Goal: Information Seeking & Learning: Find specific fact

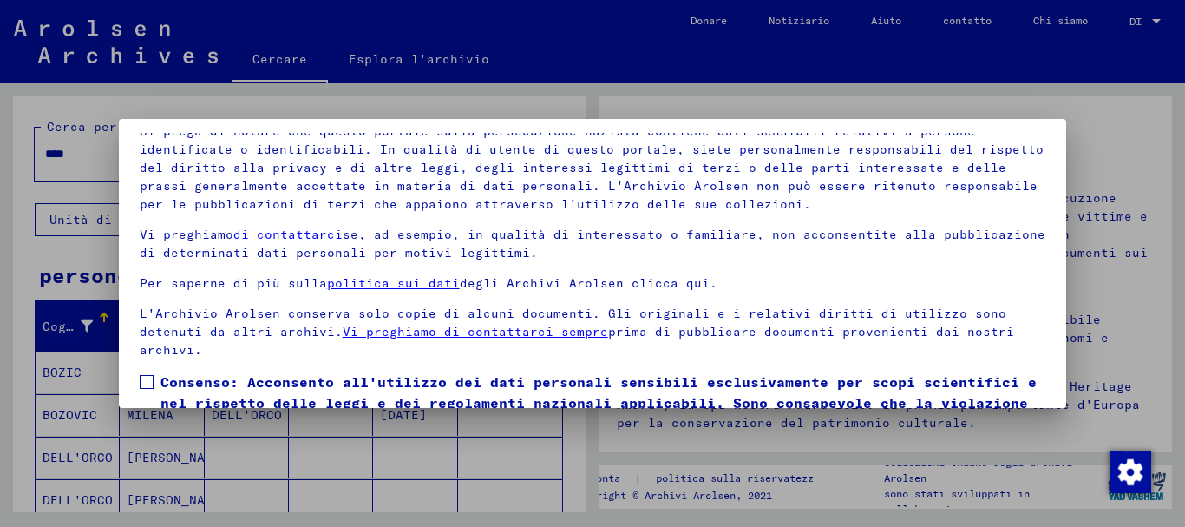
scroll to position [140, 0]
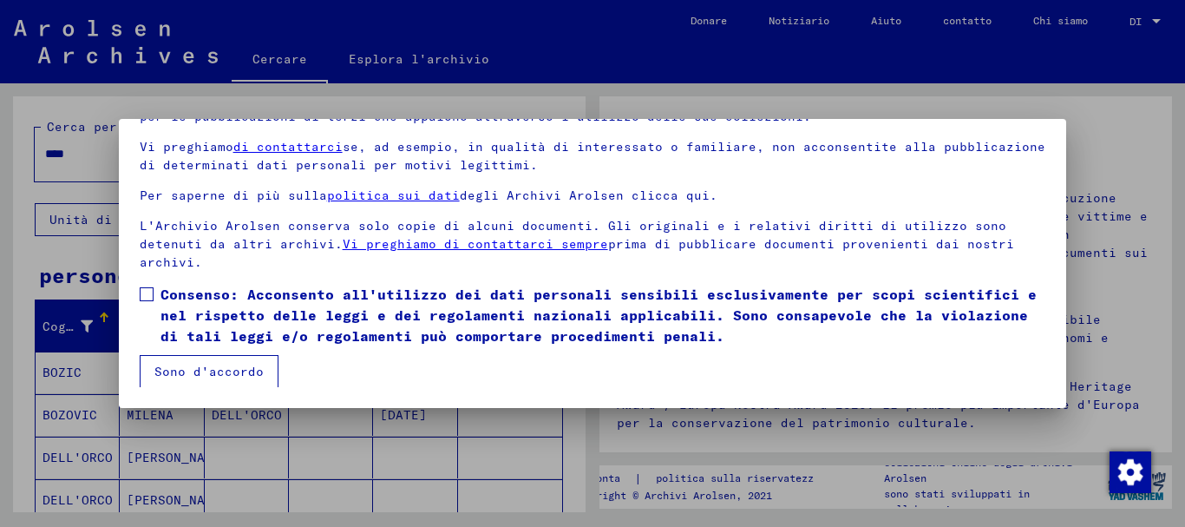
click at [142, 292] on span at bounding box center [147, 294] width 14 height 14
click at [208, 370] on font "Sono d'accordo" at bounding box center [208, 371] width 109 height 16
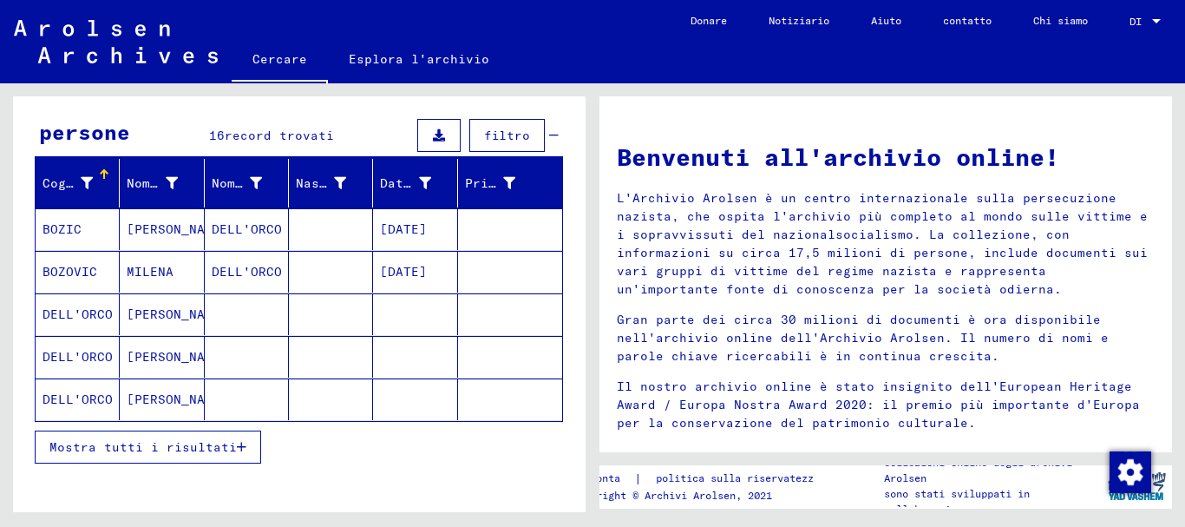
scroll to position [173, 0]
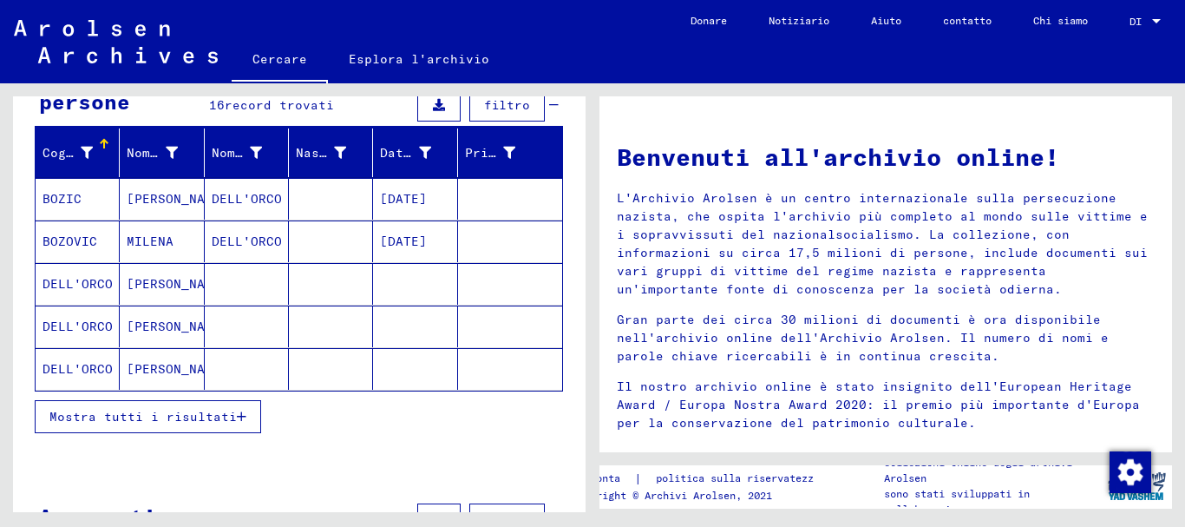
click at [214, 412] on font "Mostra tutti i risultati" at bounding box center [142, 417] width 187 height 16
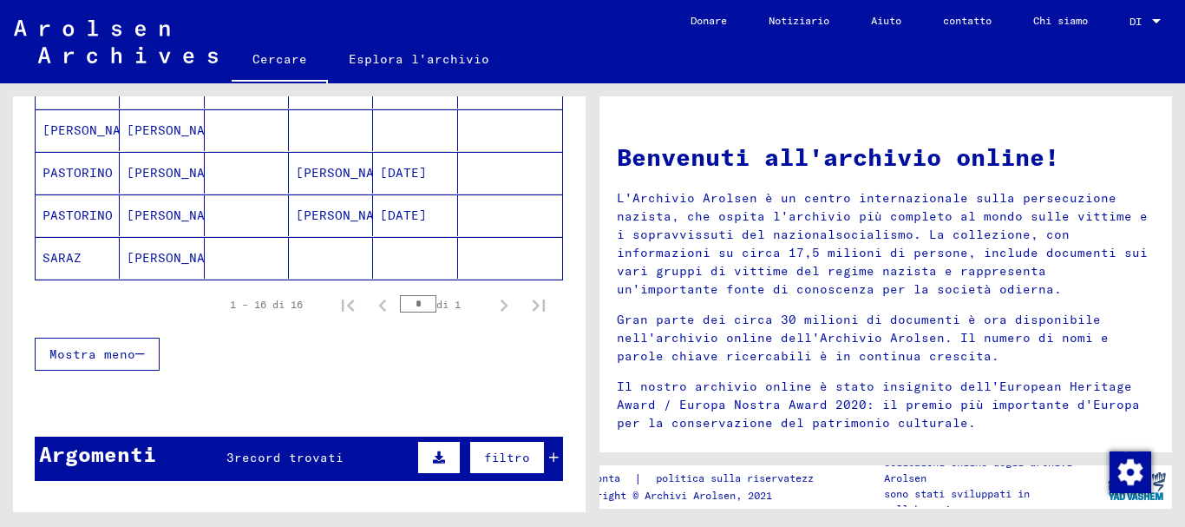
scroll to position [781, 0]
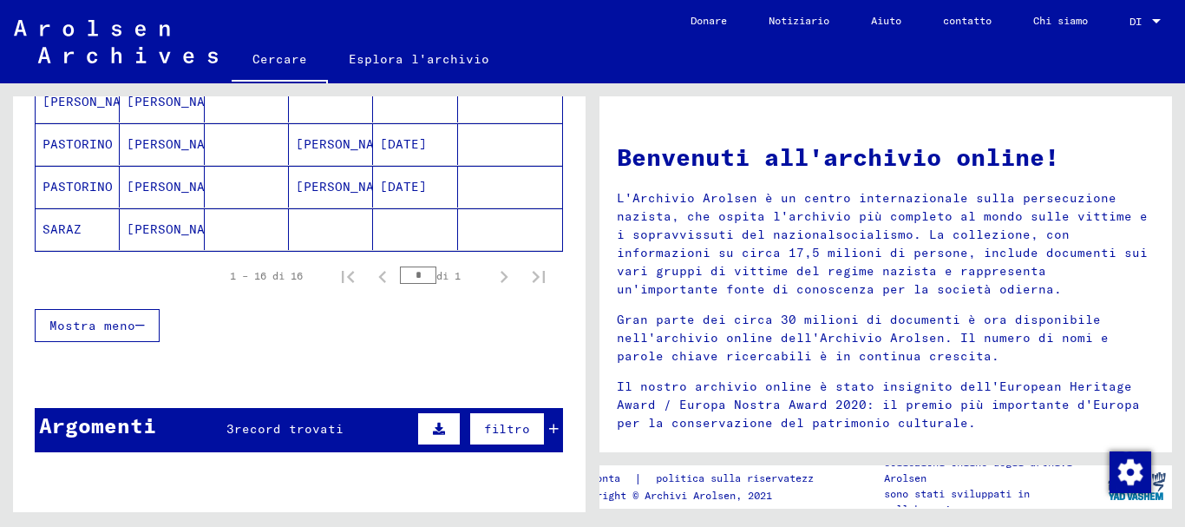
click at [295, 429] on font "record trovati" at bounding box center [288, 429] width 109 height 16
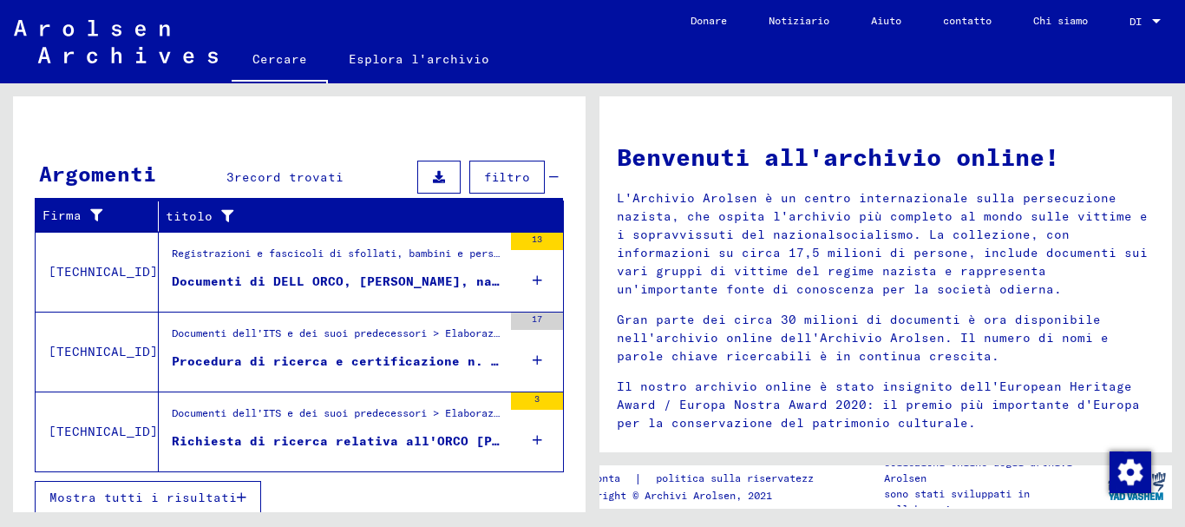
scroll to position [1041, 0]
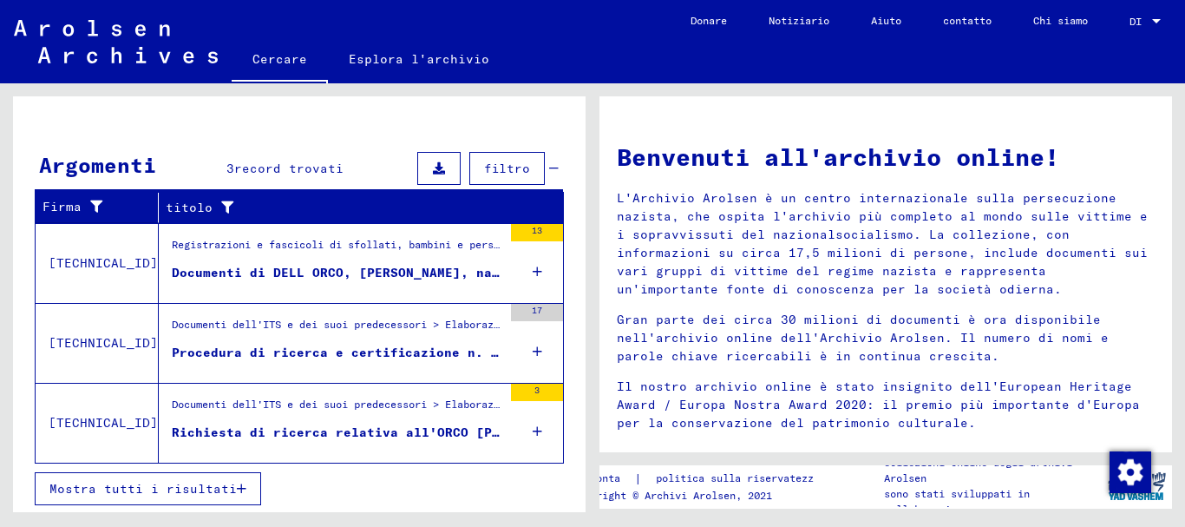
click at [402, 435] on font "Richiesta di ricerca relativa all'ORCO [PERSON_NAME] [DATE]" at bounding box center [402, 432] width 461 height 16
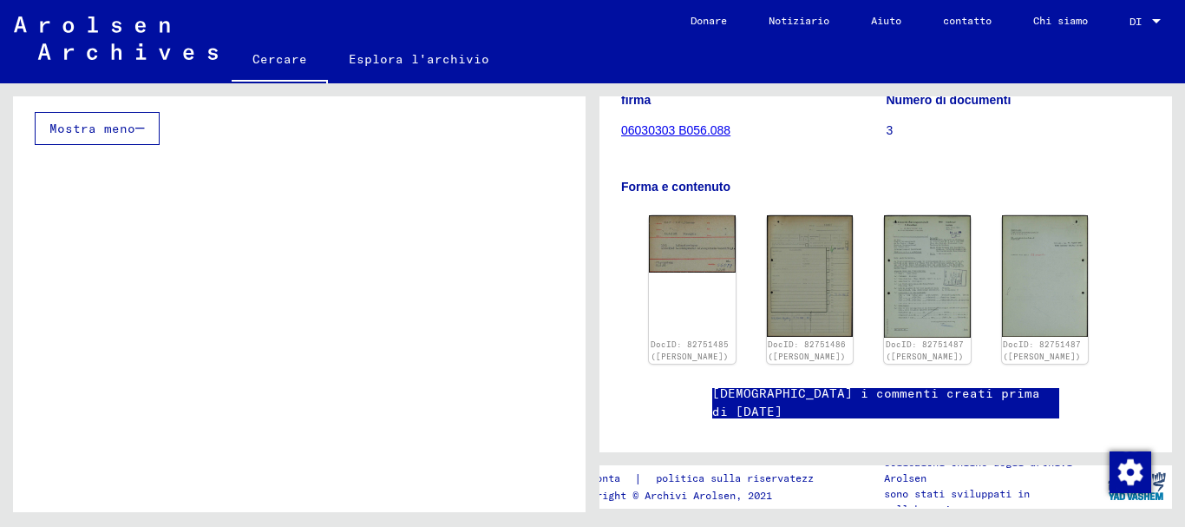
scroll to position [260, 0]
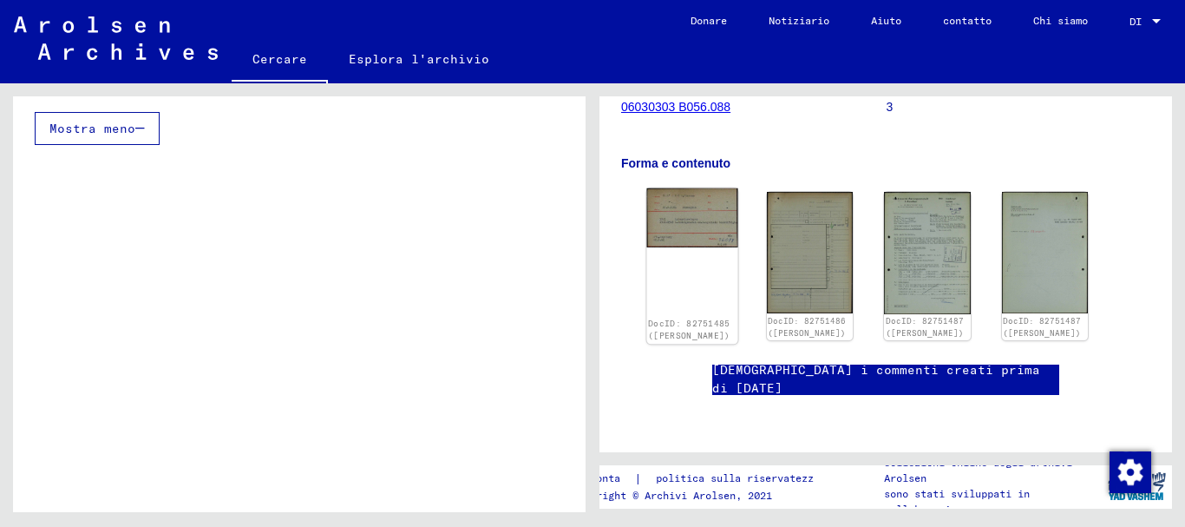
click at [696, 219] on img at bounding box center [692, 218] width 90 height 60
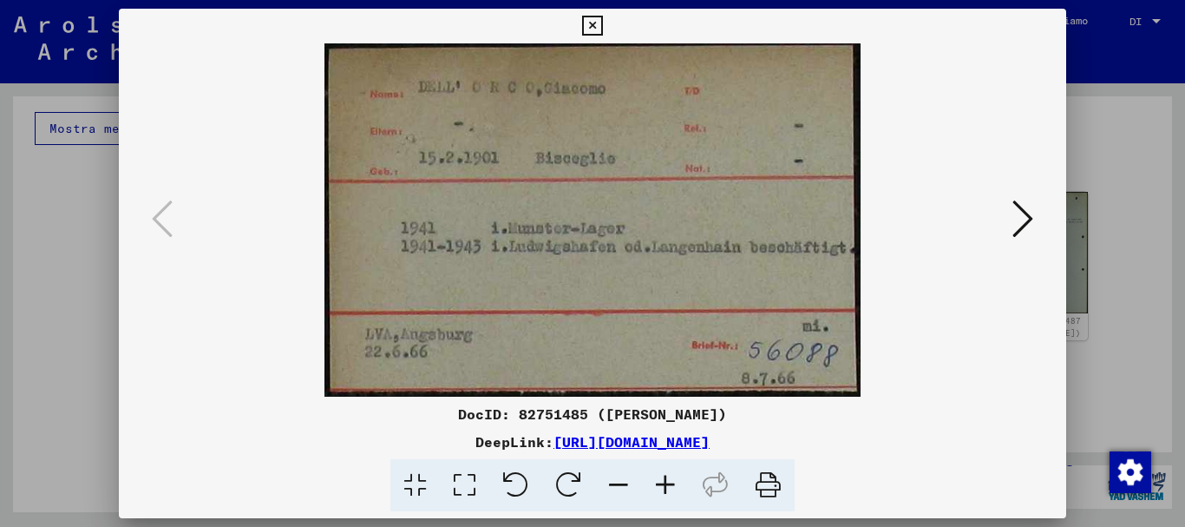
click at [1029, 218] on icon at bounding box center [1022, 219] width 21 height 42
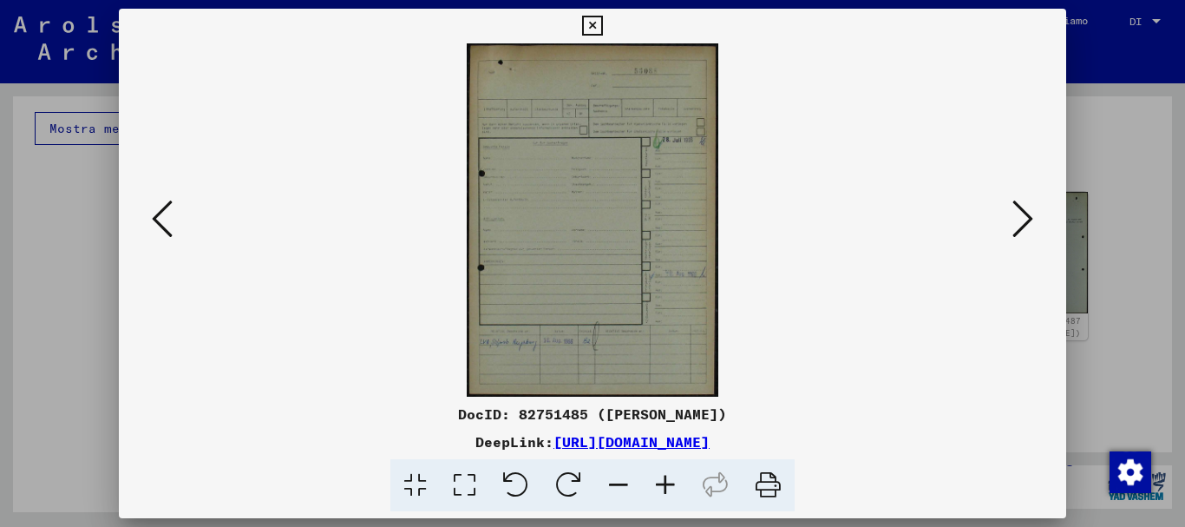
click at [1029, 218] on icon at bounding box center [1022, 219] width 21 height 42
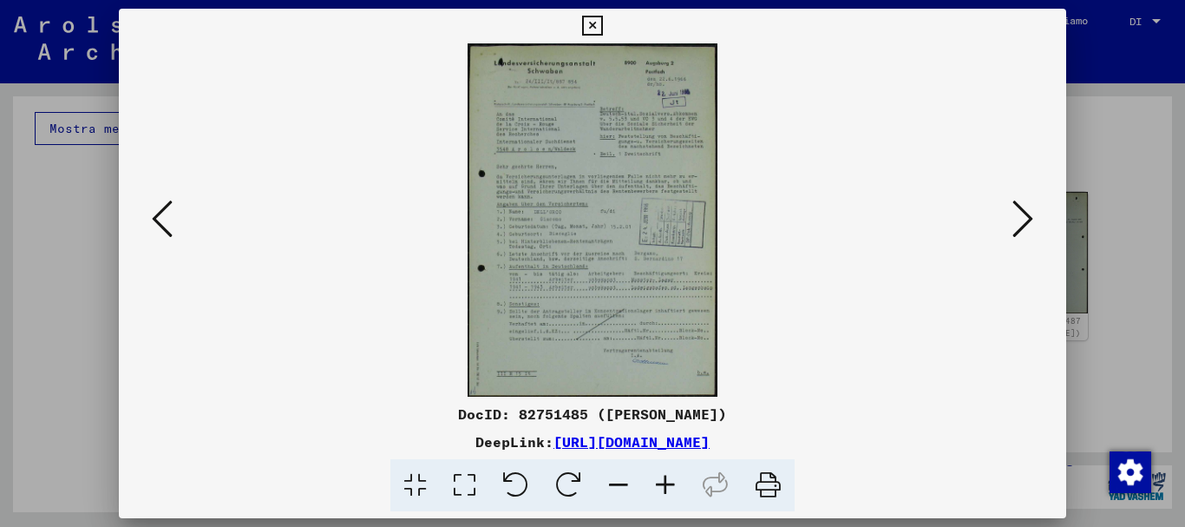
click at [1025, 214] on icon at bounding box center [1022, 219] width 21 height 42
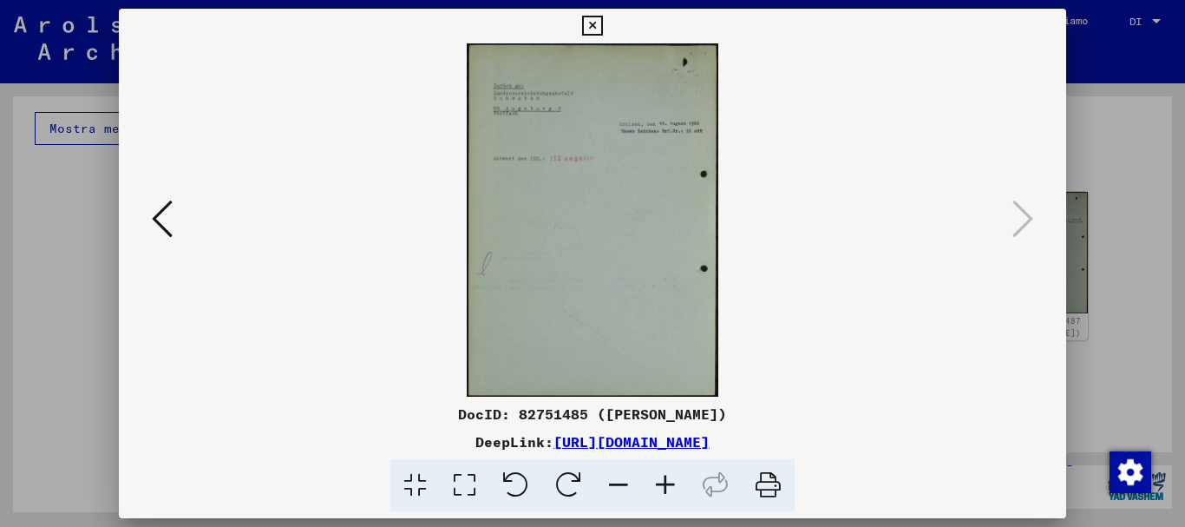
click at [167, 221] on icon at bounding box center [162, 219] width 21 height 42
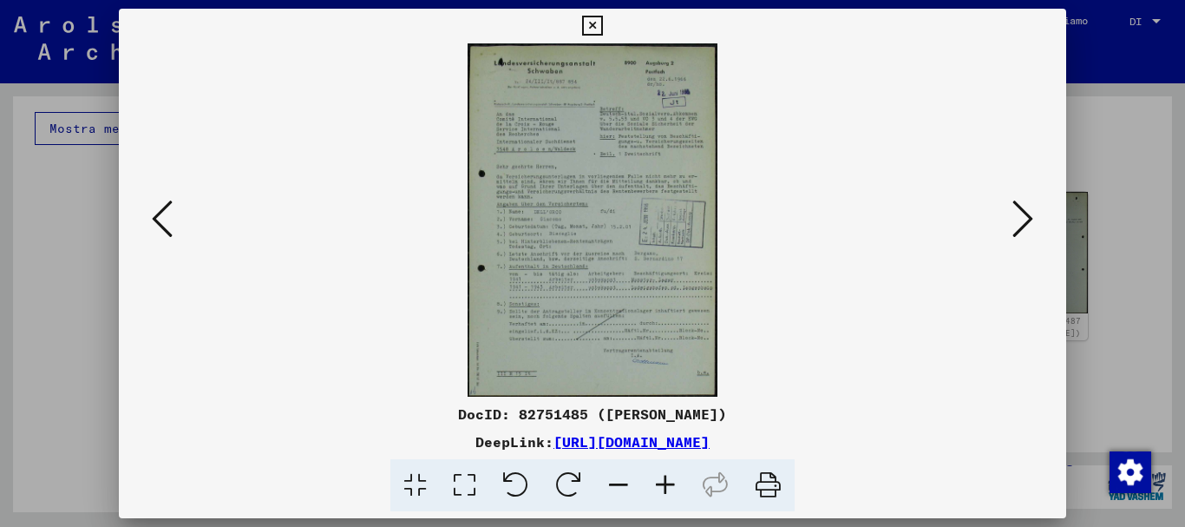
click at [667, 488] on icon at bounding box center [665, 485] width 47 height 53
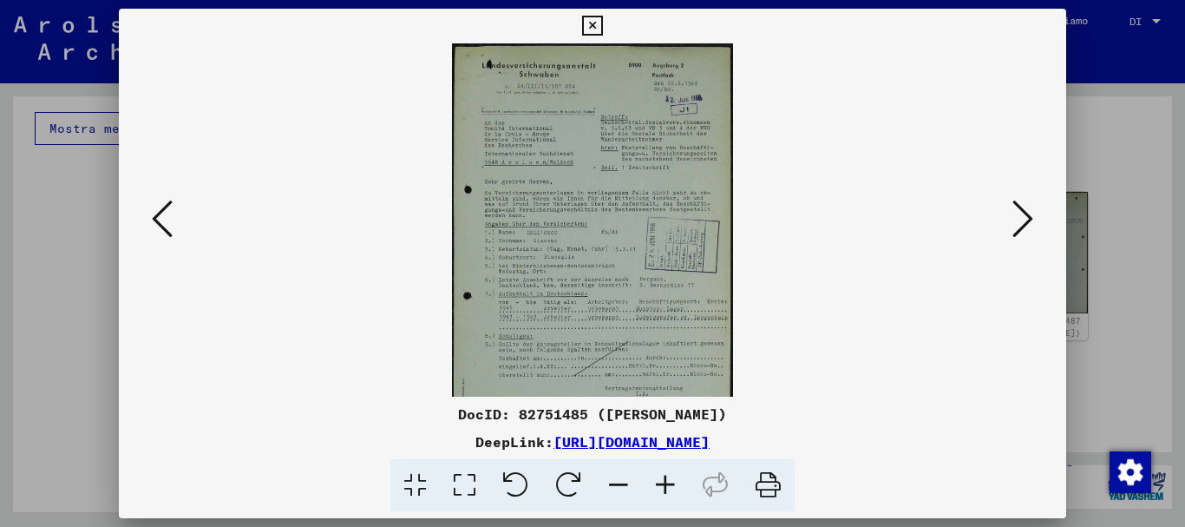
click at [667, 488] on icon at bounding box center [665, 485] width 47 height 53
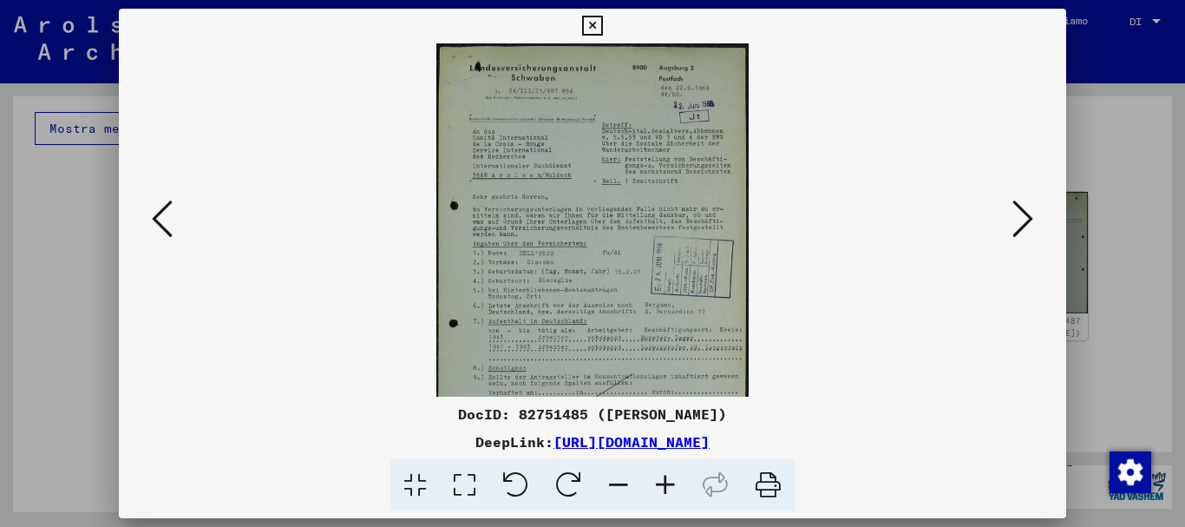
click at [667, 488] on icon at bounding box center [665, 485] width 47 height 53
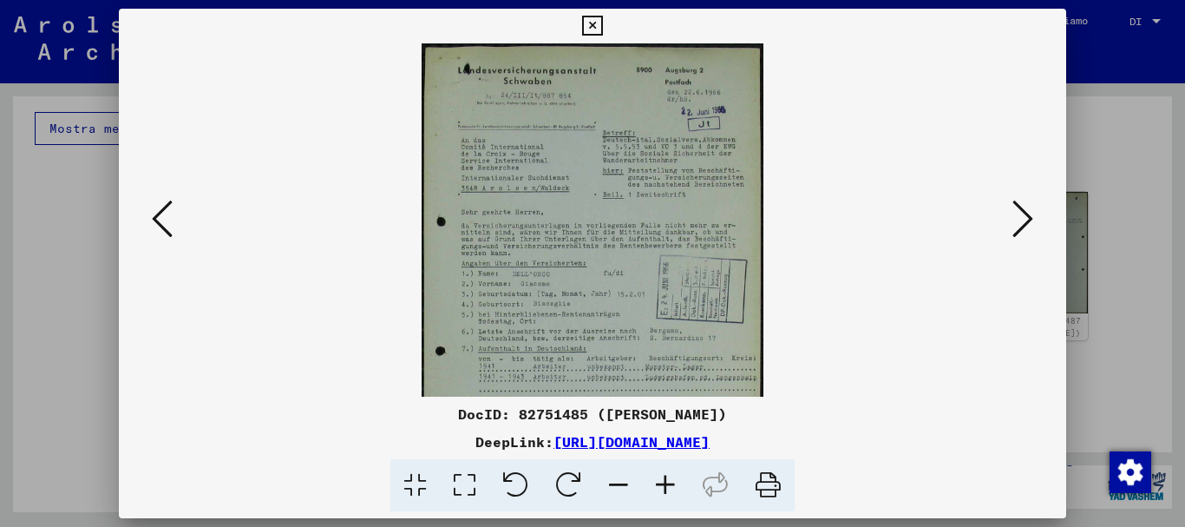
click at [667, 488] on icon at bounding box center [665, 485] width 47 height 53
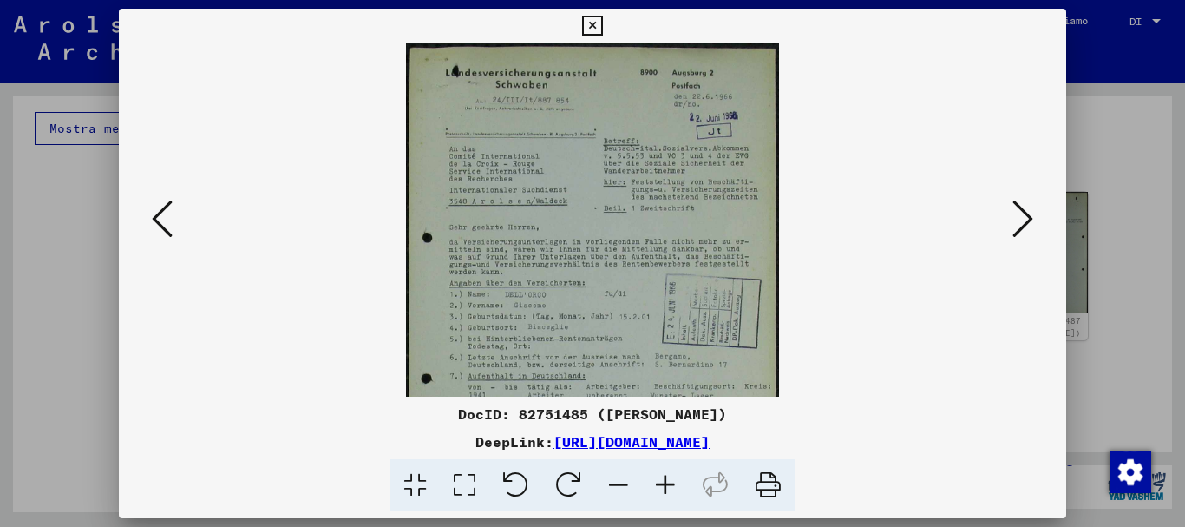
click at [667, 488] on icon at bounding box center [665, 485] width 47 height 53
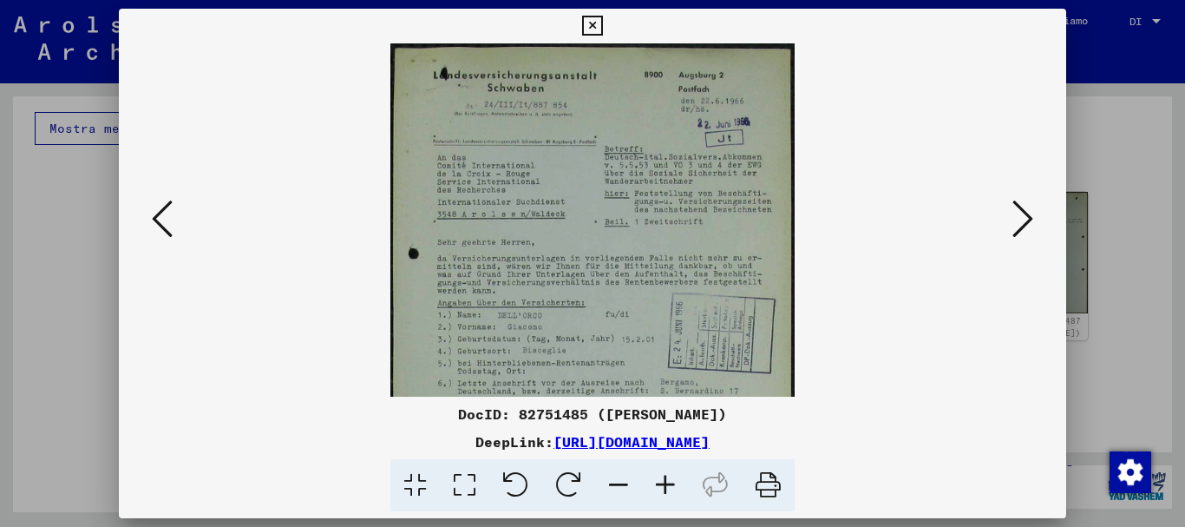
click at [667, 488] on icon at bounding box center [665, 485] width 47 height 53
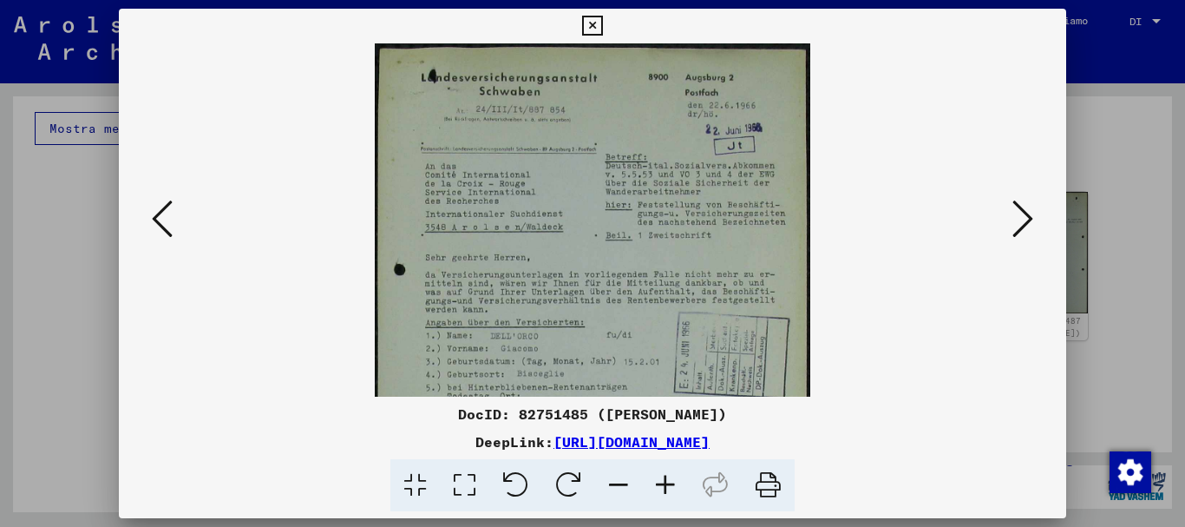
click at [667, 488] on icon at bounding box center [665, 485] width 47 height 53
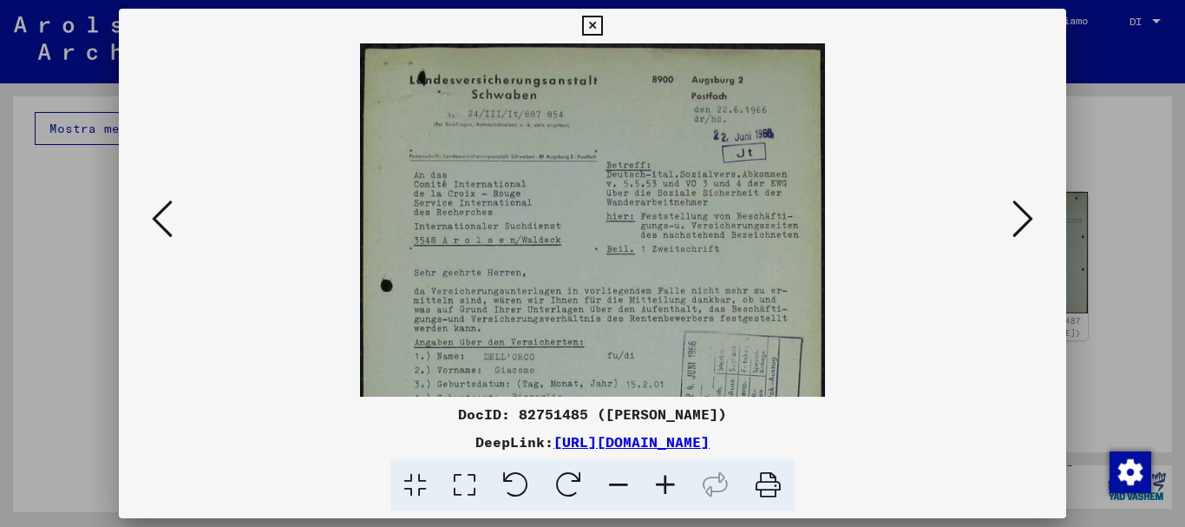
click at [667, 488] on icon at bounding box center [665, 485] width 47 height 53
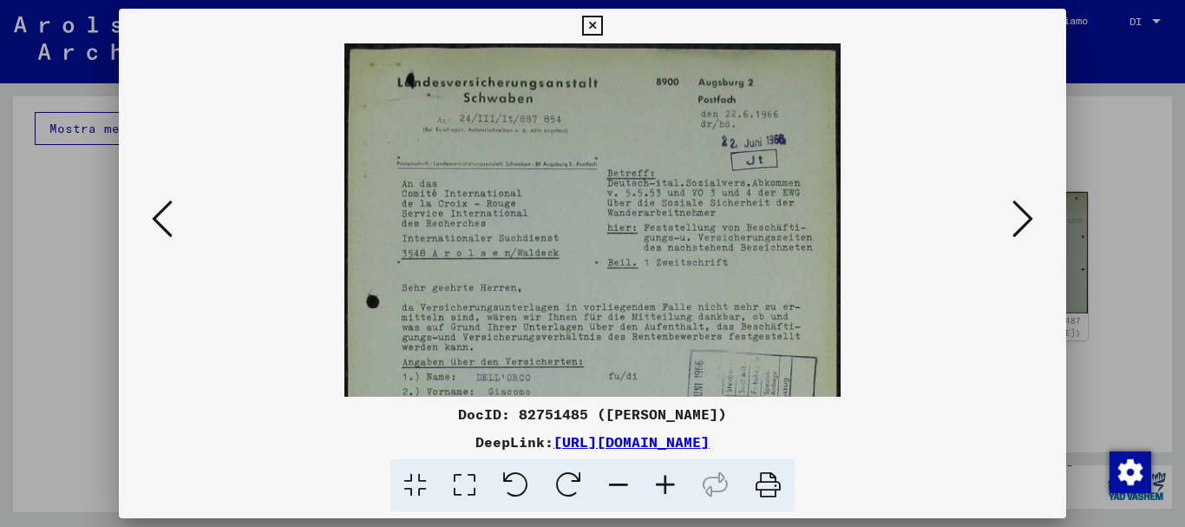
click at [667, 488] on icon at bounding box center [665, 485] width 47 height 53
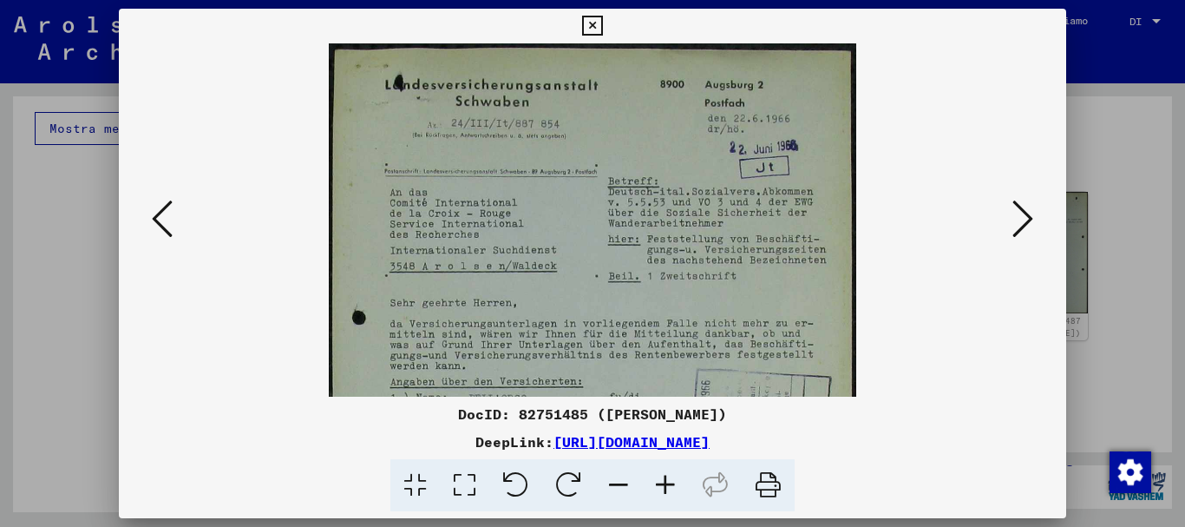
click at [667, 488] on icon at bounding box center [665, 485] width 47 height 53
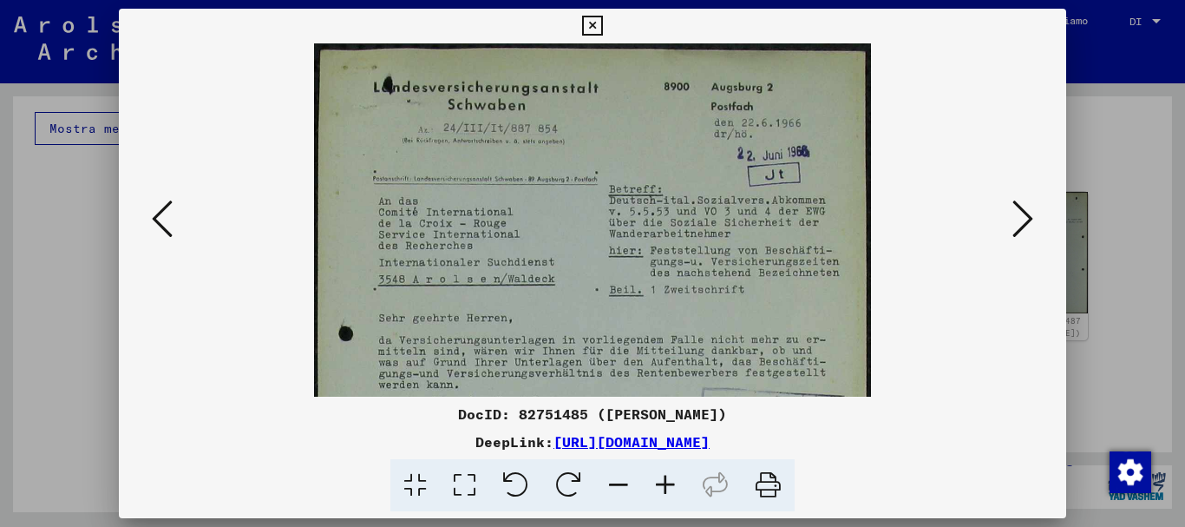
click at [667, 488] on icon at bounding box center [665, 485] width 47 height 53
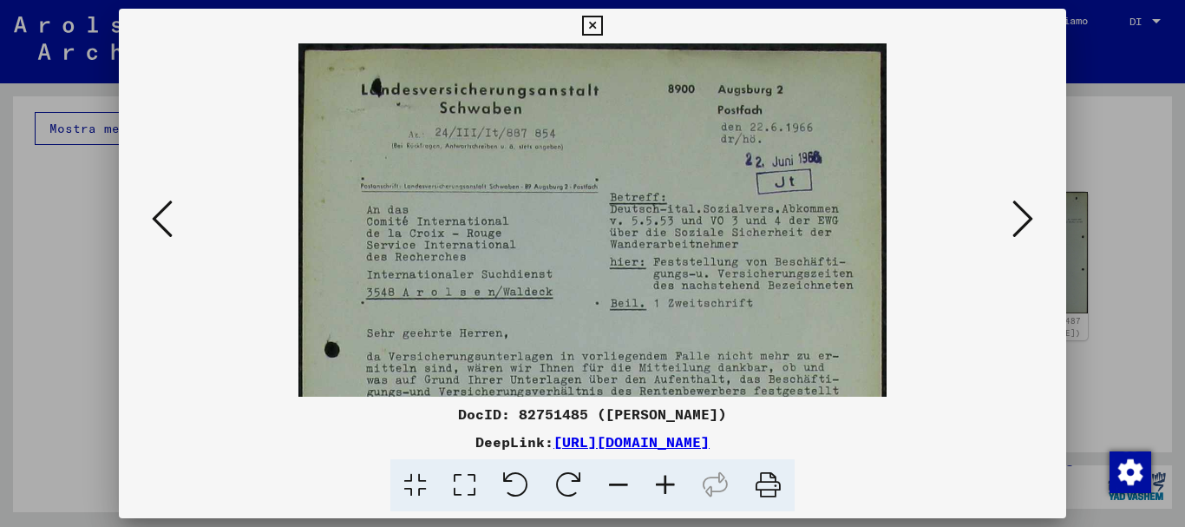
click at [667, 488] on icon at bounding box center [665, 485] width 47 height 53
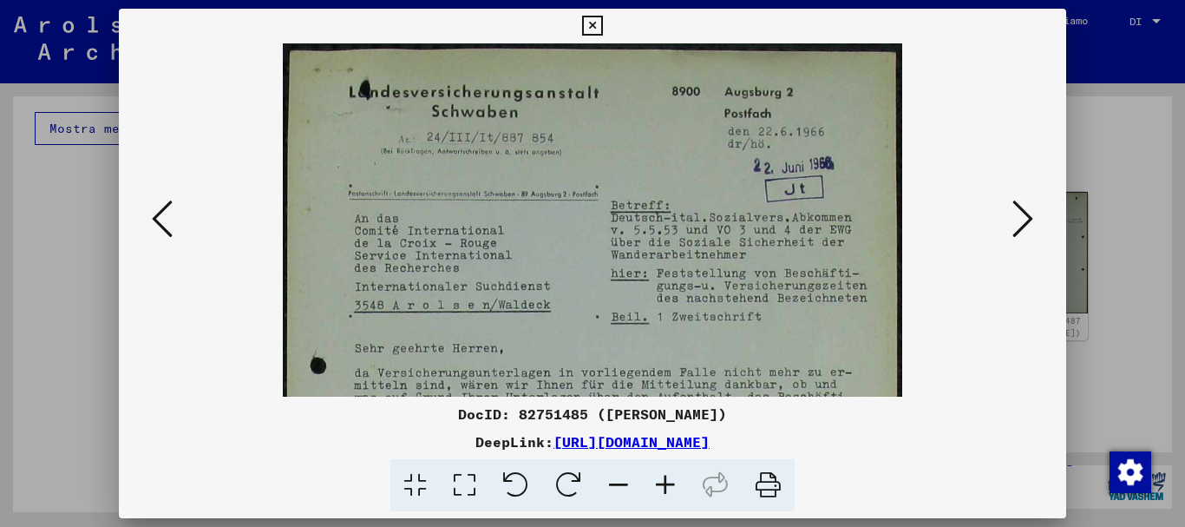
click at [667, 488] on icon at bounding box center [665, 485] width 47 height 53
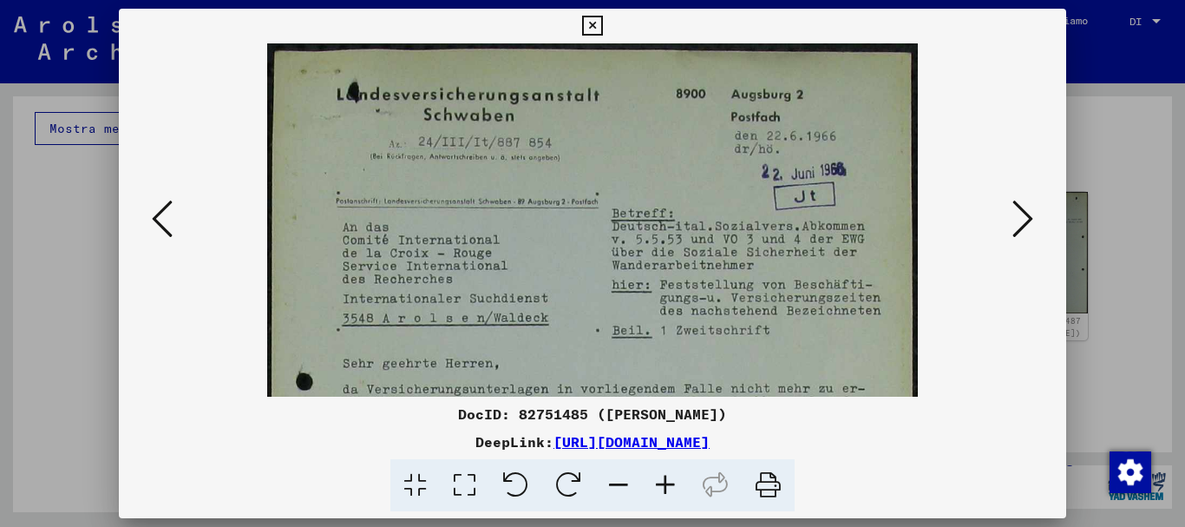
click at [667, 488] on icon at bounding box center [665, 485] width 47 height 53
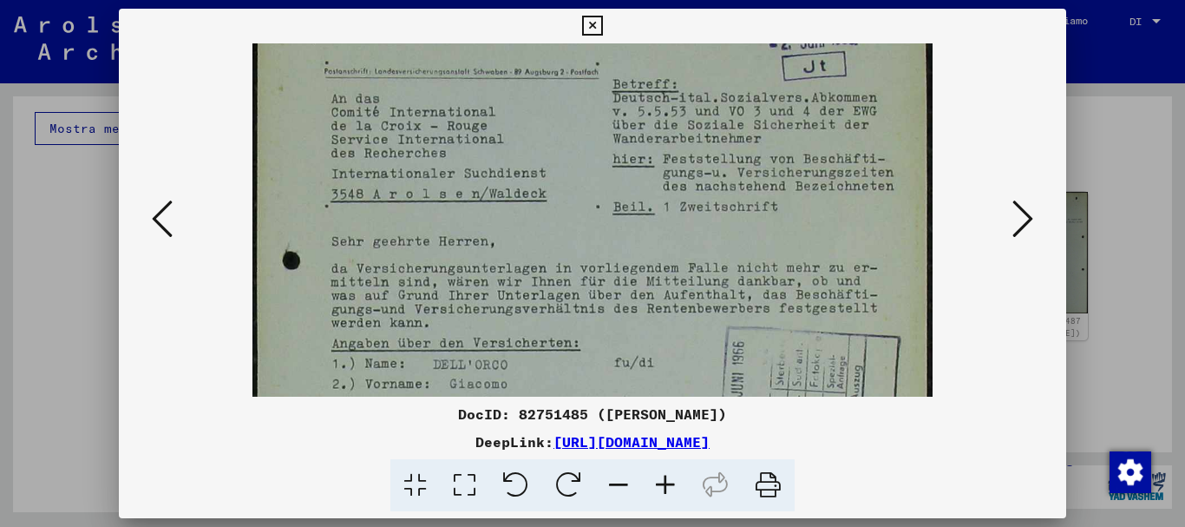
drag, startPoint x: 618, startPoint y: 311, endPoint x: 619, endPoint y: 171, distance: 140.5
click at [619, 171] on img at bounding box center [592, 386] width 681 height 960
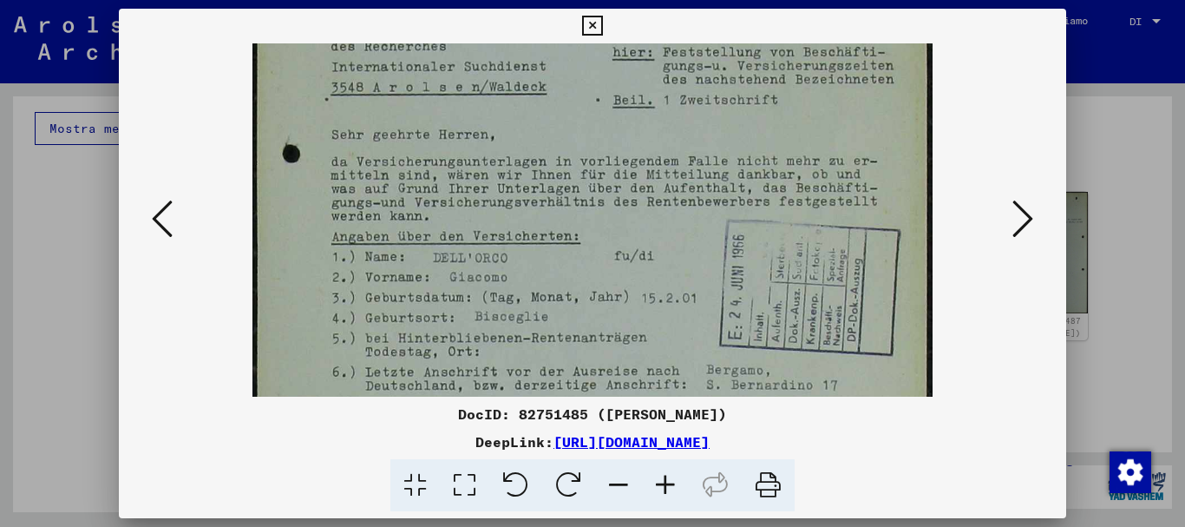
scroll to position [245, 0]
drag, startPoint x: 606, startPoint y: 284, endPoint x: 606, endPoint y: 179, distance: 105.0
click at [606, 179] on img at bounding box center [592, 278] width 681 height 960
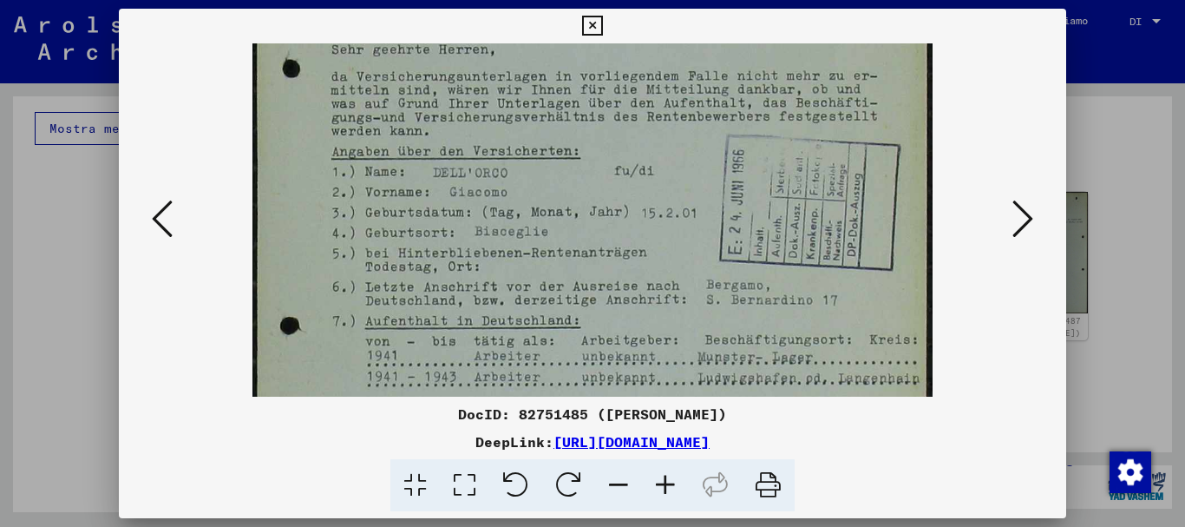
drag, startPoint x: 602, startPoint y: 251, endPoint x: 601, endPoint y: 166, distance: 85.0
click at [601, 167] on img at bounding box center [592, 195] width 681 height 960
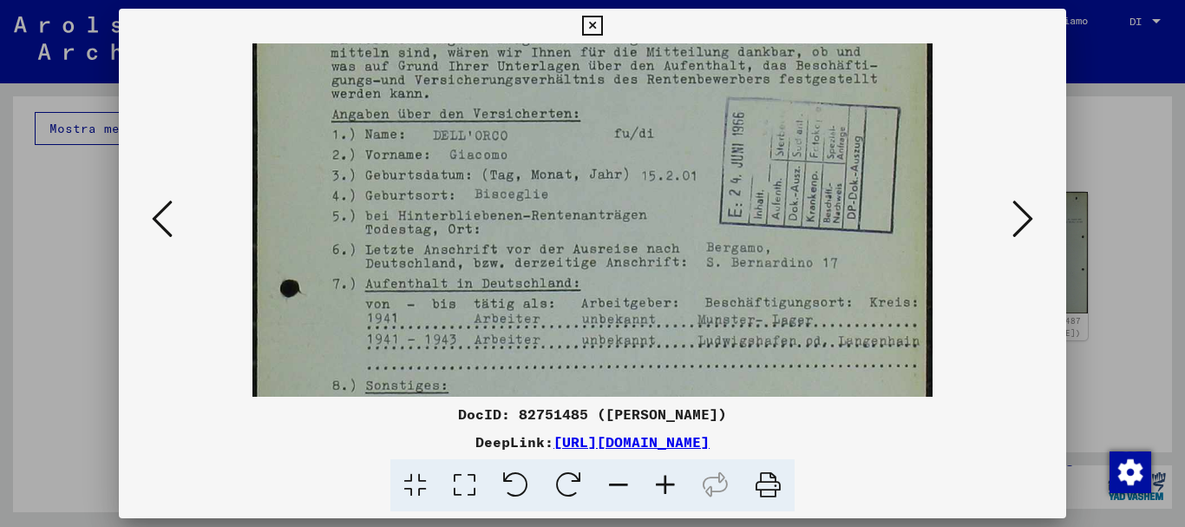
scroll to position [367, 0]
drag, startPoint x: 684, startPoint y: 231, endPoint x: 677, endPoint y: 193, distance: 37.8
click at [677, 193] on img at bounding box center [592, 156] width 681 height 960
click at [602, 24] on icon at bounding box center [592, 26] width 20 height 21
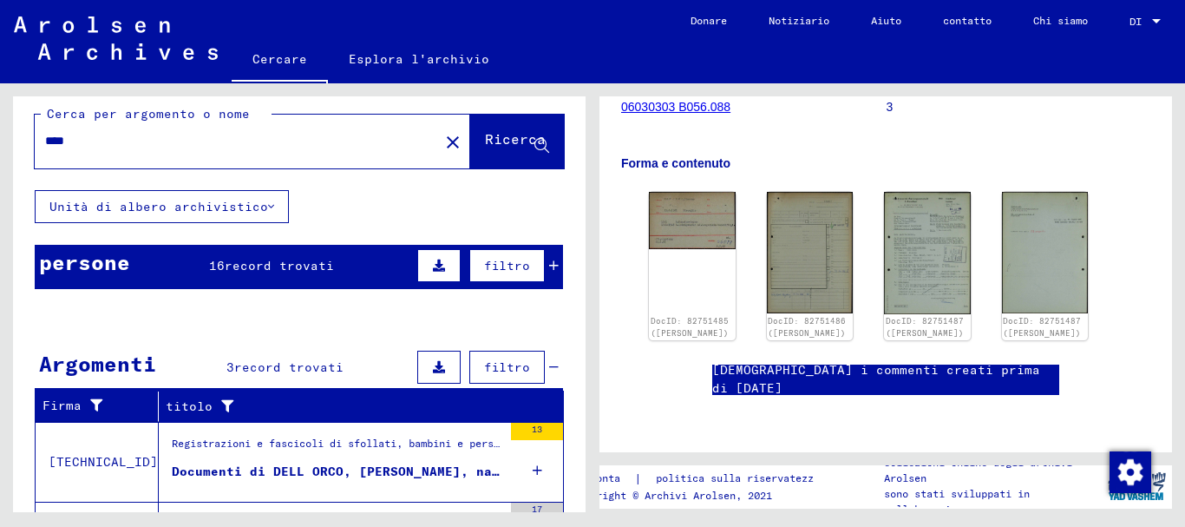
scroll to position [0, 0]
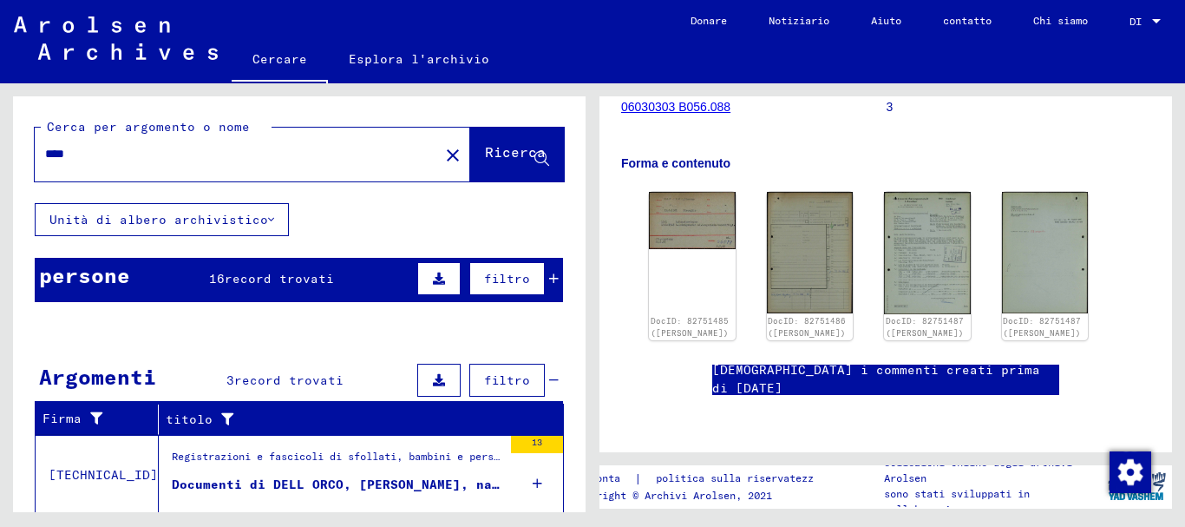
click at [133, 153] on input "****" at bounding box center [236, 154] width 383 height 18
click at [442, 154] on mat-icon "close" at bounding box center [452, 155] width 21 height 21
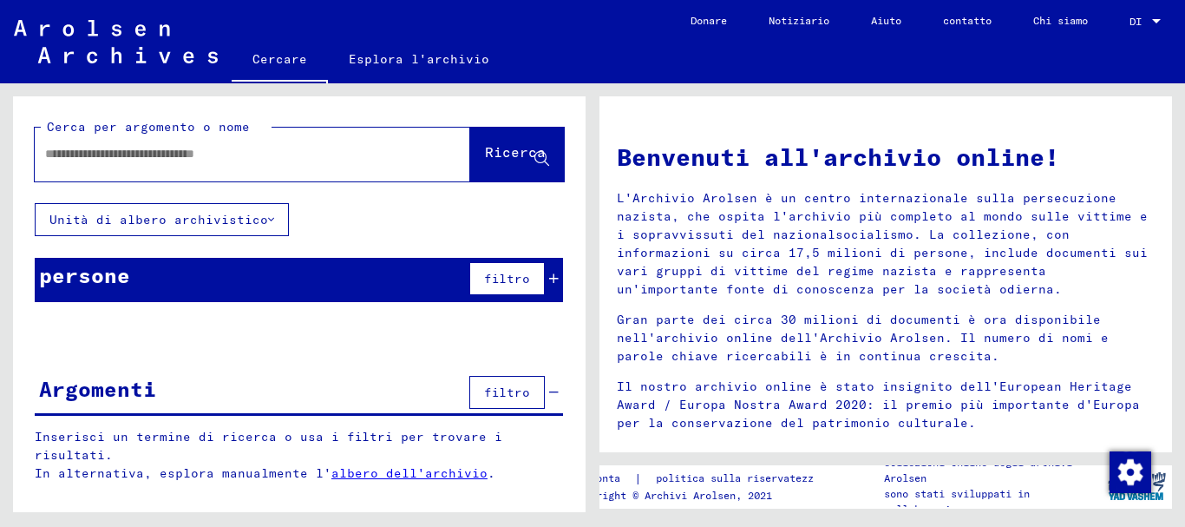
click at [355, 154] on input "text" at bounding box center [231, 154] width 373 height 18
type input "*********"
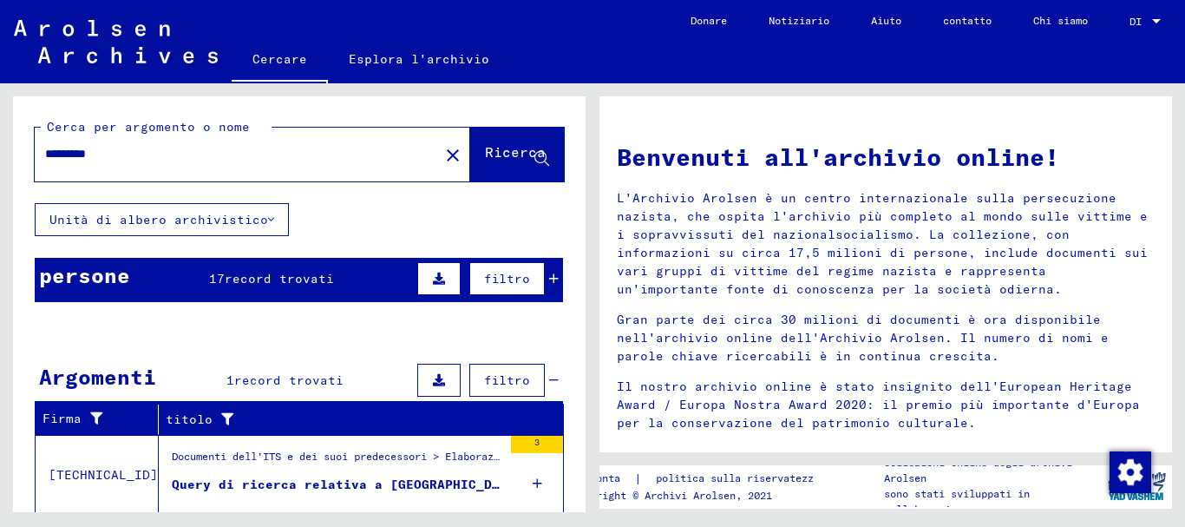
click at [315, 278] on font "record trovati" at bounding box center [279, 279] width 109 height 16
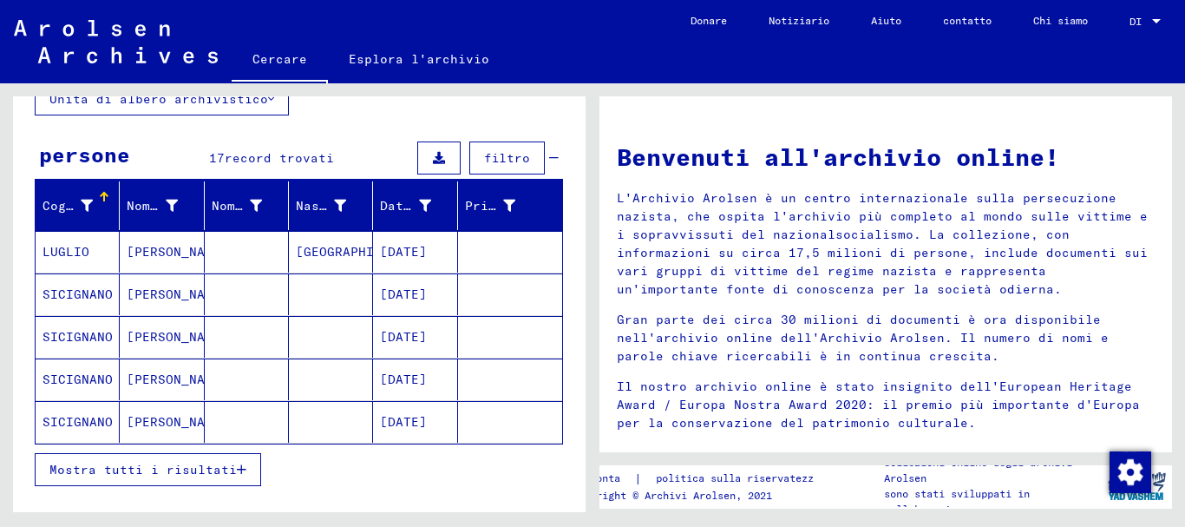
scroll to position [173, 0]
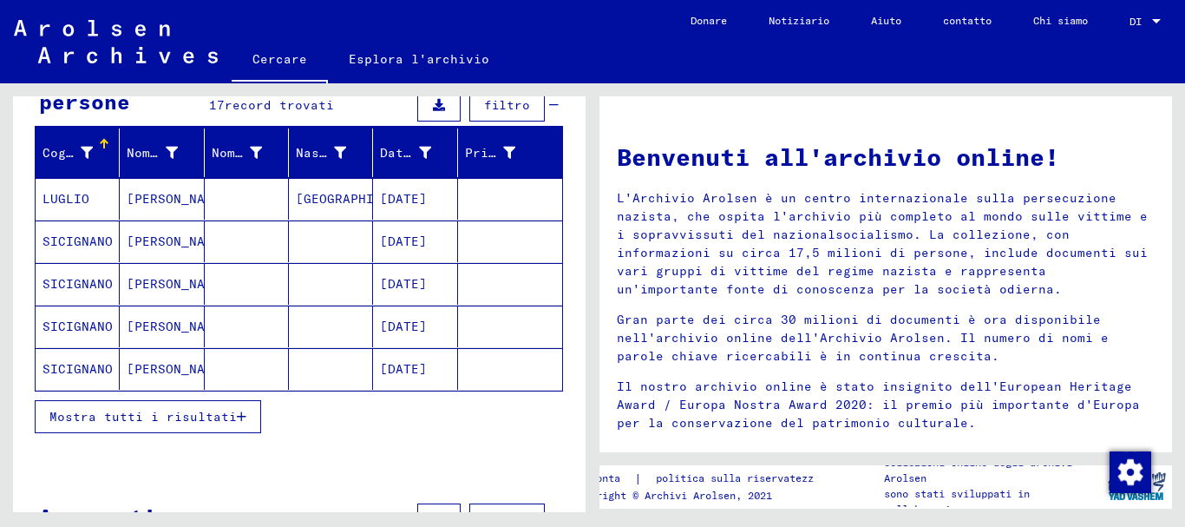
click at [155, 415] on font "Mostra tutti i risultati" at bounding box center [142, 417] width 187 height 16
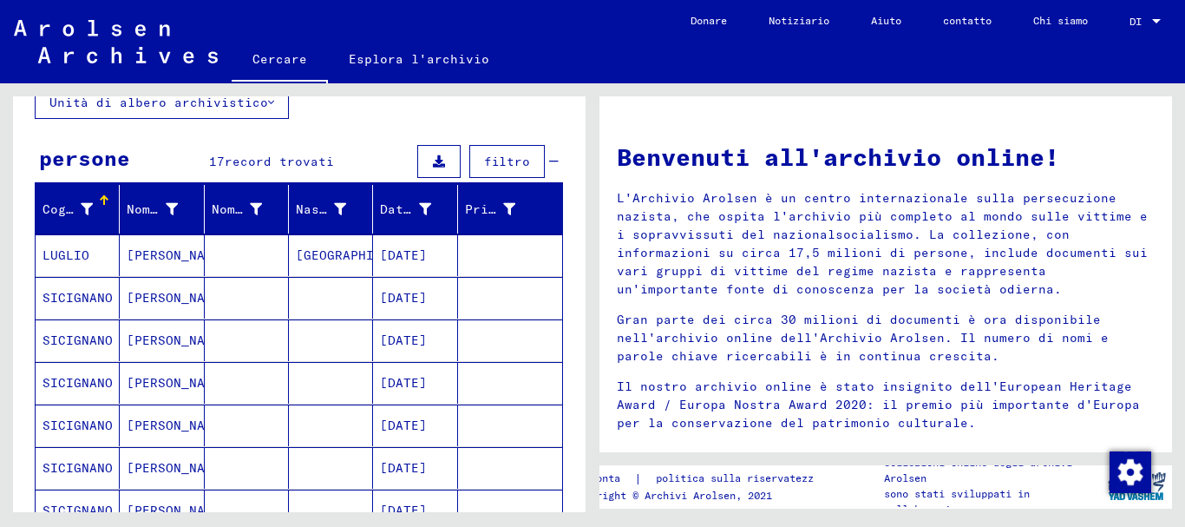
scroll to position [87, 0]
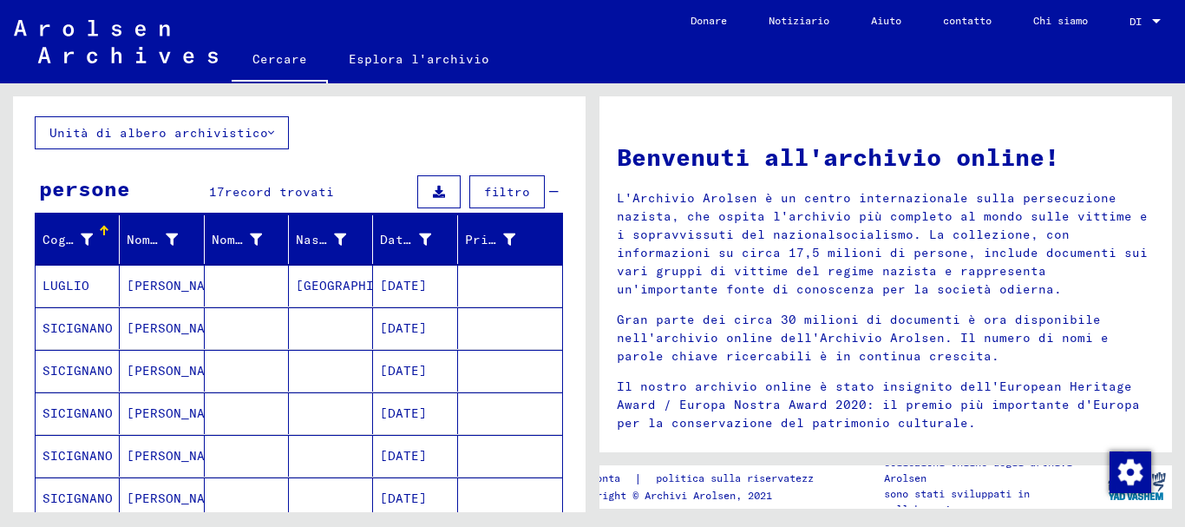
click at [327, 285] on font "[GEOGRAPHIC_DATA]" at bounding box center [362, 286] width 133 height 16
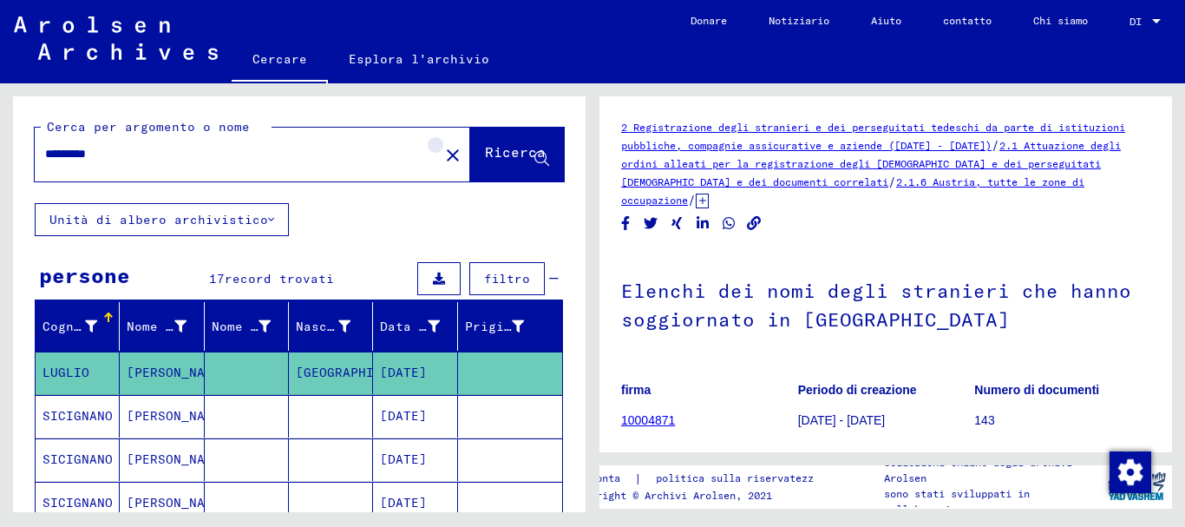
click at [442, 151] on mat-icon "close" at bounding box center [452, 155] width 21 height 21
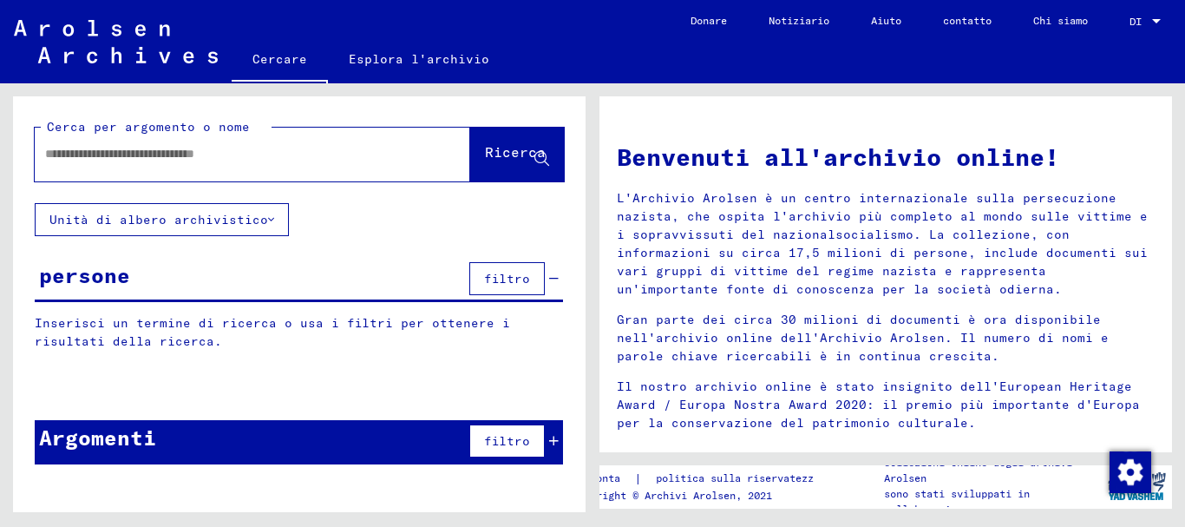
click at [340, 151] on input "text" at bounding box center [231, 154] width 373 height 18
type input "**********"
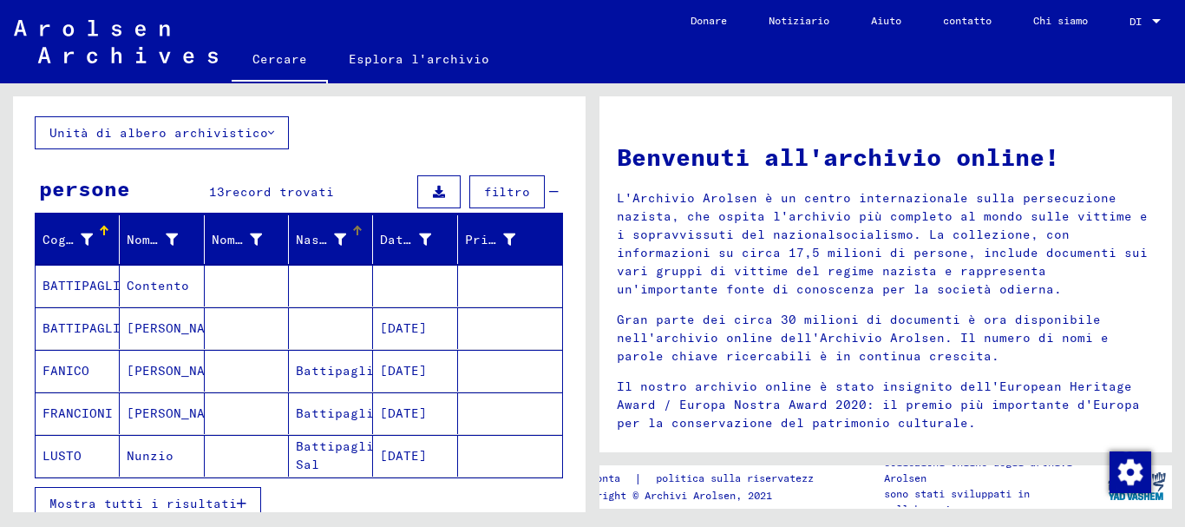
scroll to position [173, 0]
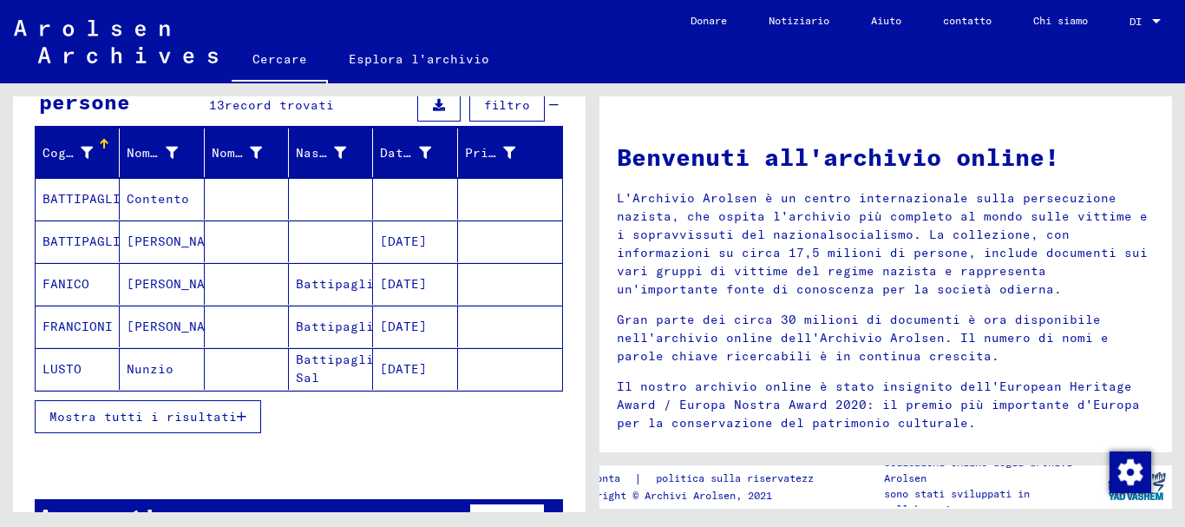
click at [327, 284] on font "Battipaglia" at bounding box center [339, 284] width 86 height 16
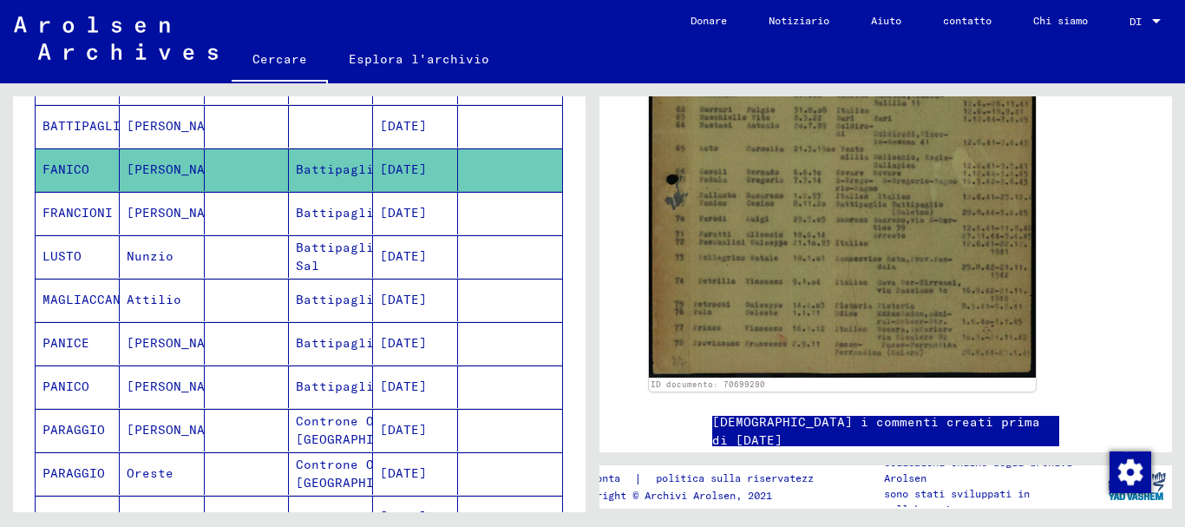
scroll to position [308, 0]
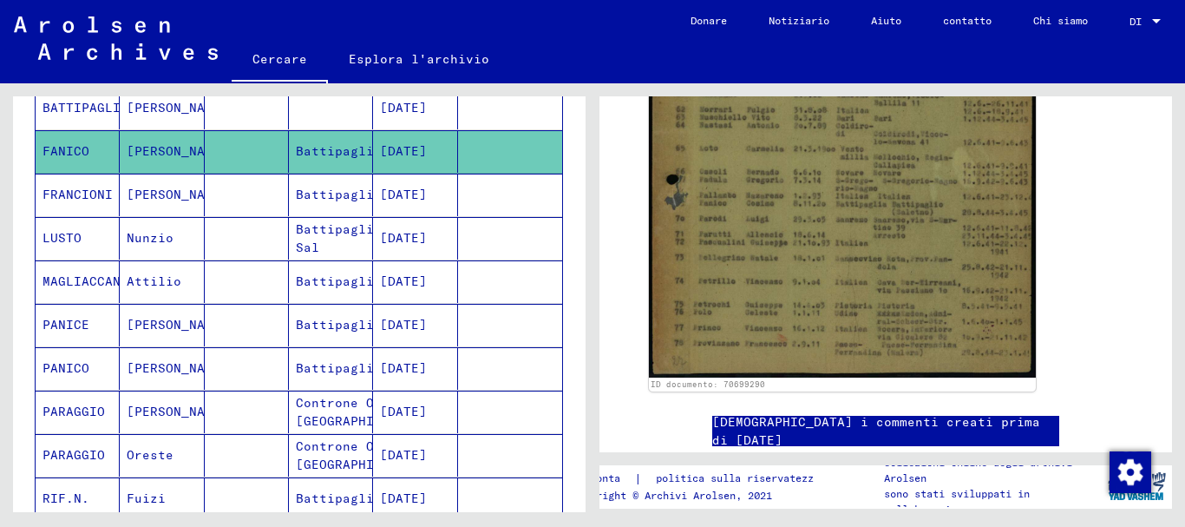
click at [94, 416] on font "PARAGGIO" at bounding box center [74, 411] width 62 height 16
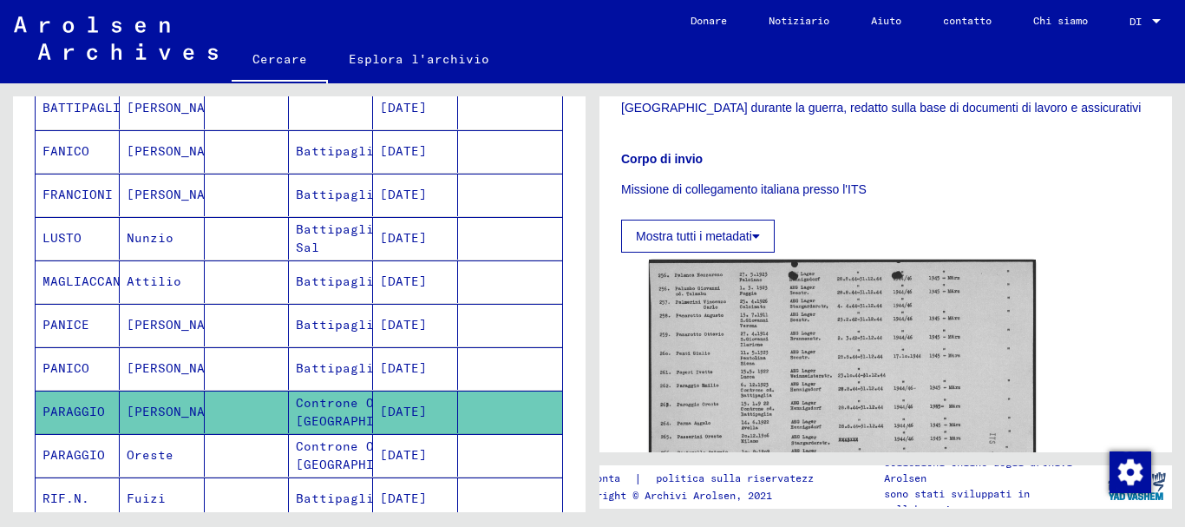
scroll to position [520, 0]
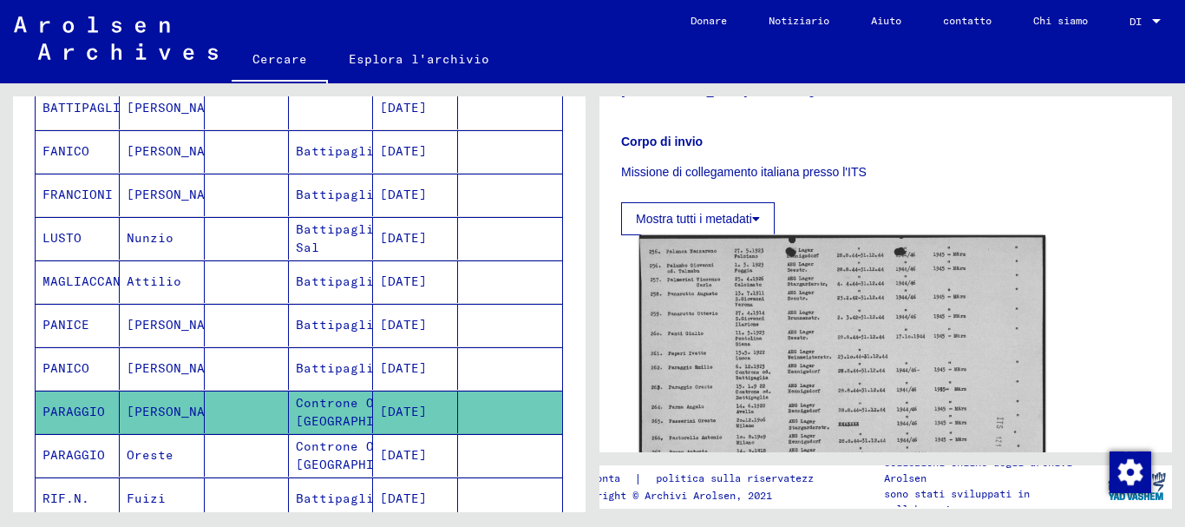
click at [812, 360] on img at bounding box center [842, 377] width 406 height 285
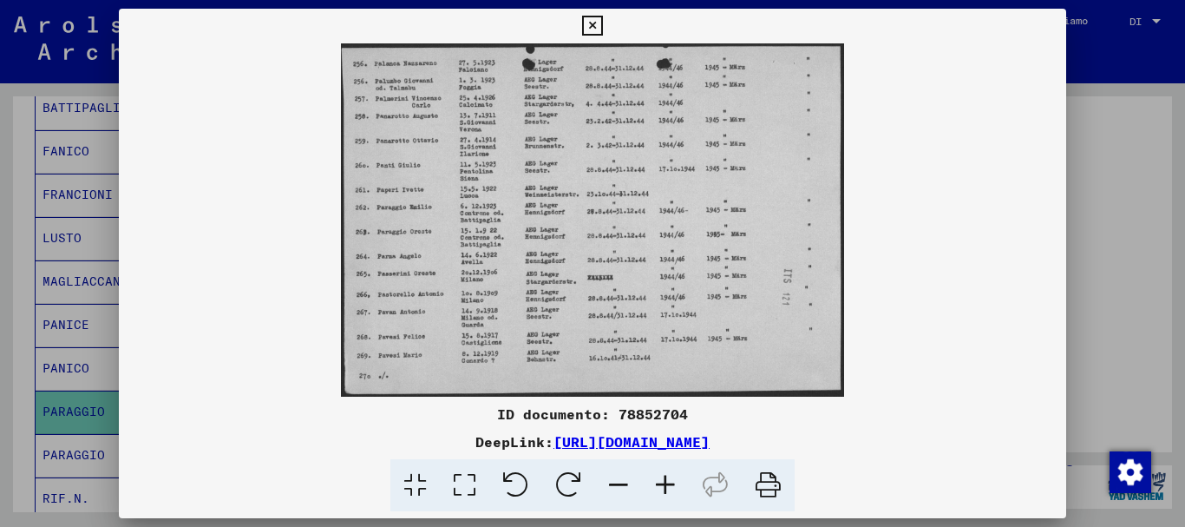
click at [661, 481] on icon at bounding box center [665, 485] width 47 height 53
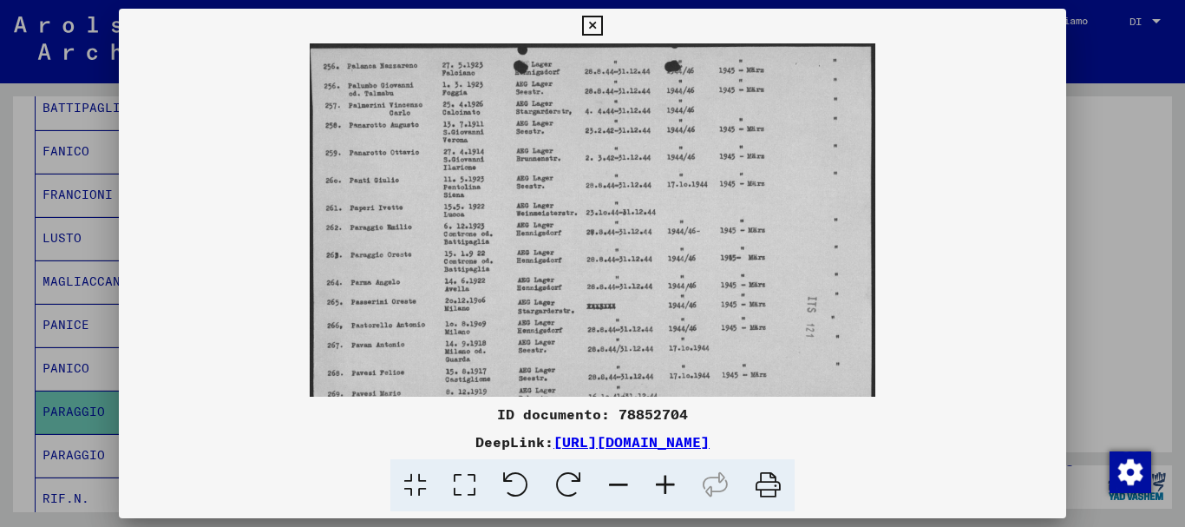
click at [661, 481] on icon at bounding box center [665, 485] width 47 height 53
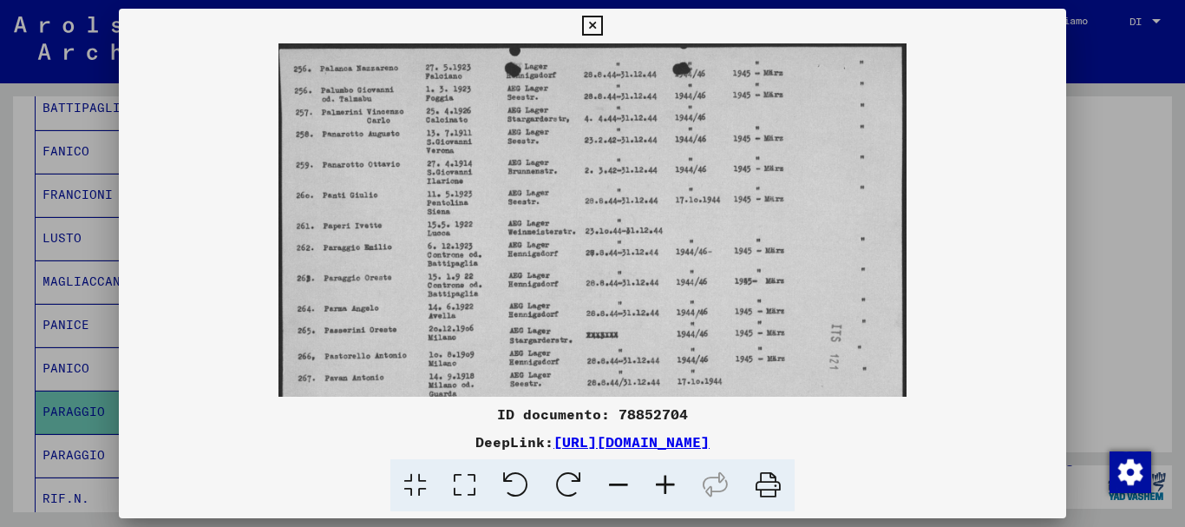
click at [661, 481] on icon at bounding box center [665, 485] width 47 height 53
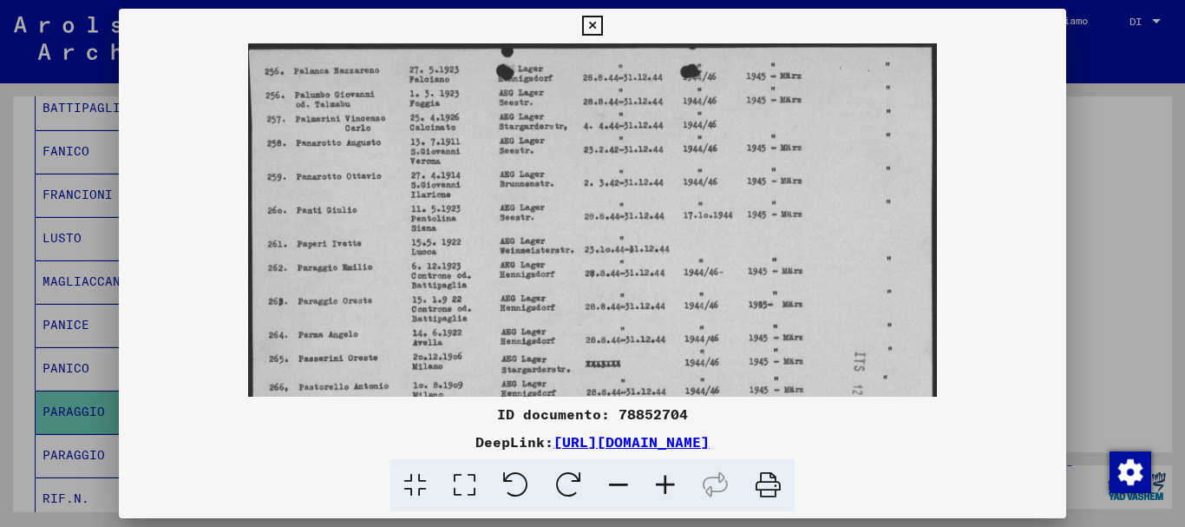
click at [661, 481] on icon at bounding box center [665, 485] width 47 height 53
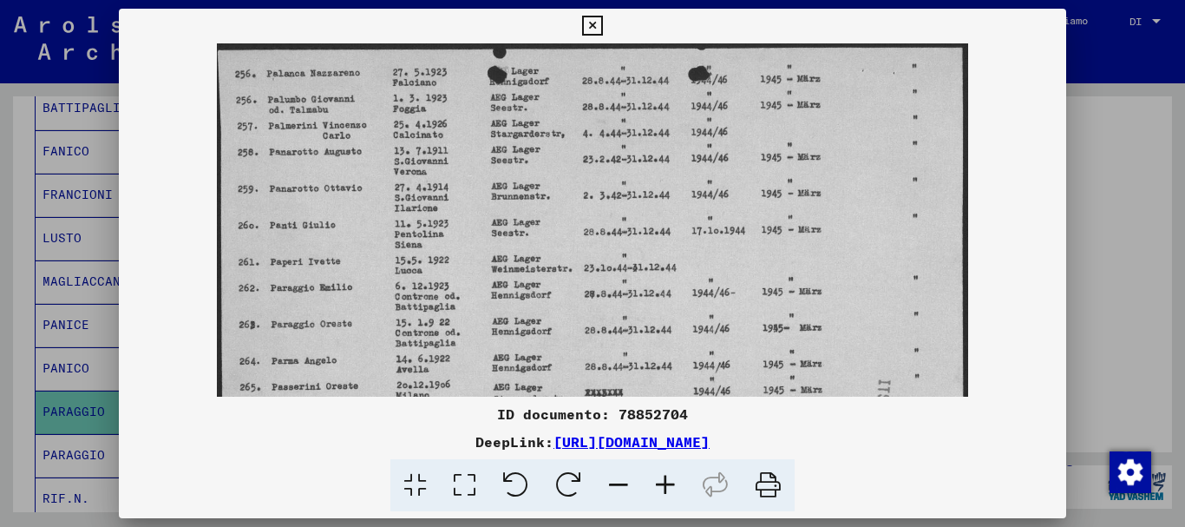
click at [661, 481] on icon at bounding box center [665, 485] width 47 height 53
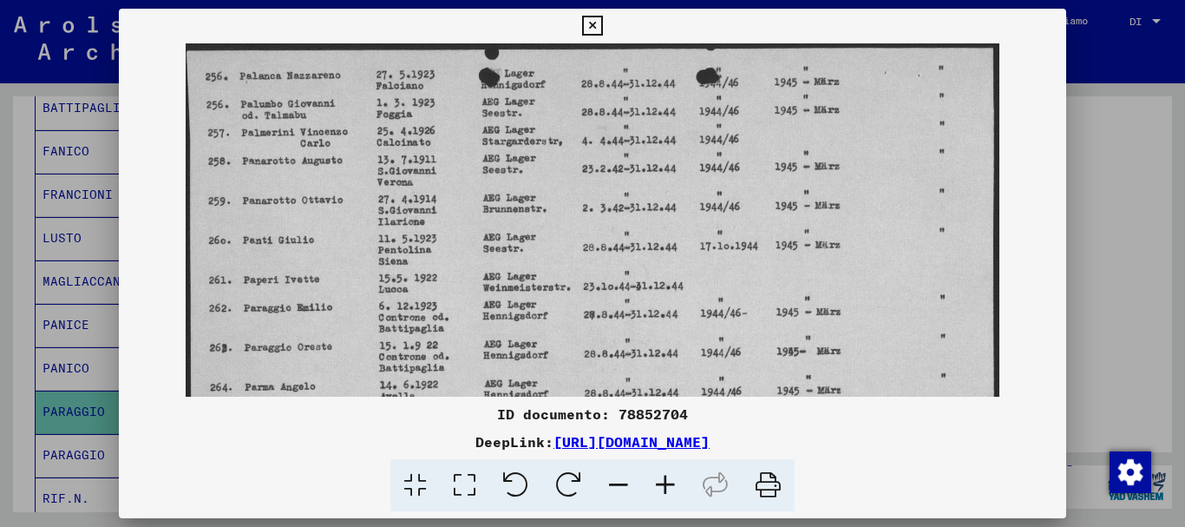
click at [661, 481] on icon at bounding box center [665, 485] width 47 height 53
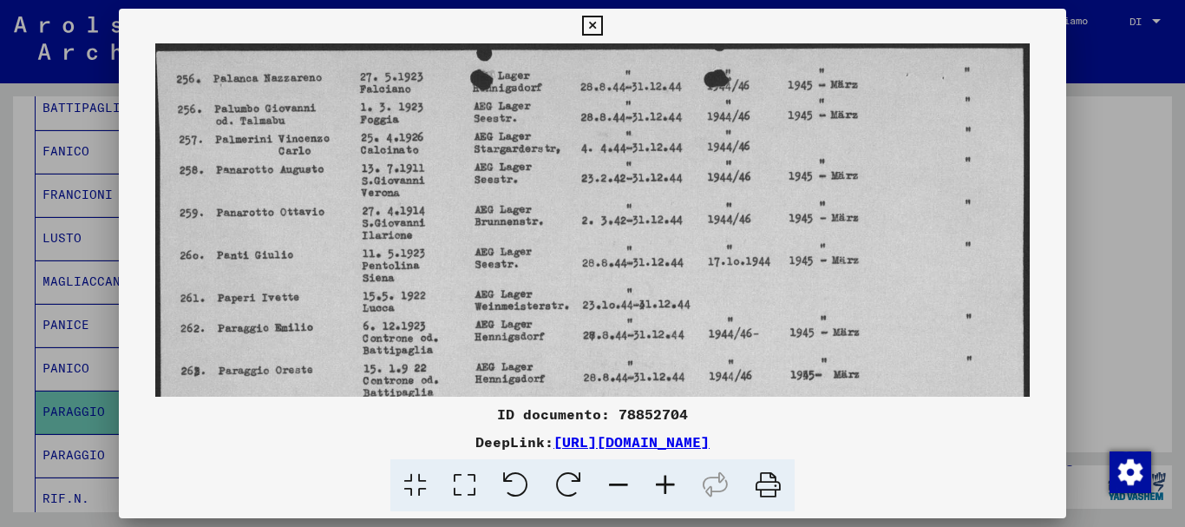
click at [661, 481] on icon at bounding box center [665, 485] width 47 height 53
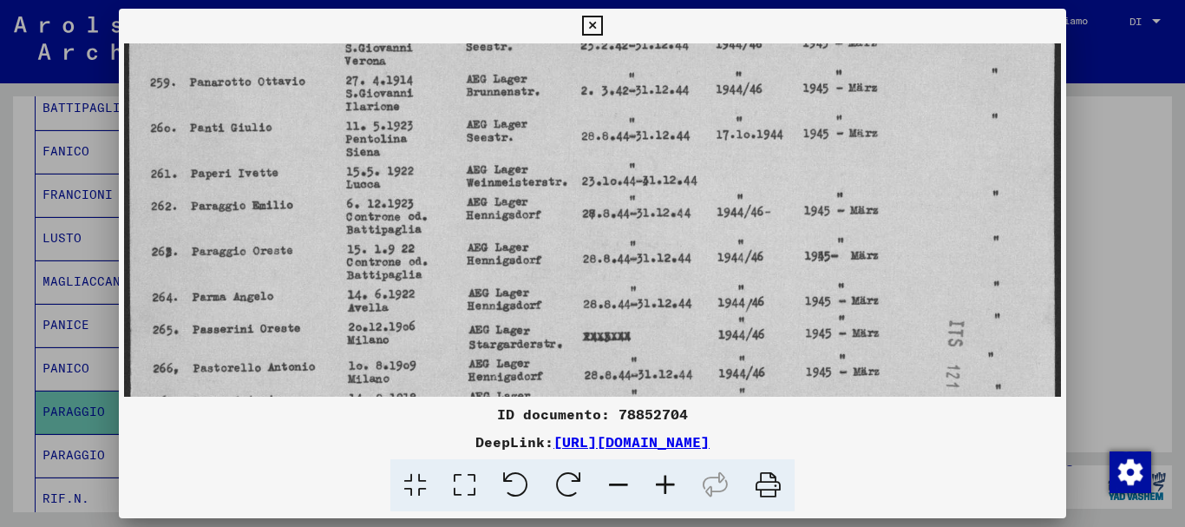
drag, startPoint x: 566, startPoint y: 257, endPoint x: 566, endPoint y: 112, distance: 144.9
click at [566, 113] on img at bounding box center [592, 229] width 937 height 657
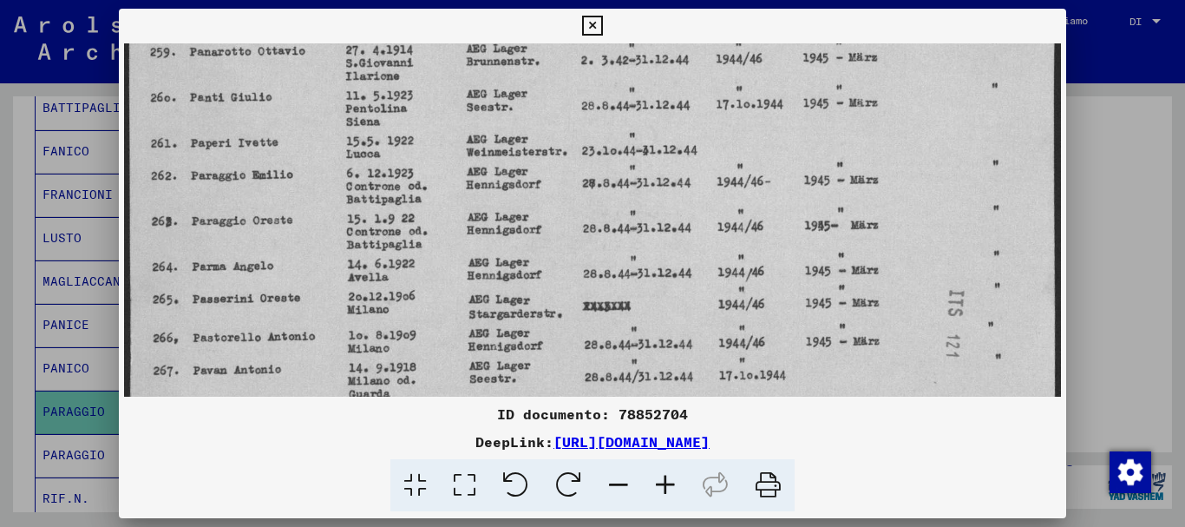
scroll to position [180, 0]
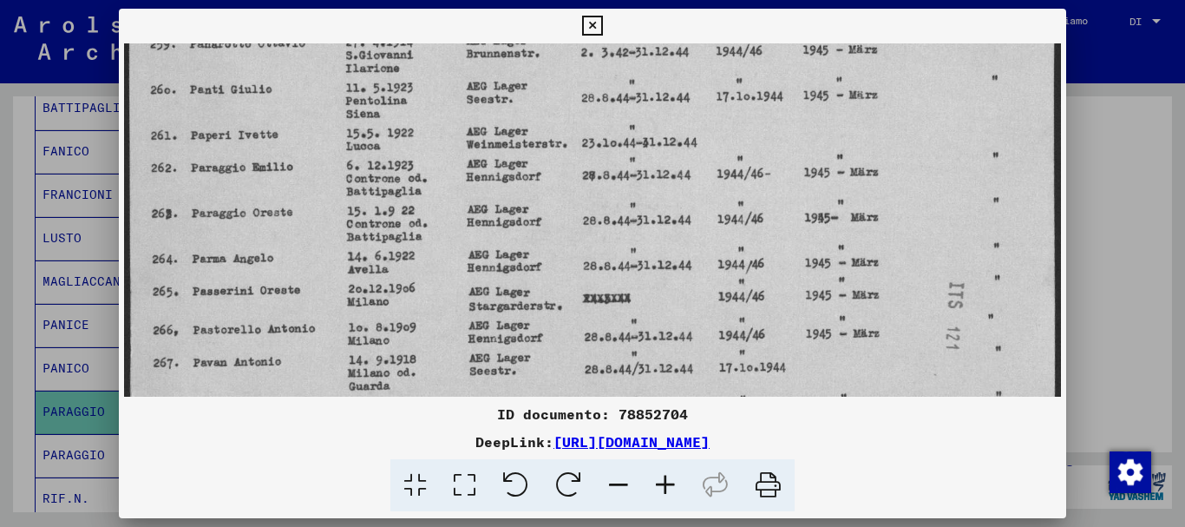
drag, startPoint x: 566, startPoint y: 200, endPoint x: 566, endPoint y: 163, distance: 36.4
click at [566, 163] on img at bounding box center [592, 191] width 937 height 657
click at [602, 30] on icon at bounding box center [592, 26] width 20 height 21
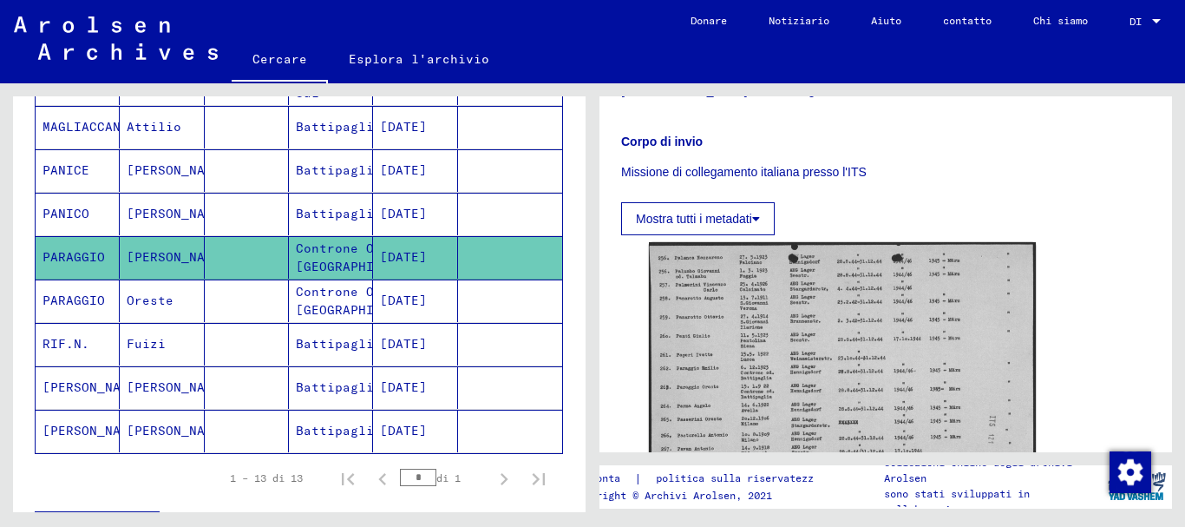
scroll to position [481, 0]
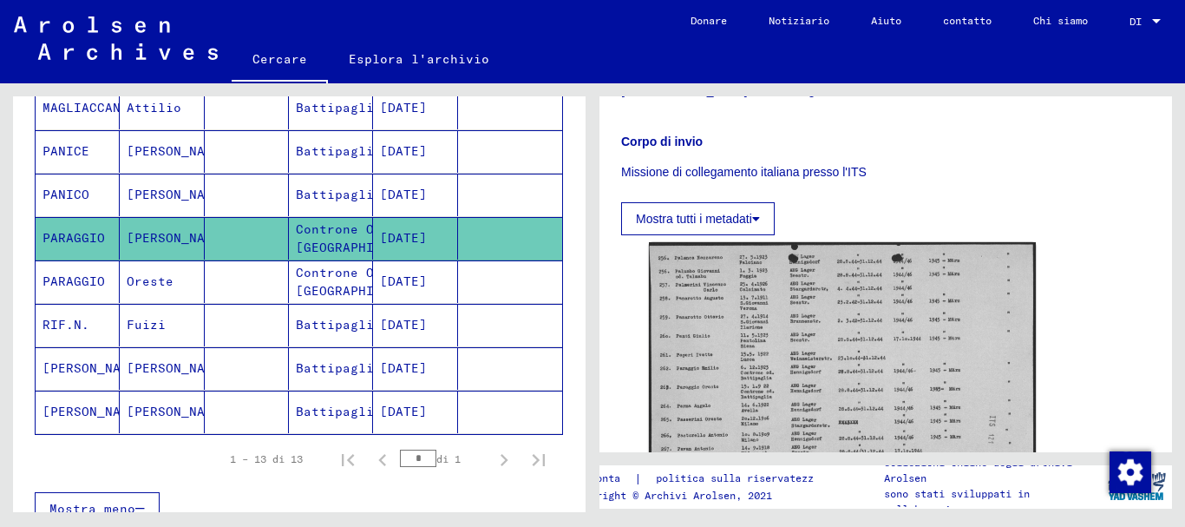
click at [322, 324] on font "Battipaglia" at bounding box center [339, 325] width 86 height 16
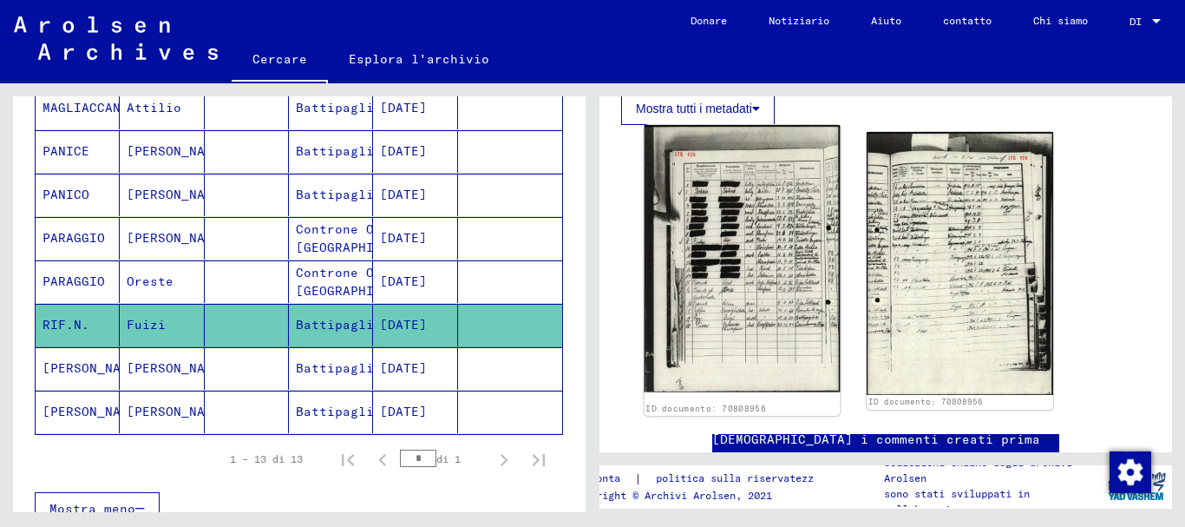
scroll to position [867, 0]
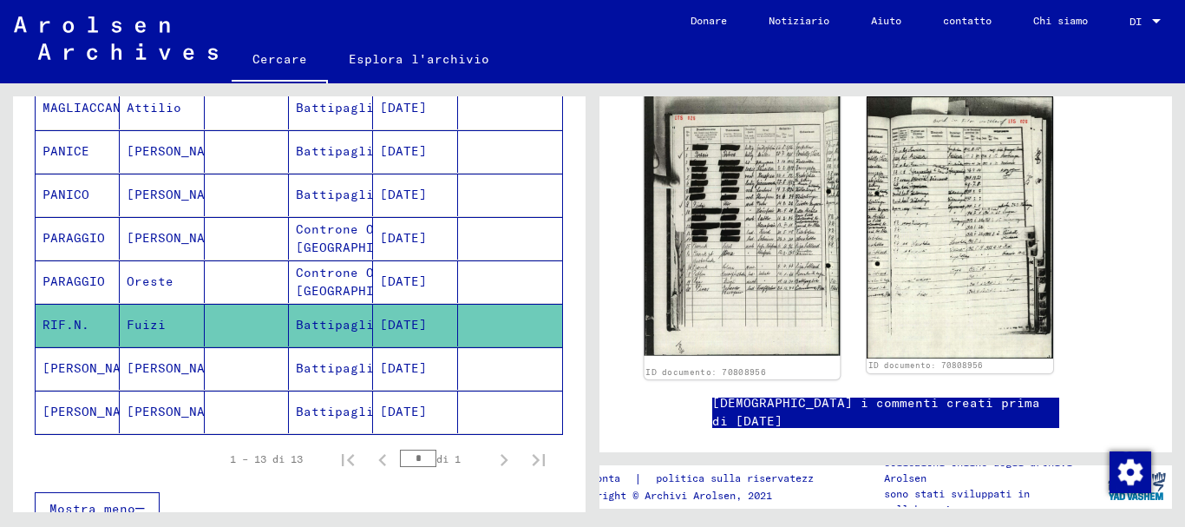
click at [772, 252] on img at bounding box center [743, 221] width 196 height 267
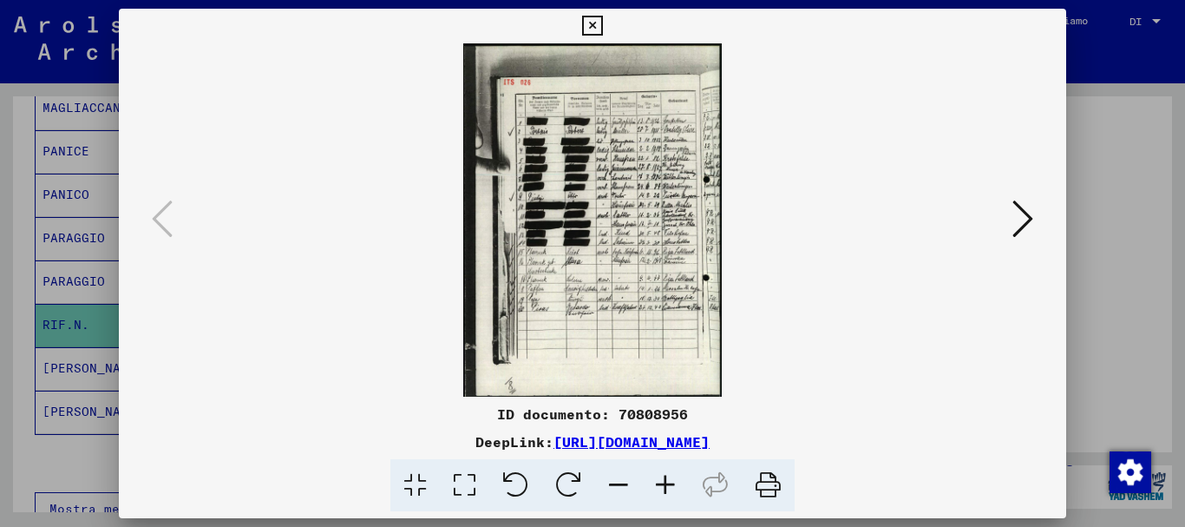
click at [661, 485] on icon at bounding box center [665, 485] width 47 height 53
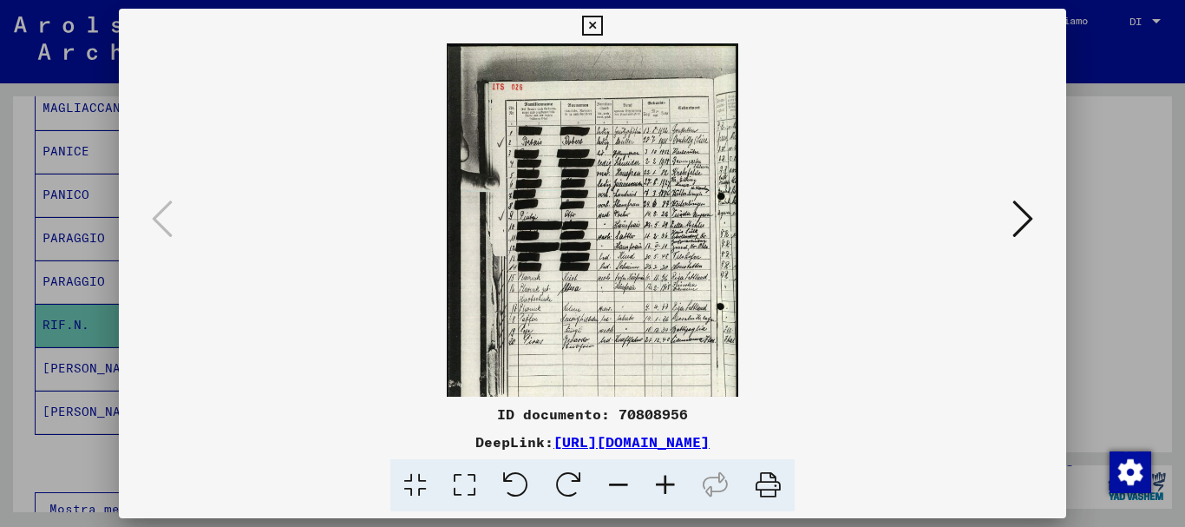
click at [661, 485] on icon at bounding box center [665, 485] width 47 height 53
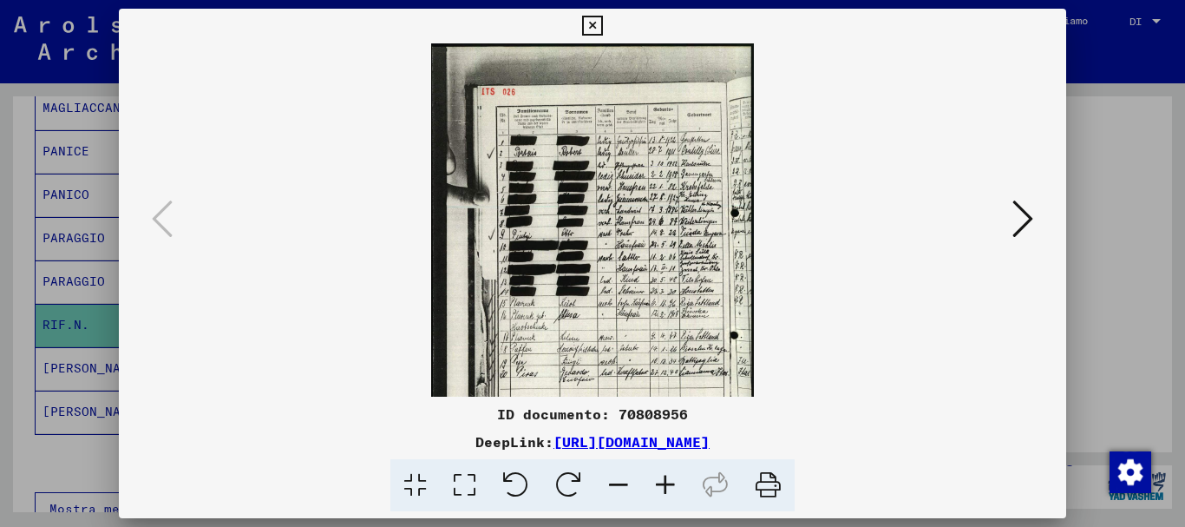
click at [661, 485] on icon at bounding box center [665, 485] width 47 height 53
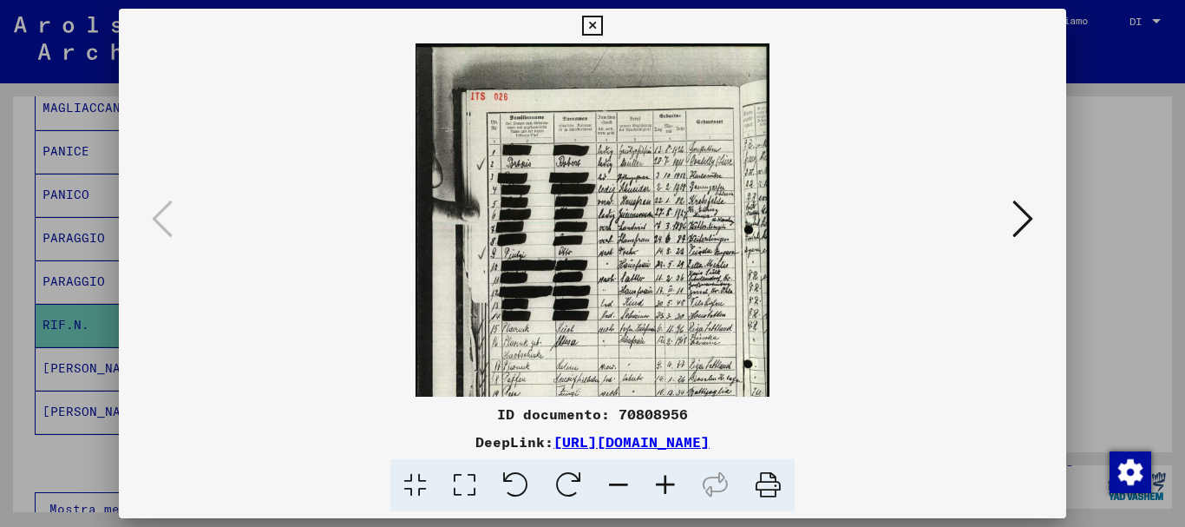
click at [661, 485] on icon at bounding box center [665, 485] width 47 height 53
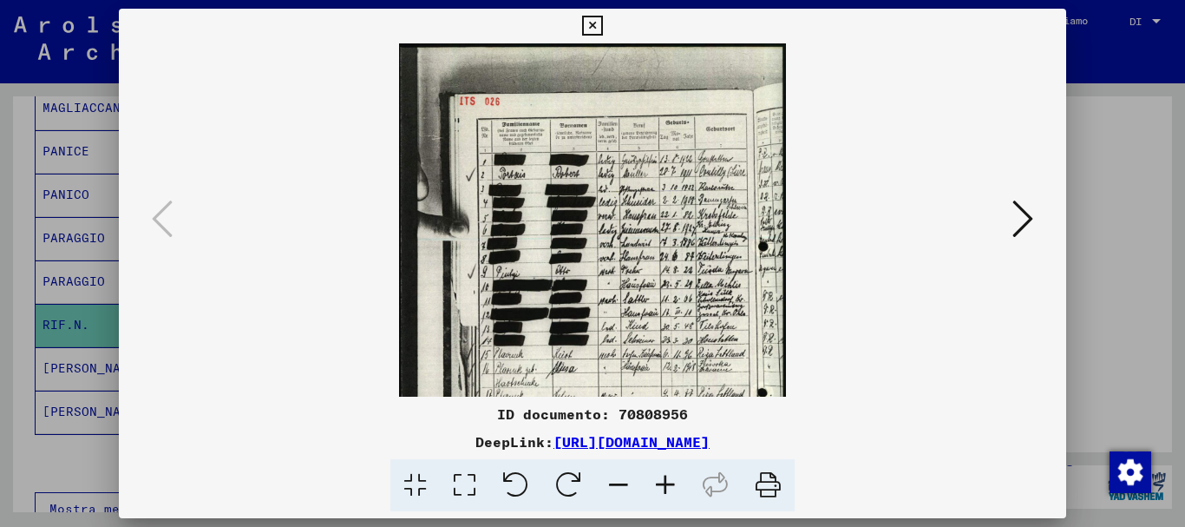
click at [661, 485] on icon at bounding box center [665, 485] width 47 height 53
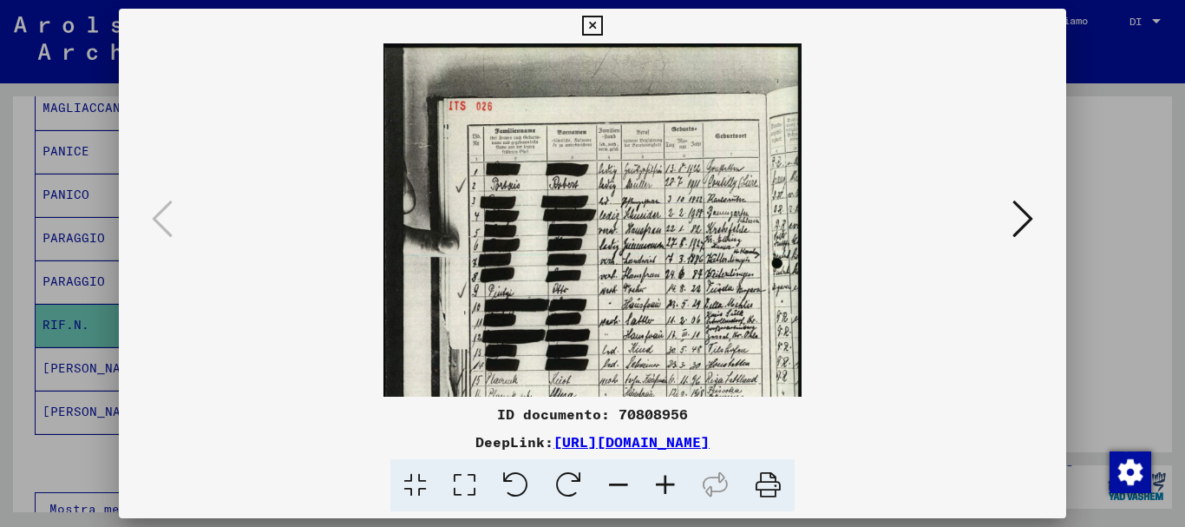
click at [661, 485] on icon at bounding box center [665, 485] width 47 height 53
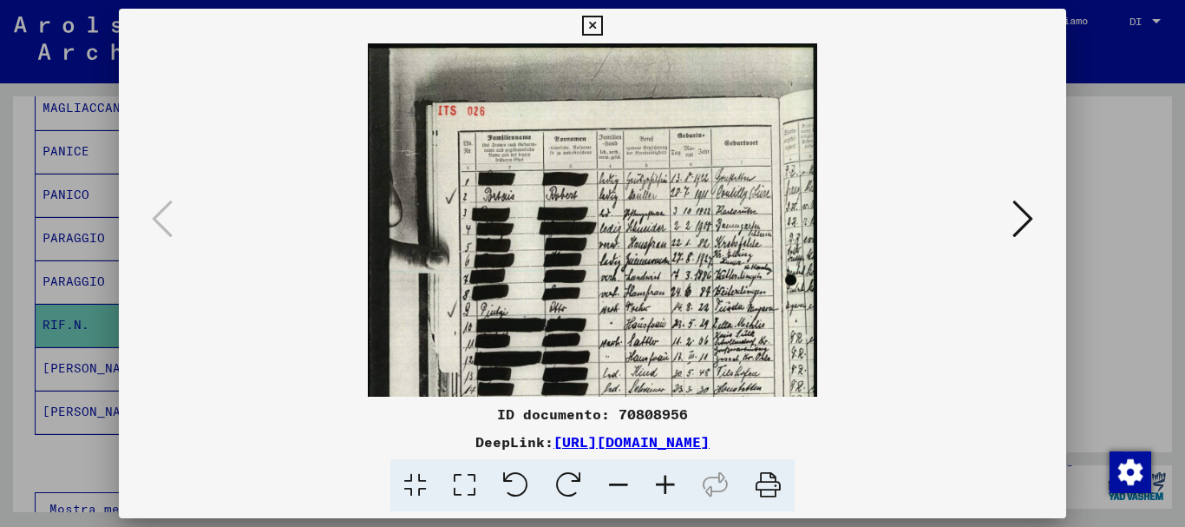
click at [661, 485] on icon at bounding box center [665, 485] width 47 height 53
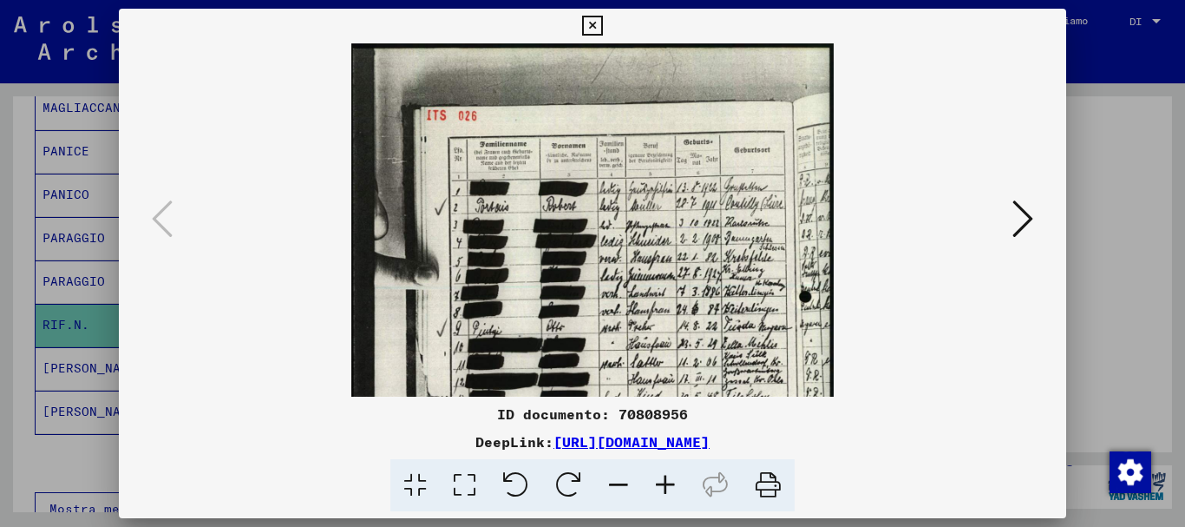
click at [661, 485] on icon at bounding box center [665, 485] width 47 height 53
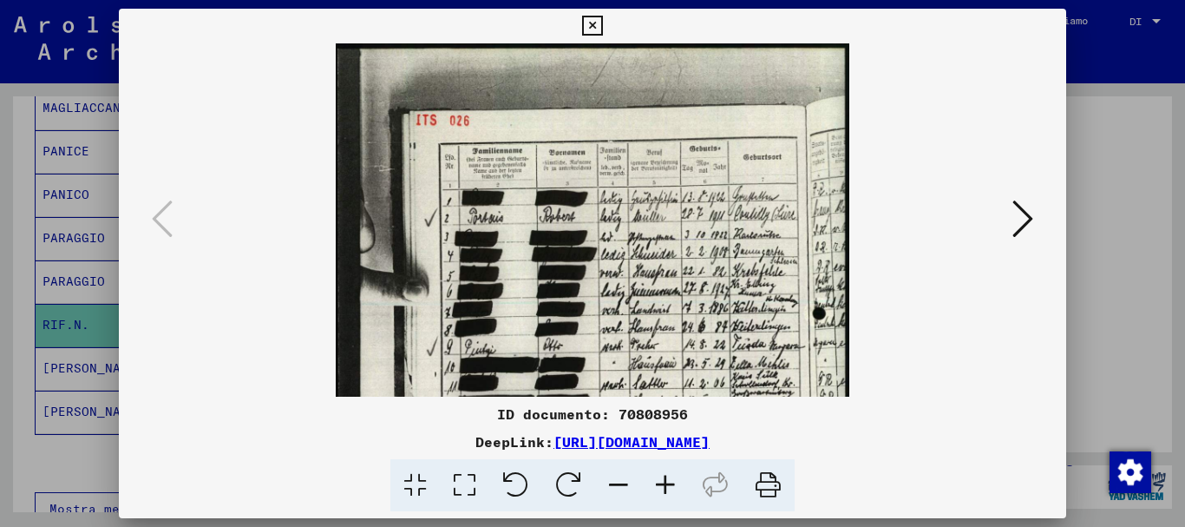
click at [661, 485] on icon at bounding box center [665, 485] width 47 height 53
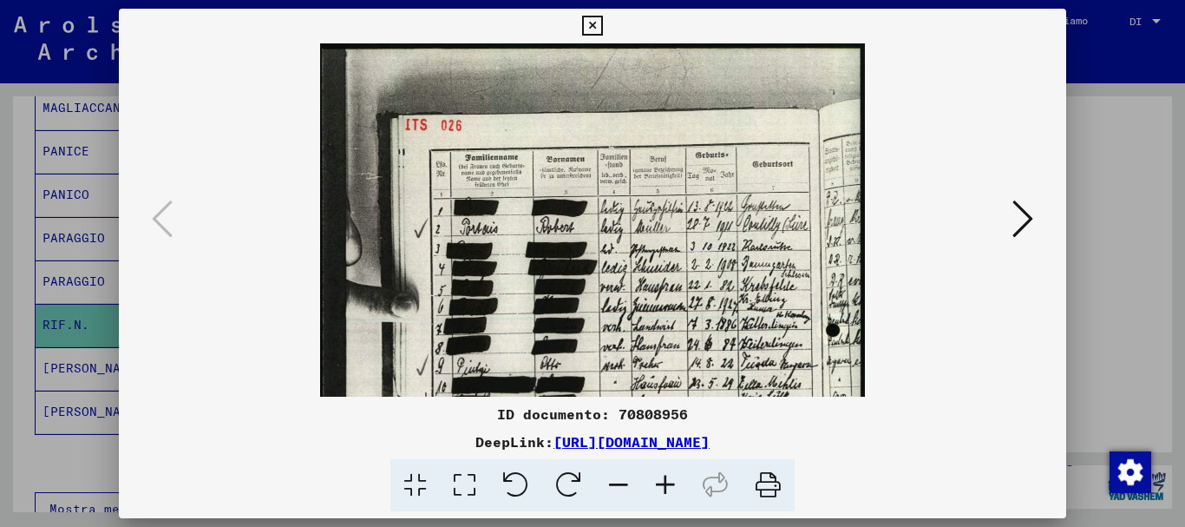
click at [661, 485] on icon at bounding box center [665, 485] width 47 height 53
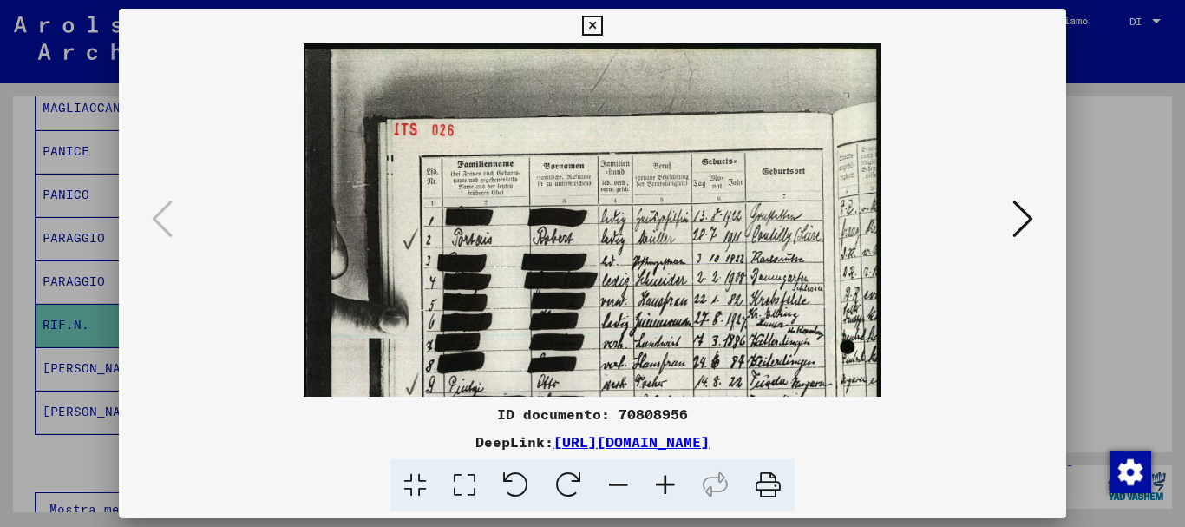
click at [661, 480] on icon at bounding box center [665, 485] width 47 height 53
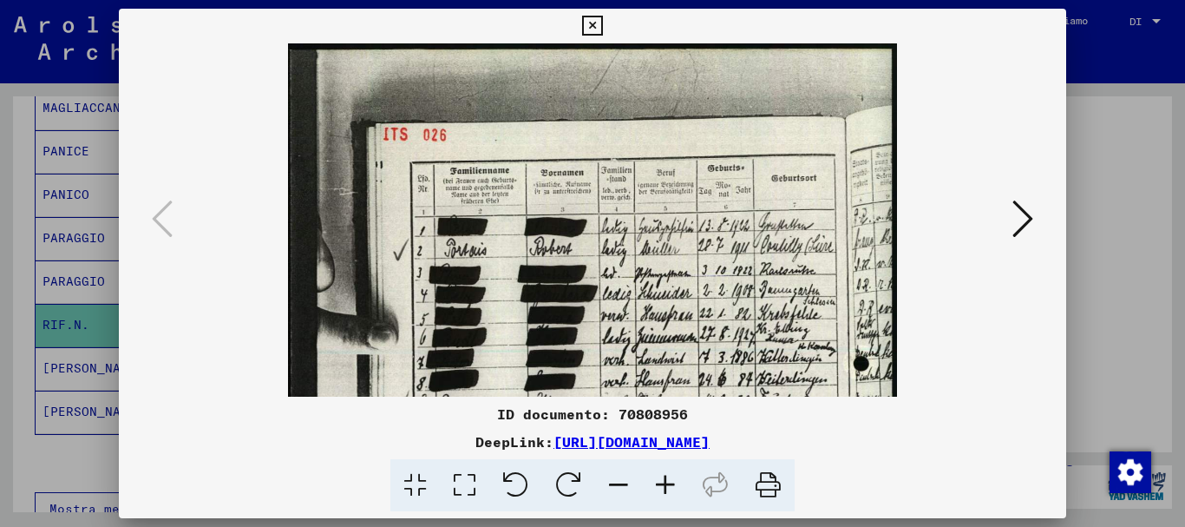
click at [661, 480] on icon at bounding box center [665, 485] width 47 height 53
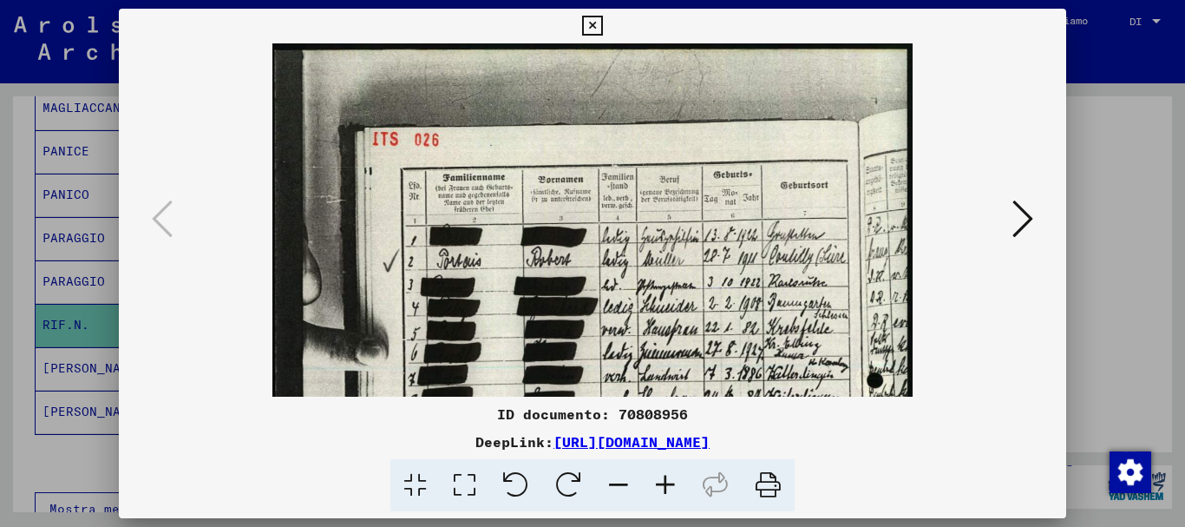
click at [661, 480] on icon at bounding box center [665, 485] width 47 height 53
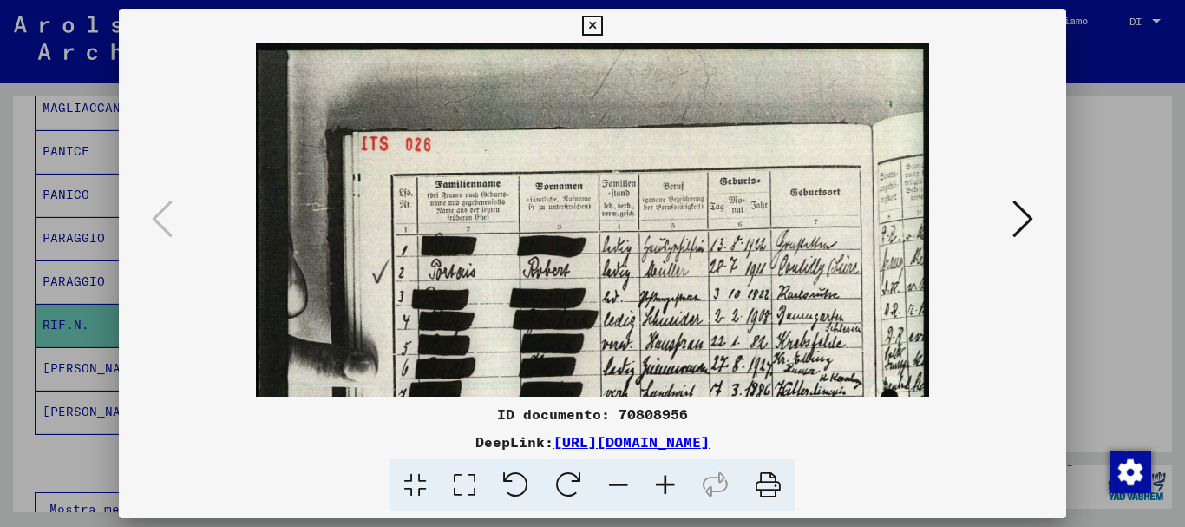
click at [661, 480] on icon at bounding box center [665, 485] width 47 height 53
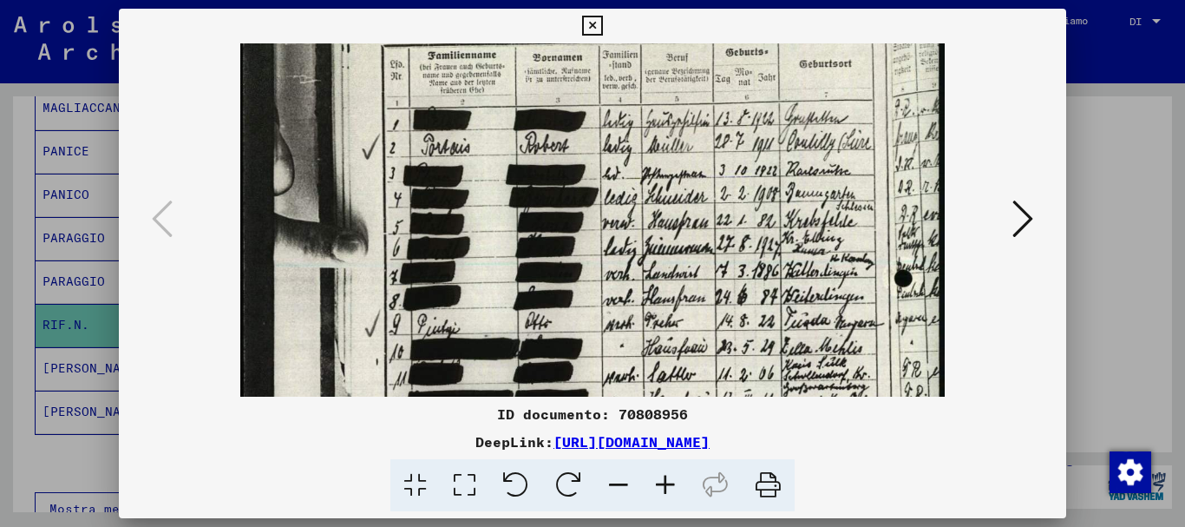
scroll to position [162, 0]
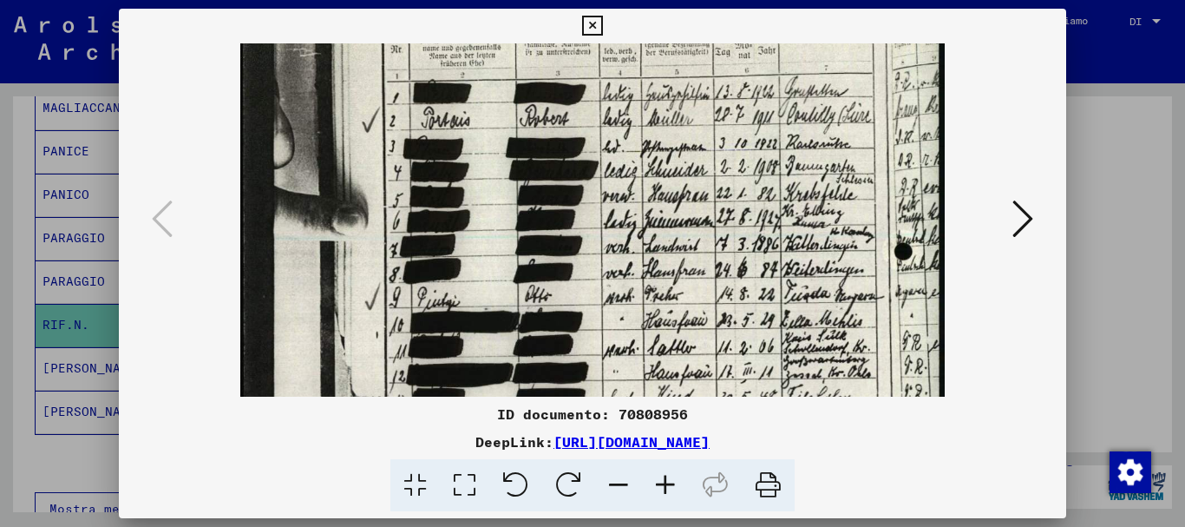
drag, startPoint x: 697, startPoint y: 325, endPoint x: 650, endPoint y: 163, distance: 168.8
click at [650, 163] on img at bounding box center [592, 361] width 704 height 960
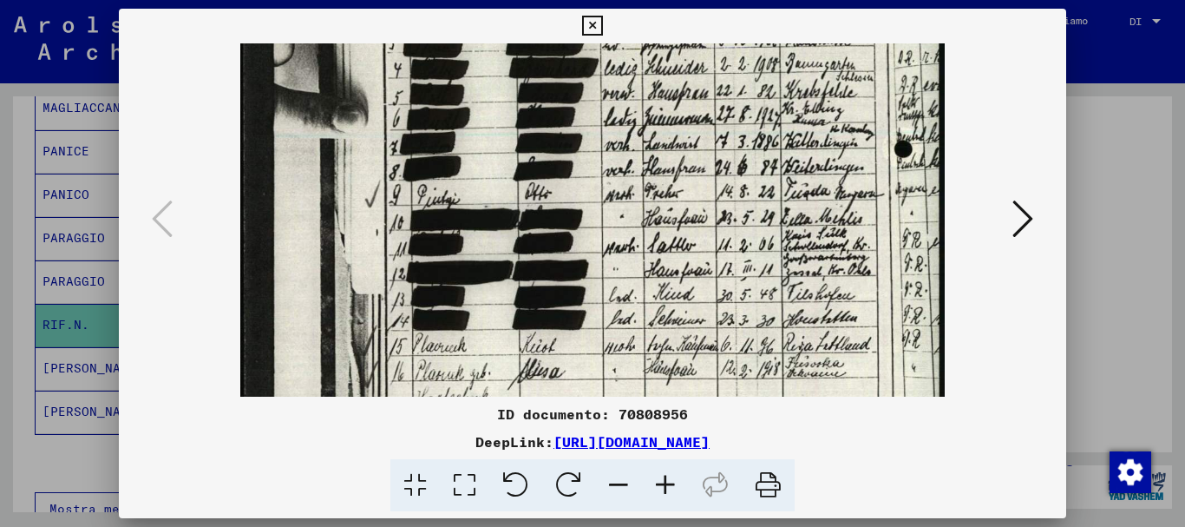
scroll to position [267, 0]
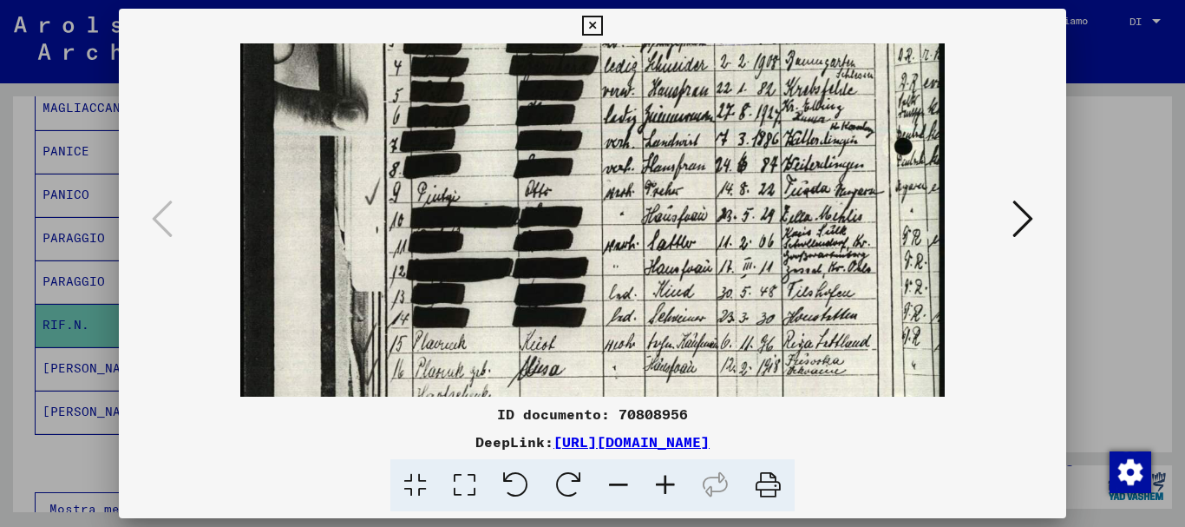
drag, startPoint x: 643, startPoint y: 212, endPoint x: 643, endPoint y: 107, distance: 105.0
click at [643, 107] on img at bounding box center [592, 256] width 704 height 960
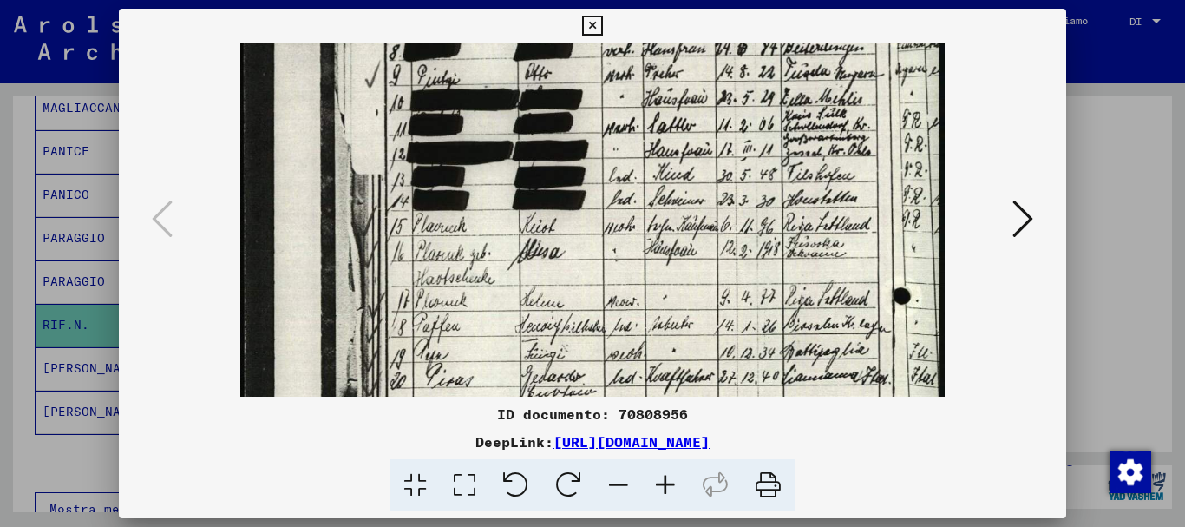
drag, startPoint x: 658, startPoint y: 258, endPoint x: 658, endPoint y: 128, distance: 130.1
click at [658, 128] on img at bounding box center [592, 139] width 704 height 960
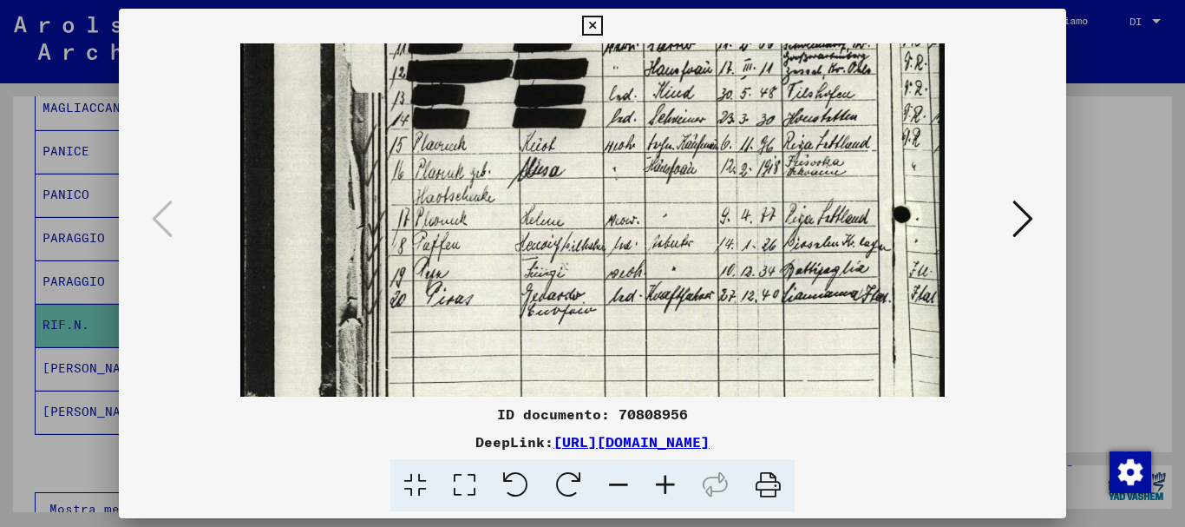
scroll to position [467, 0]
drag, startPoint x: 660, startPoint y: 239, endPoint x: 660, endPoint y: 170, distance: 69.4
click at [660, 170] on img at bounding box center [592, 57] width 704 height 960
click at [607, 37] on div at bounding box center [592, 26] width 30 height 35
click at [602, 26] on icon at bounding box center [592, 26] width 20 height 21
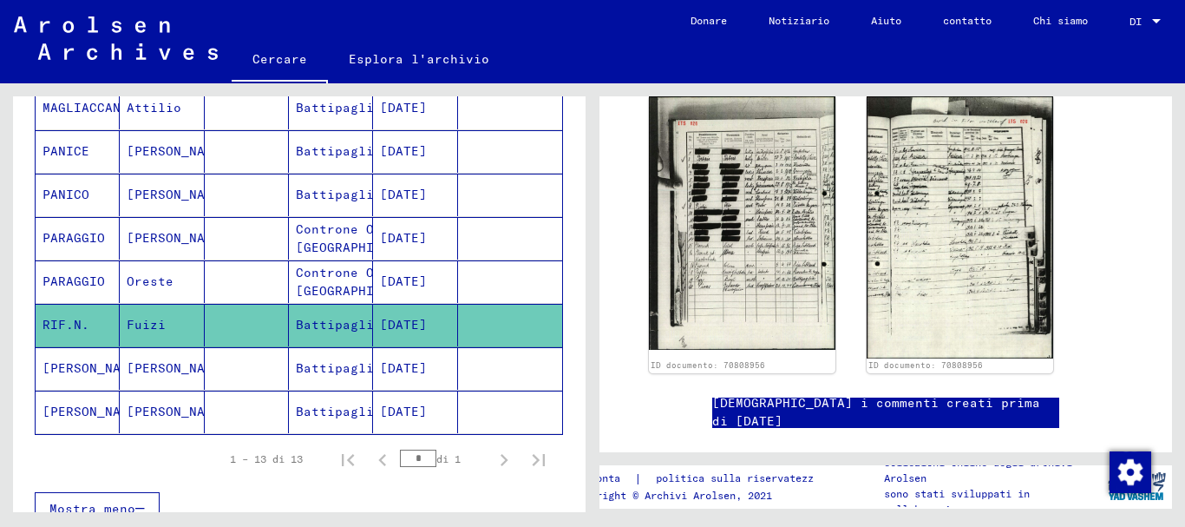
click at [75, 370] on font "[PERSON_NAME]" at bounding box center [93, 368] width 101 height 16
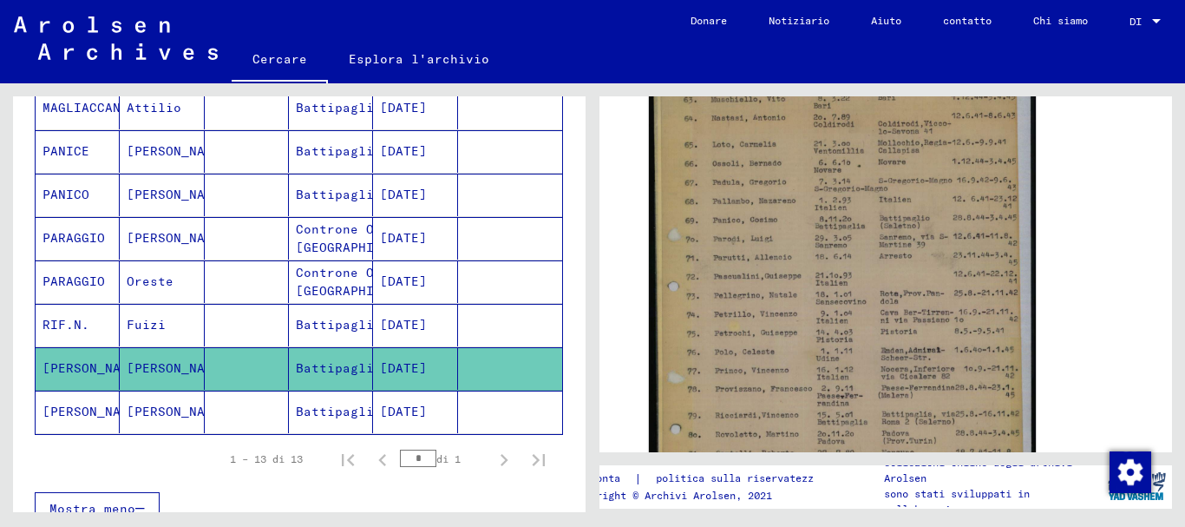
scroll to position [347, 0]
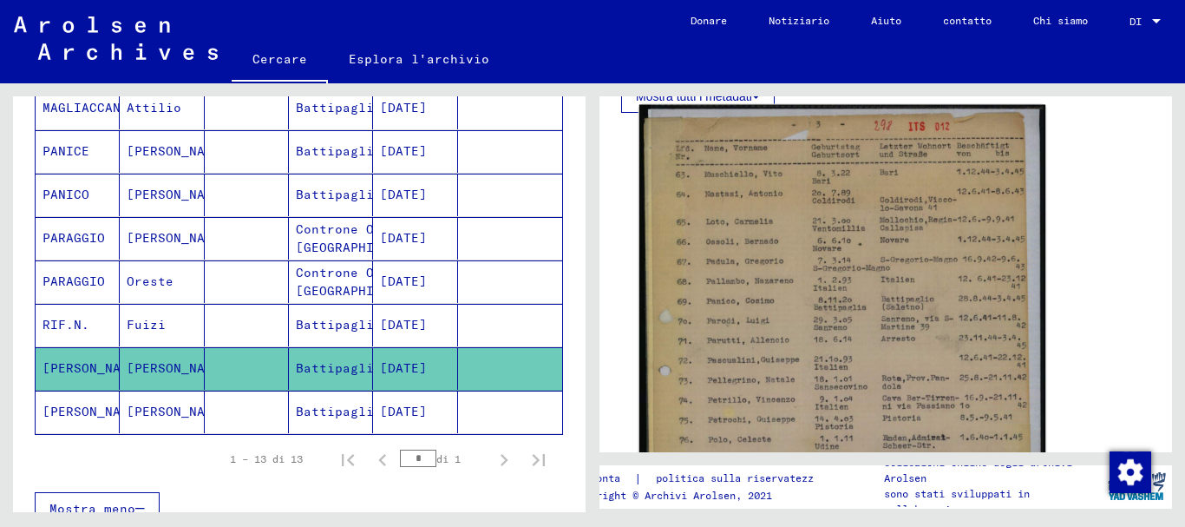
click at [788, 364] on img at bounding box center [842, 416] width 406 height 623
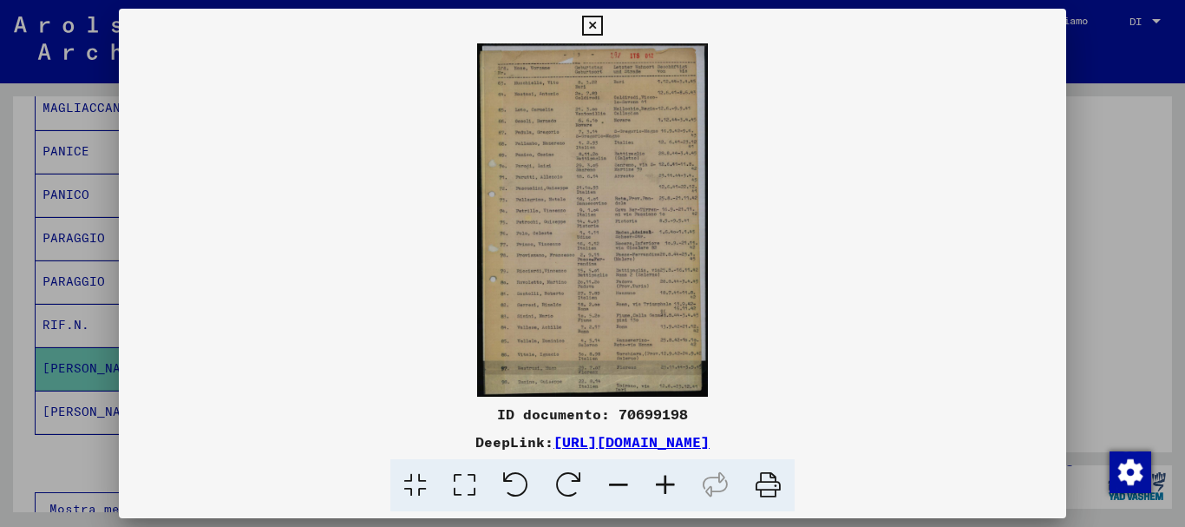
click at [667, 484] on icon at bounding box center [665, 485] width 47 height 53
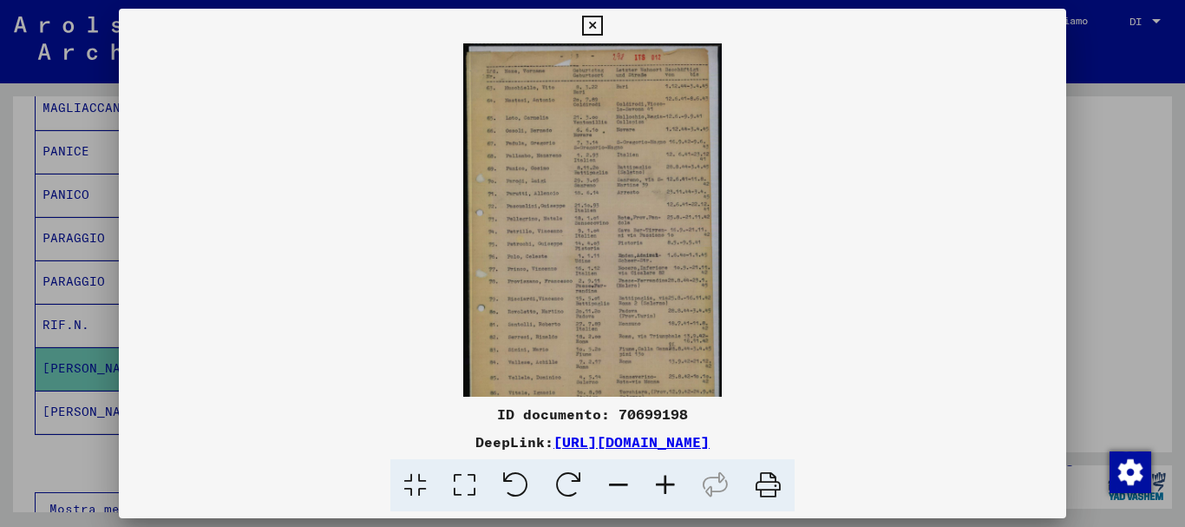
click at [667, 484] on icon at bounding box center [665, 485] width 47 height 53
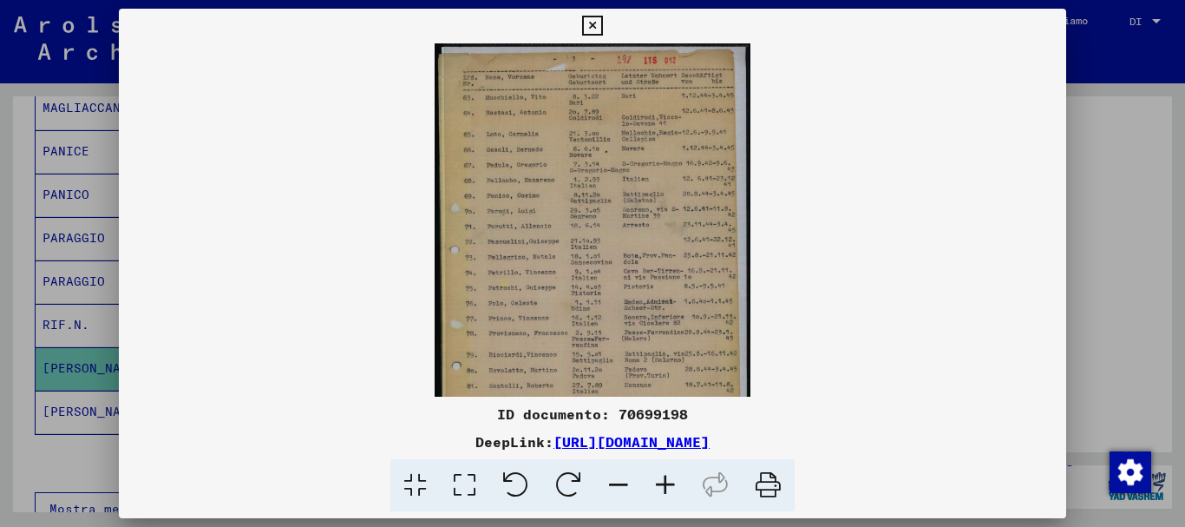
click at [667, 484] on icon at bounding box center [665, 485] width 47 height 53
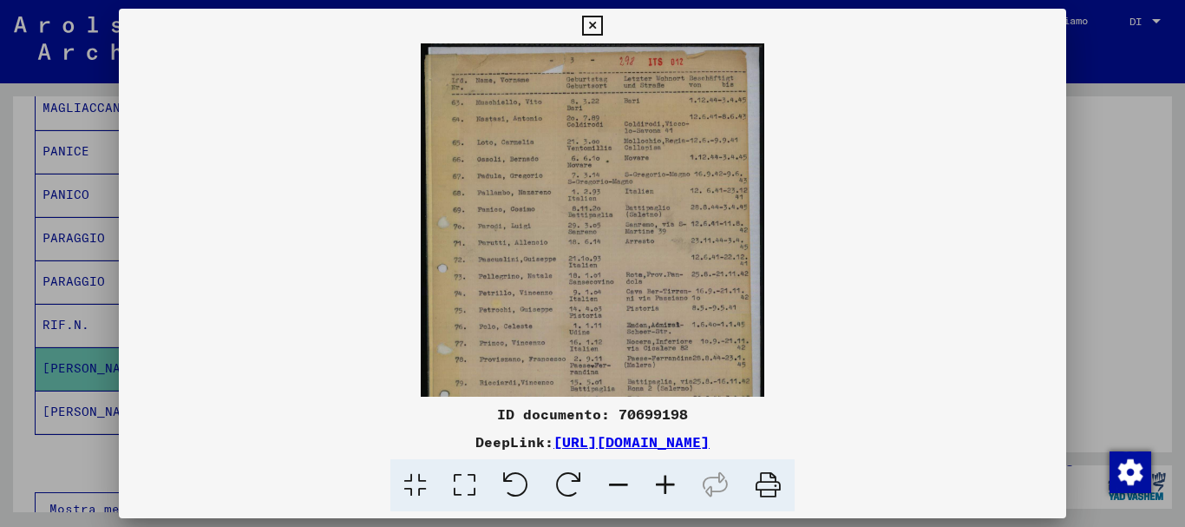
click at [667, 484] on icon at bounding box center [665, 485] width 47 height 53
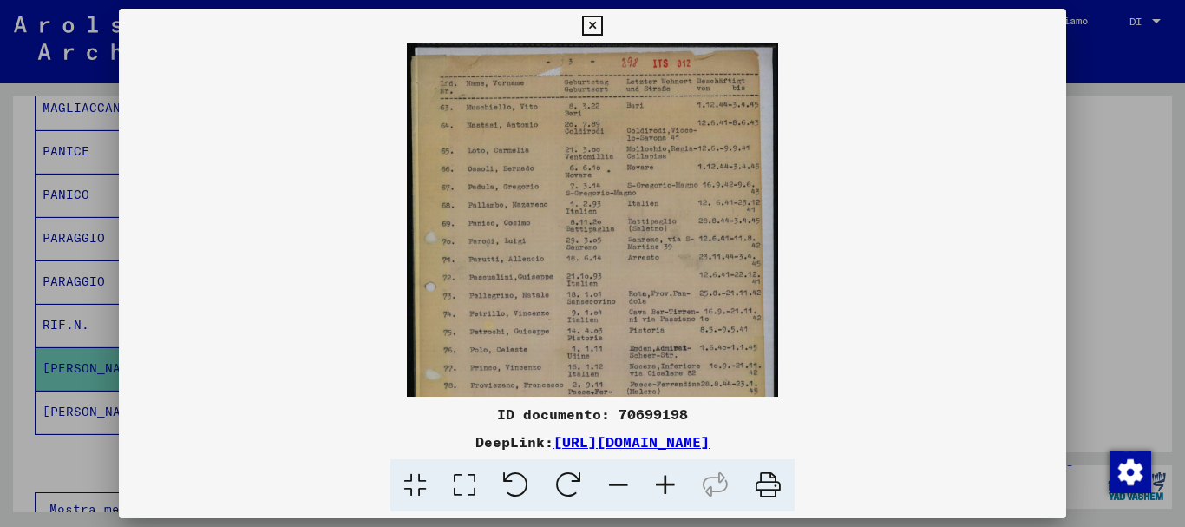
click at [667, 484] on icon at bounding box center [665, 485] width 47 height 53
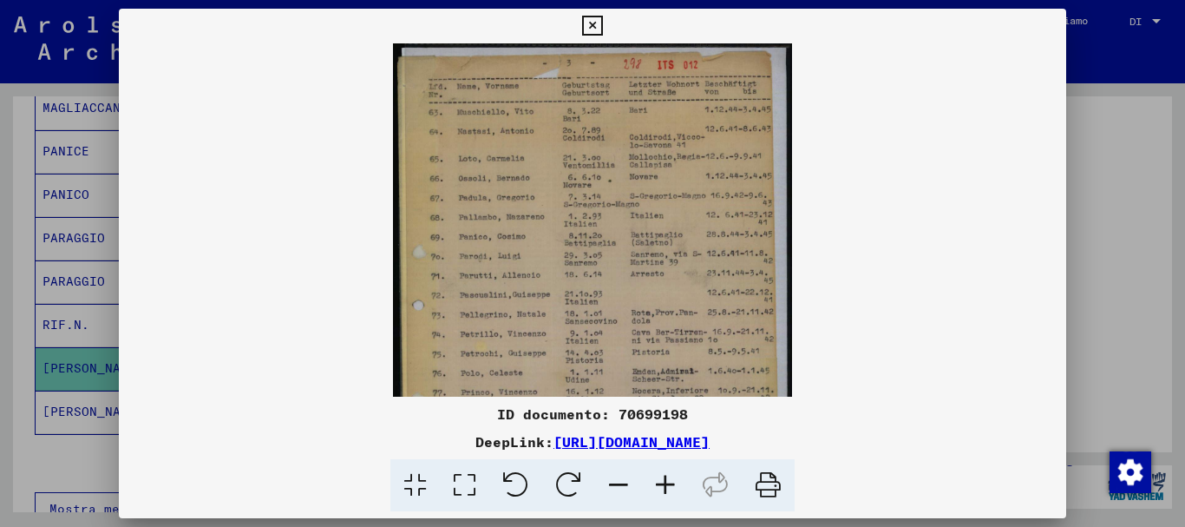
click at [667, 484] on icon at bounding box center [665, 485] width 47 height 53
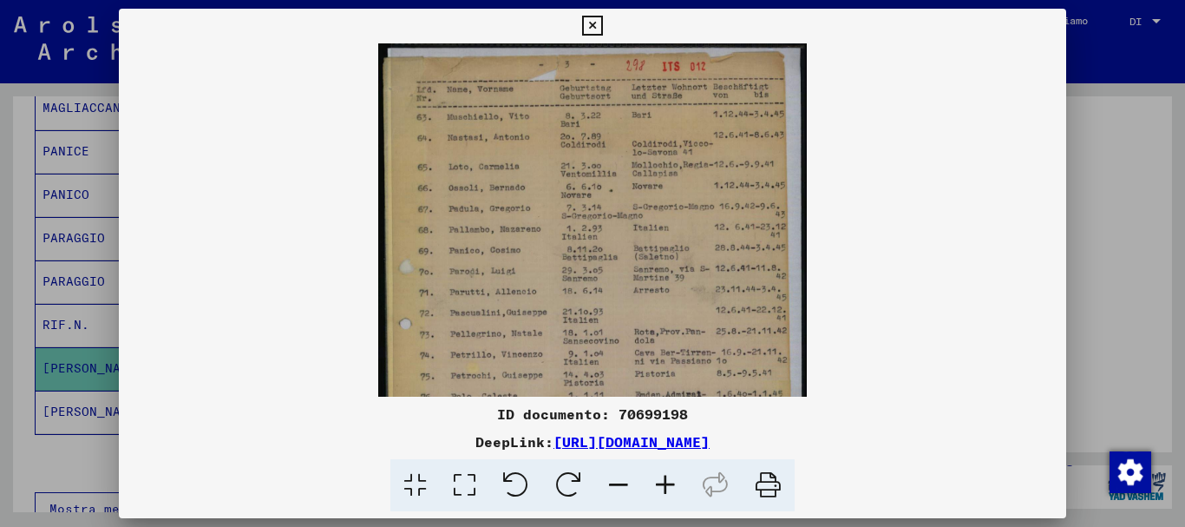
click at [667, 484] on icon at bounding box center [665, 485] width 47 height 53
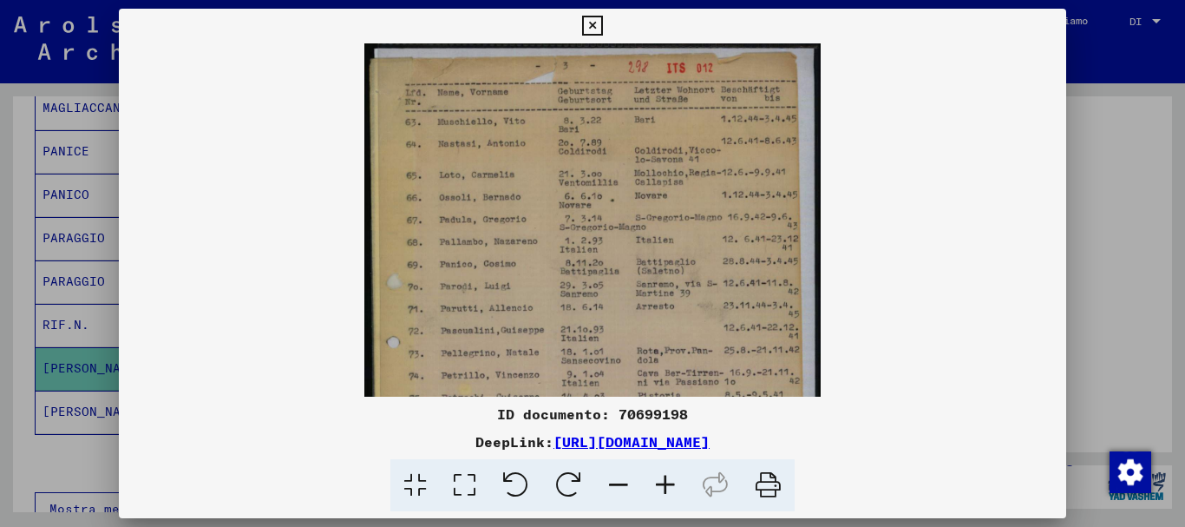
click at [667, 484] on icon at bounding box center [665, 485] width 47 height 53
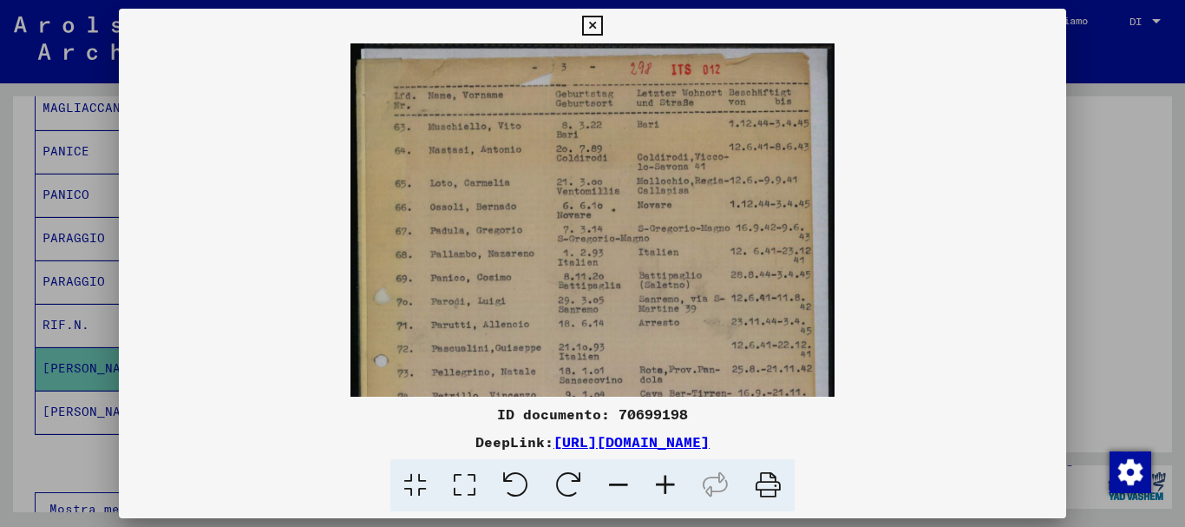
click at [667, 484] on icon at bounding box center [665, 485] width 47 height 53
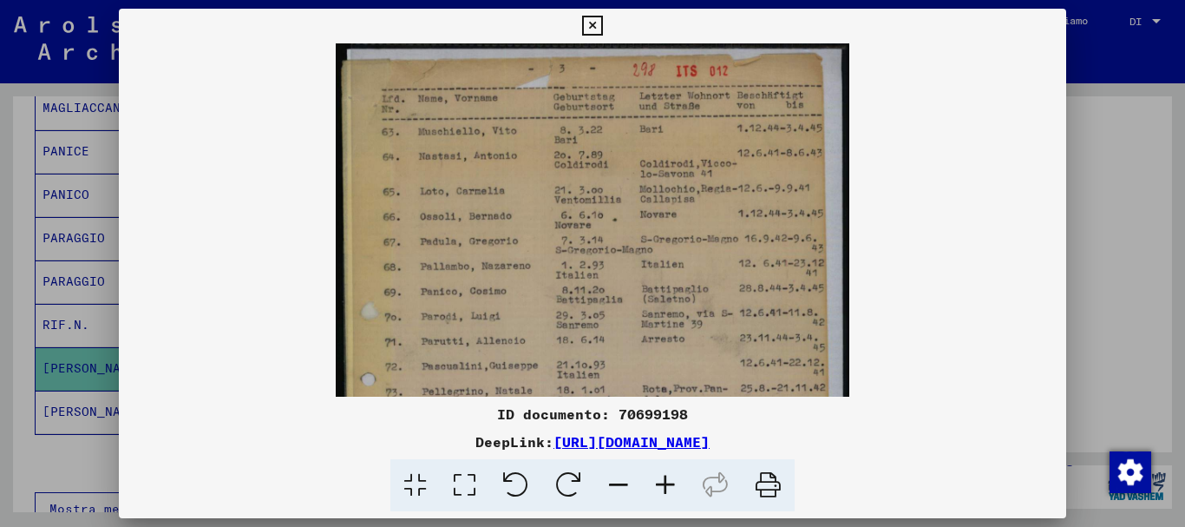
click at [667, 484] on icon at bounding box center [665, 485] width 47 height 53
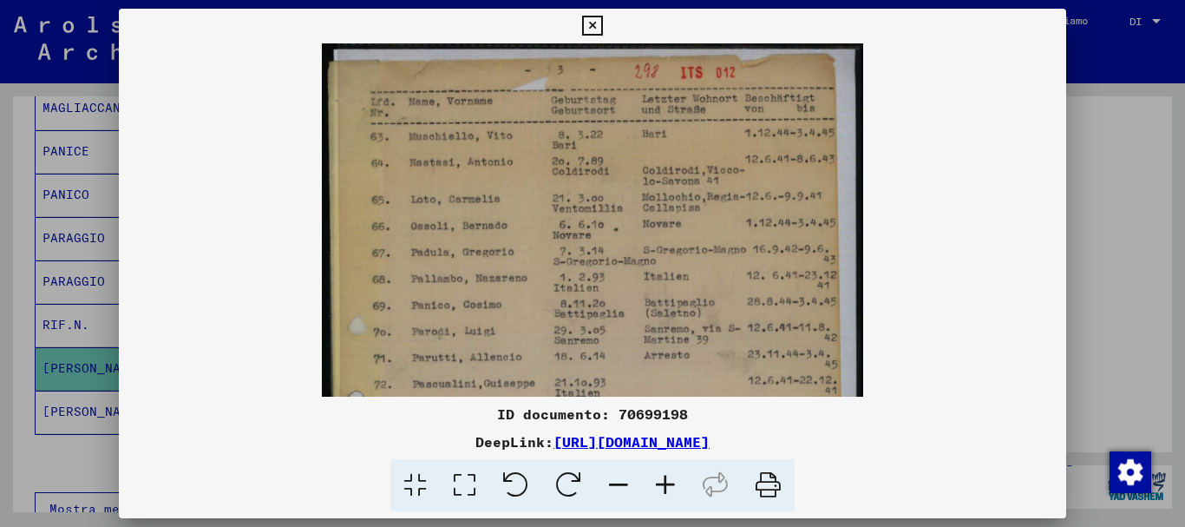
click at [667, 484] on icon at bounding box center [665, 485] width 47 height 53
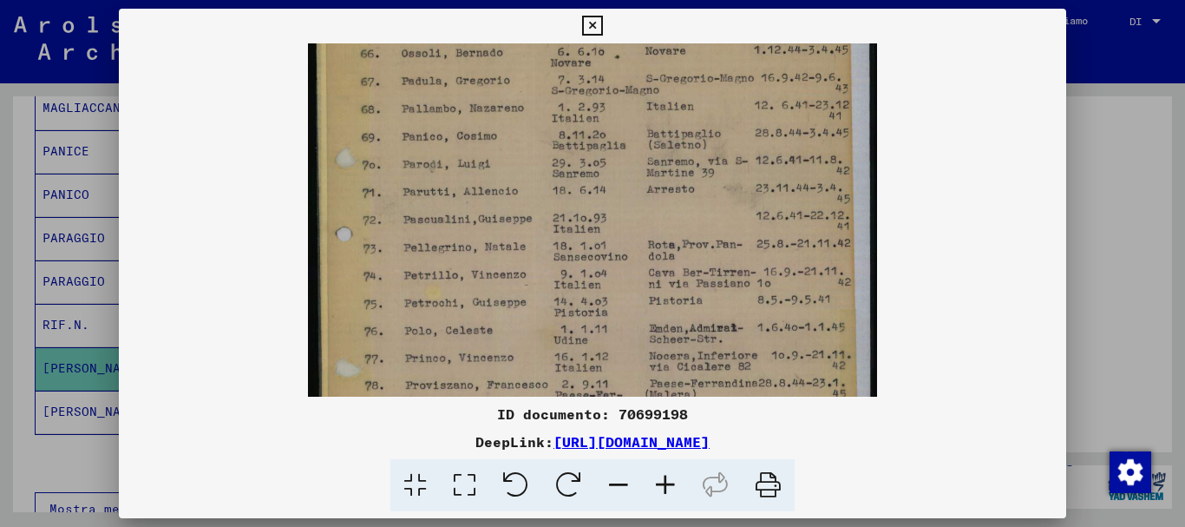
scroll to position [190, 0]
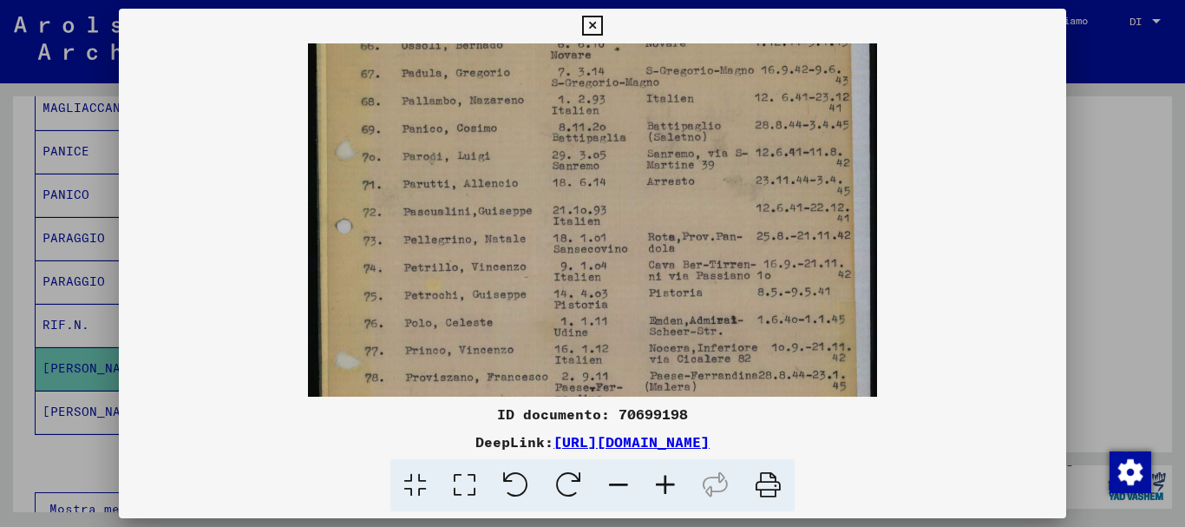
drag, startPoint x: 702, startPoint y: 287, endPoint x: 702, endPoint y: 97, distance: 190.0
click at [702, 97] on img at bounding box center [592, 290] width 569 height 874
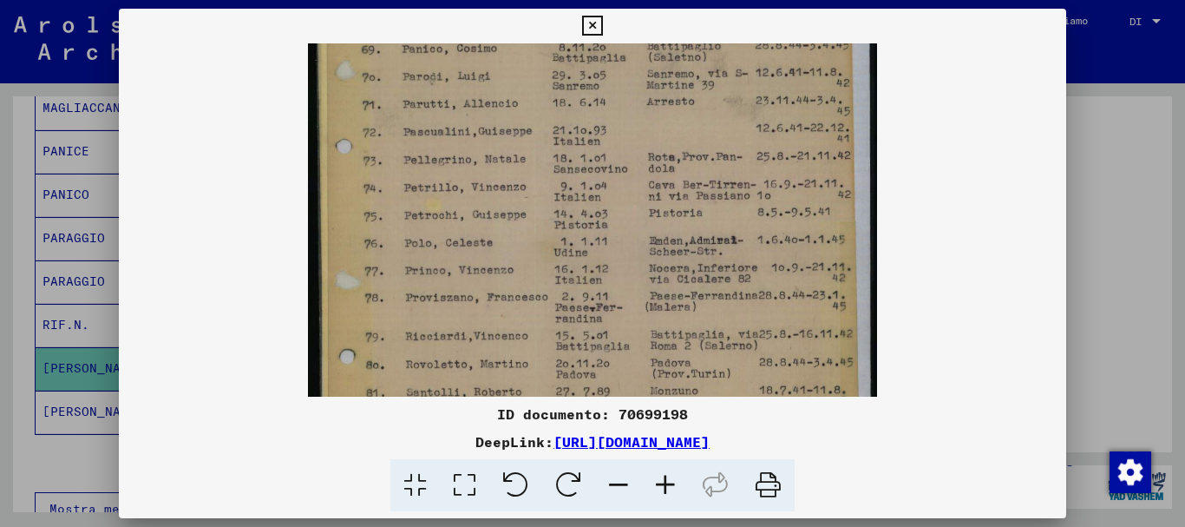
scroll to position [271, 0]
drag, startPoint x: 685, startPoint y: 206, endPoint x: 685, endPoint y: 126, distance: 80.7
click at [685, 126] on img at bounding box center [592, 210] width 569 height 874
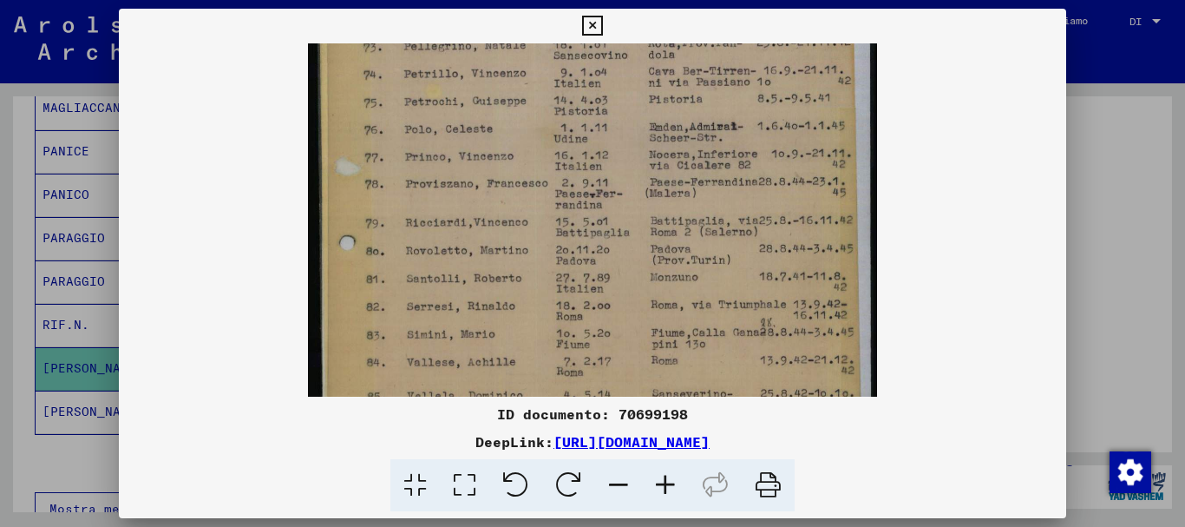
scroll to position [386, 0]
drag, startPoint x: 685, startPoint y: 234, endPoint x: 684, endPoint y: 119, distance: 115.4
click at [684, 119] on img at bounding box center [592, 94] width 569 height 874
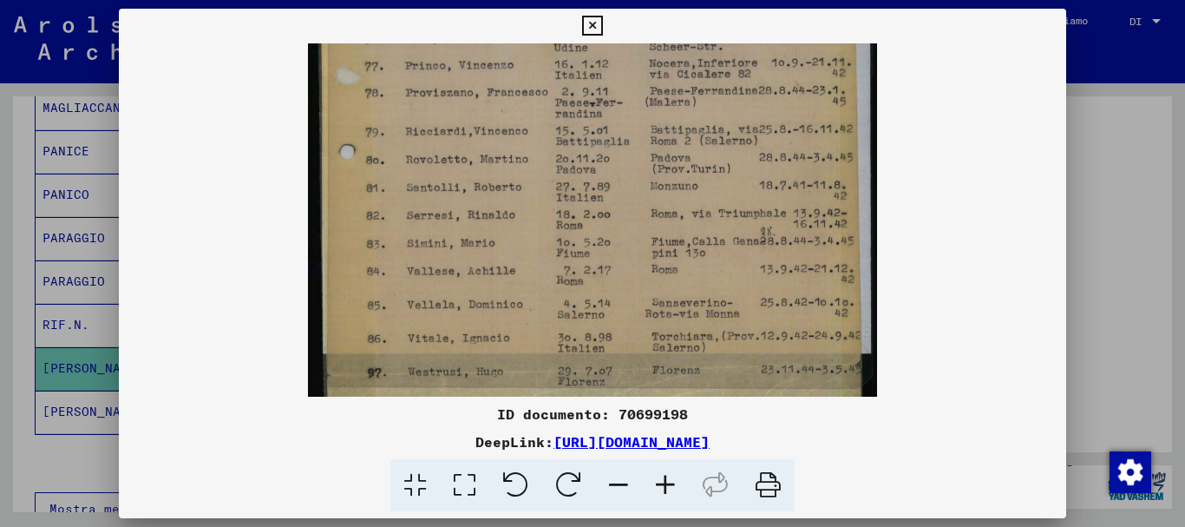
drag, startPoint x: 677, startPoint y: 228, endPoint x: 677, endPoint y: 136, distance: 91.9
click at [677, 137] on img at bounding box center [592, 6] width 569 height 874
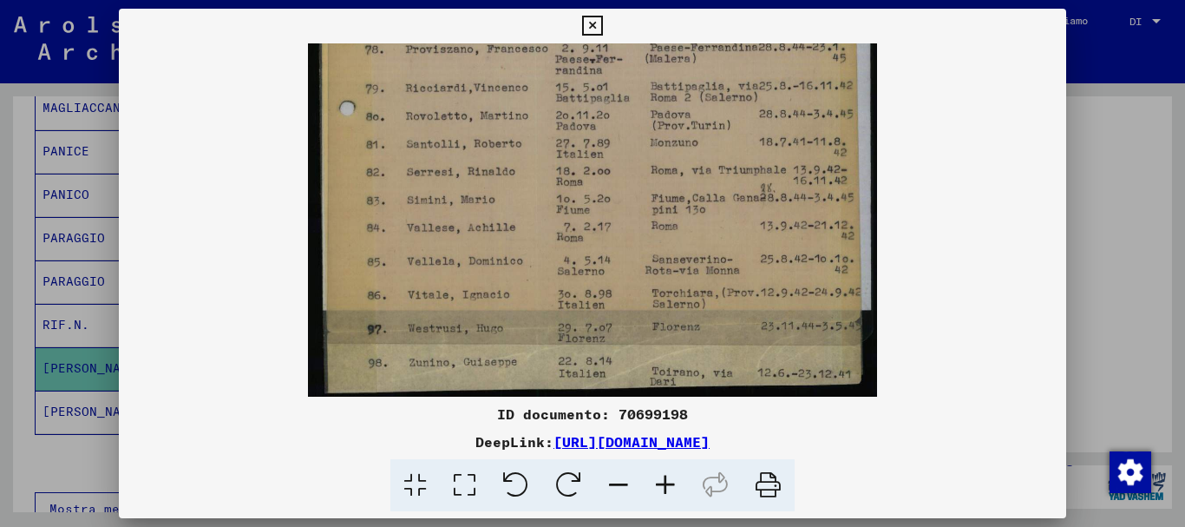
drag, startPoint x: 712, startPoint y: 191, endPoint x: 712, endPoint y: 147, distance: 44.2
drag, startPoint x: 712, startPoint y: 222, endPoint x: 710, endPoint y: 151, distance: 71.2
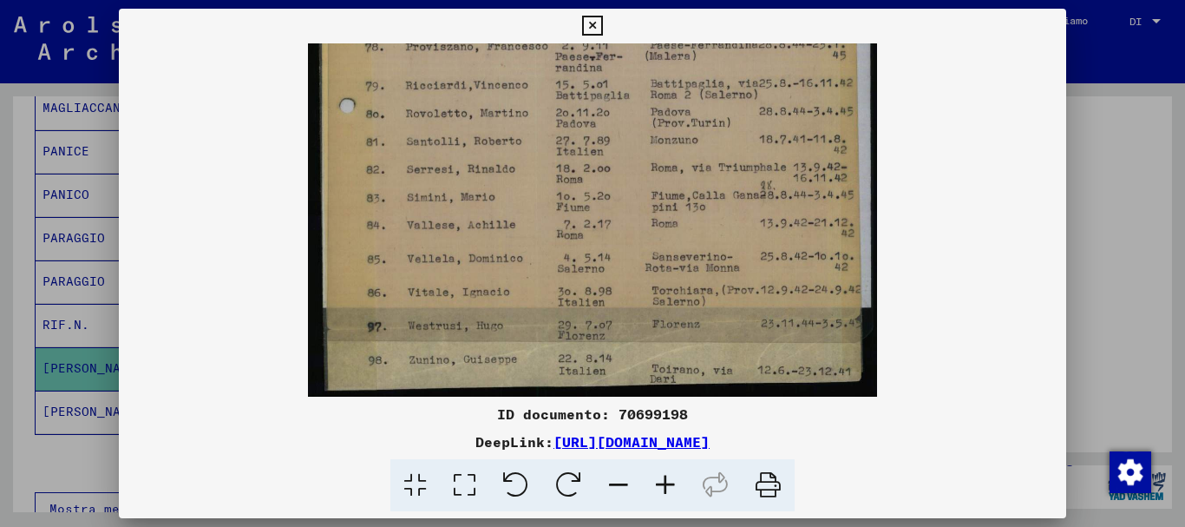
click at [602, 31] on icon at bounding box center [592, 26] width 20 height 21
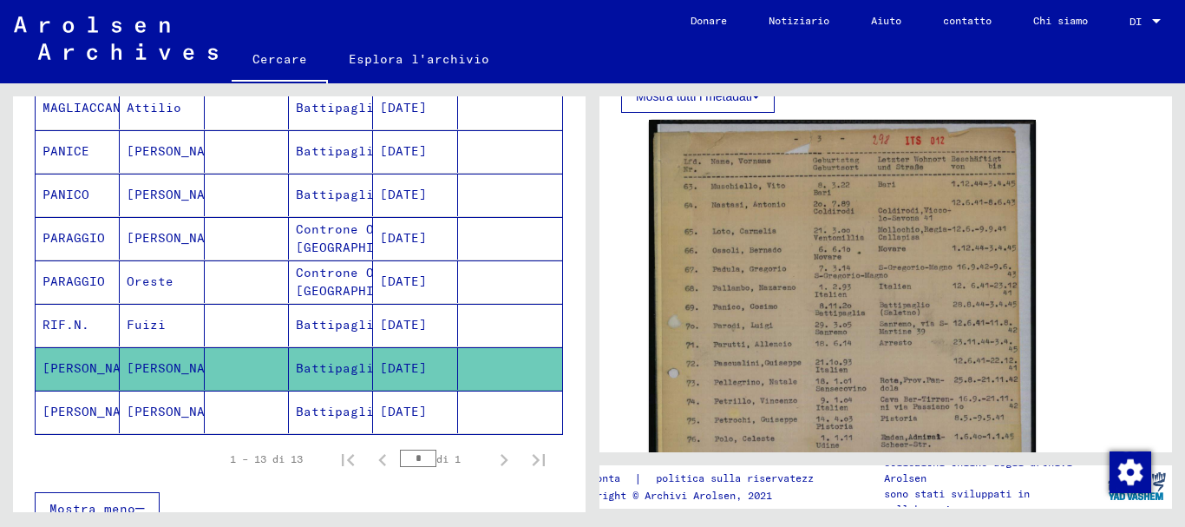
click at [154, 407] on font "[PERSON_NAME]" at bounding box center [177, 411] width 101 height 16
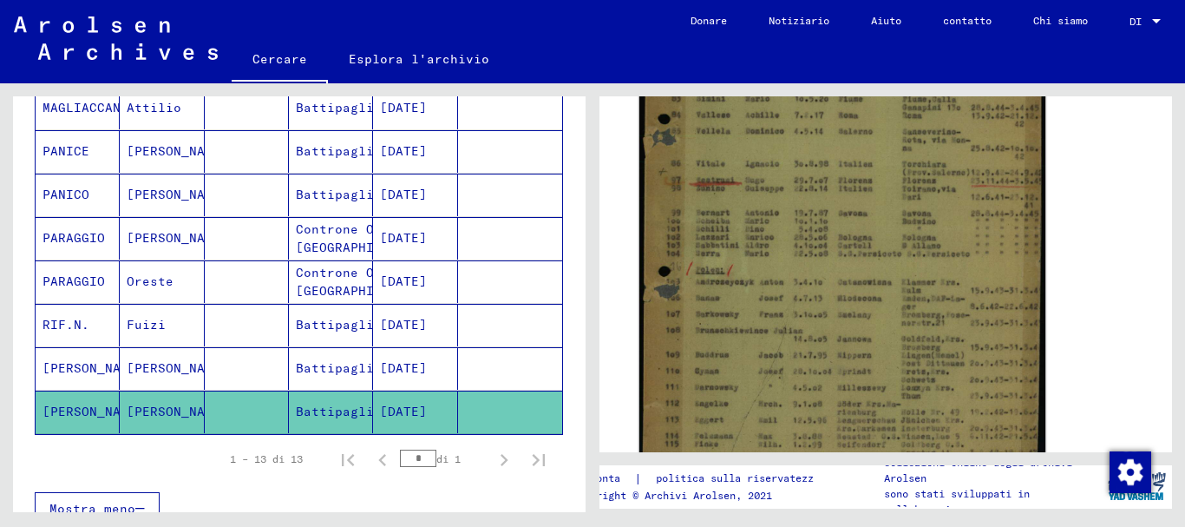
scroll to position [607, 0]
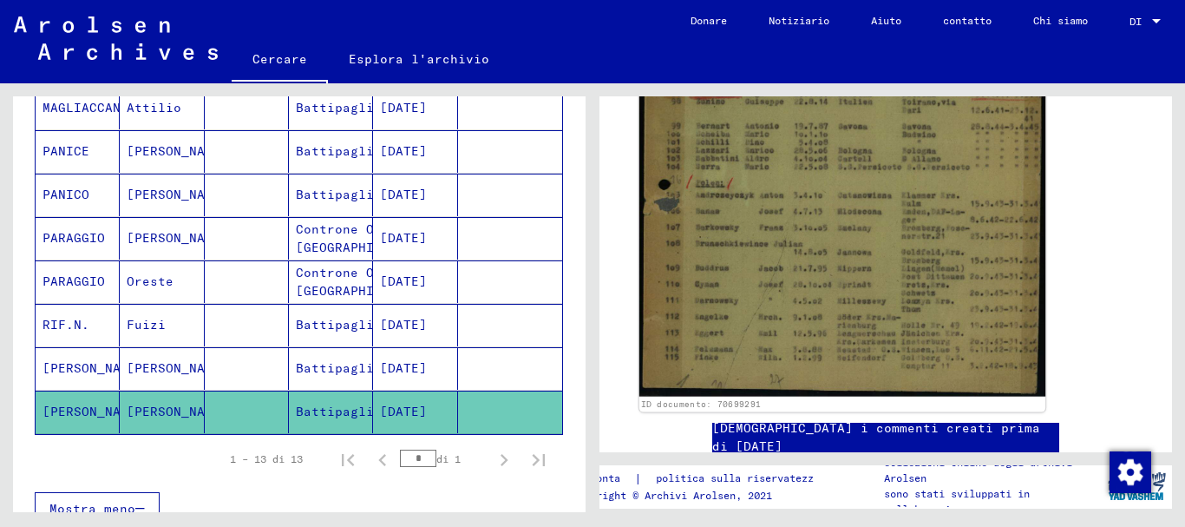
click at [802, 261] on img at bounding box center [842, 121] width 406 height 550
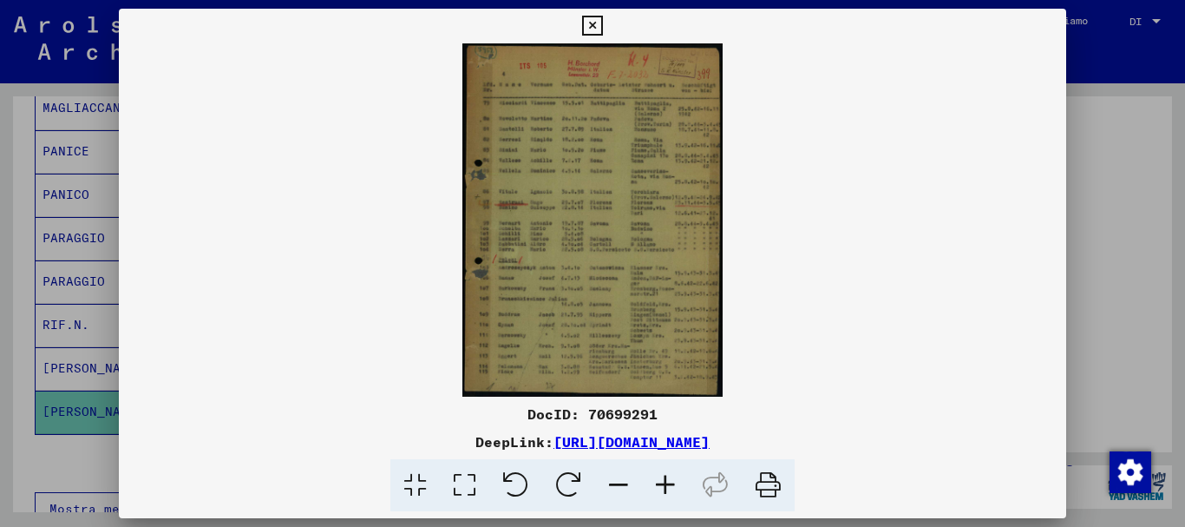
scroll to position [606, 0]
click at [664, 486] on icon at bounding box center [665, 485] width 47 height 53
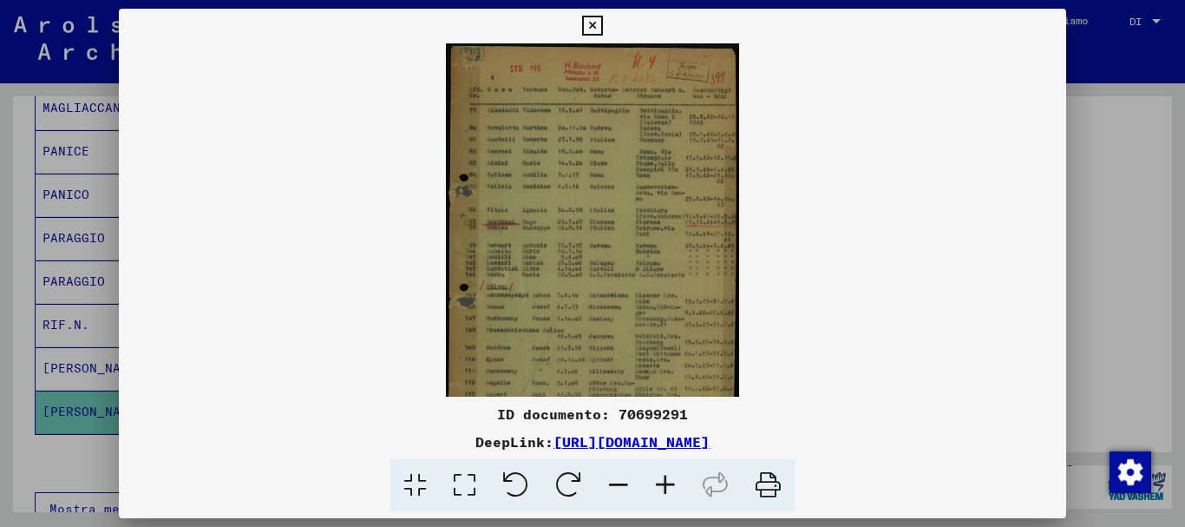
click at [664, 486] on icon at bounding box center [665, 485] width 47 height 53
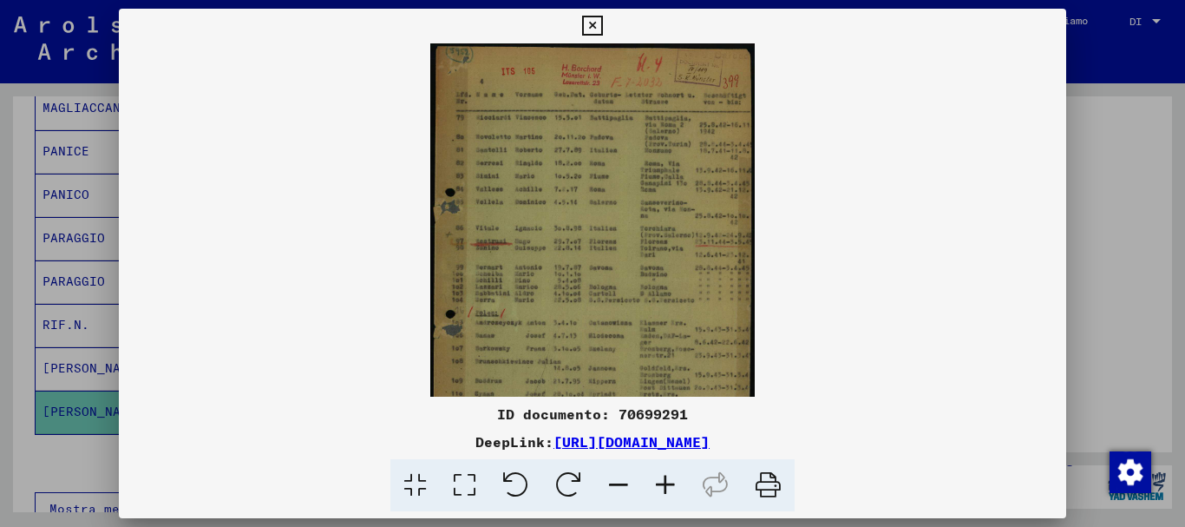
click at [664, 486] on icon at bounding box center [665, 485] width 47 height 53
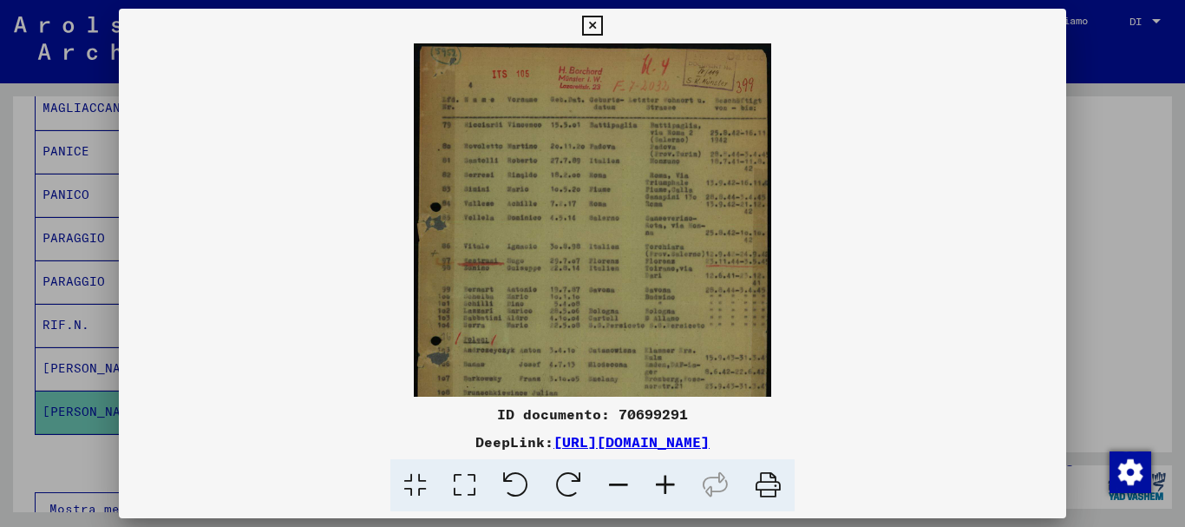
click at [664, 486] on icon at bounding box center [665, 485] width 47 height 53
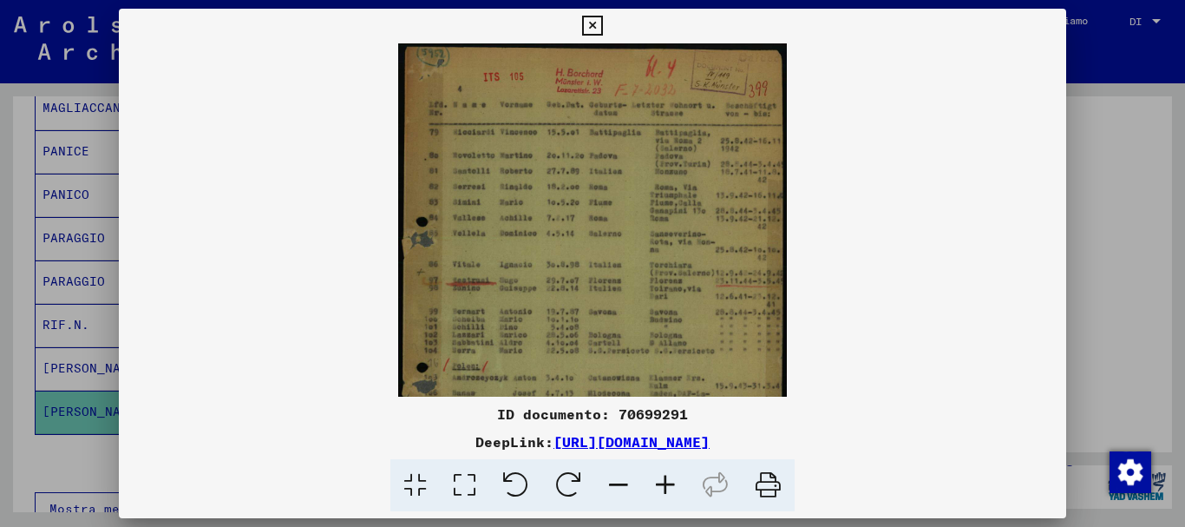
click at [664, 486] on icon at bounding box center [665, 485] width 47 height 53
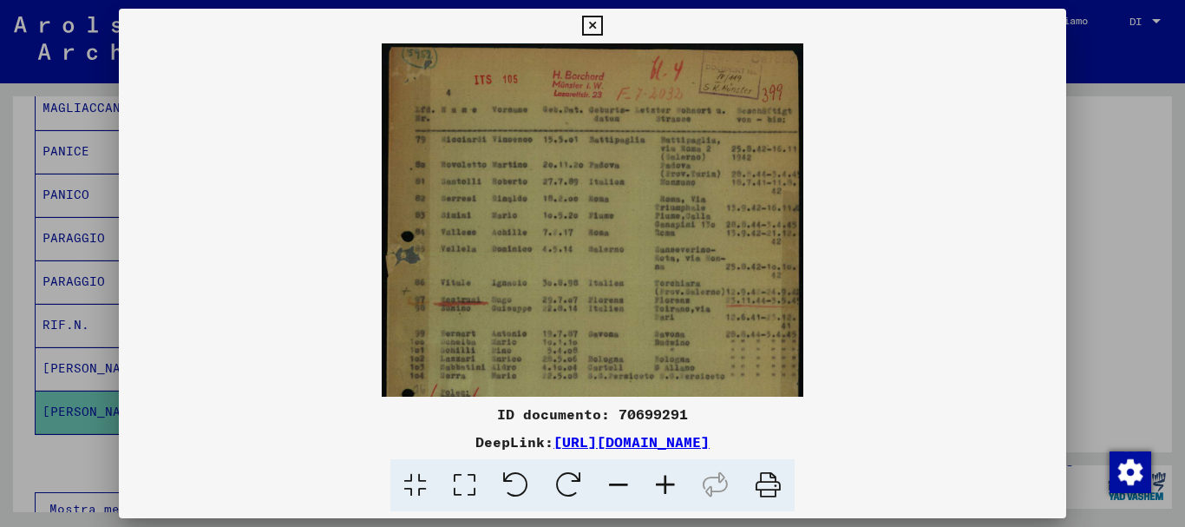
click at [664, 486] on icon at bounding box center [665, 485] width 47 height 53
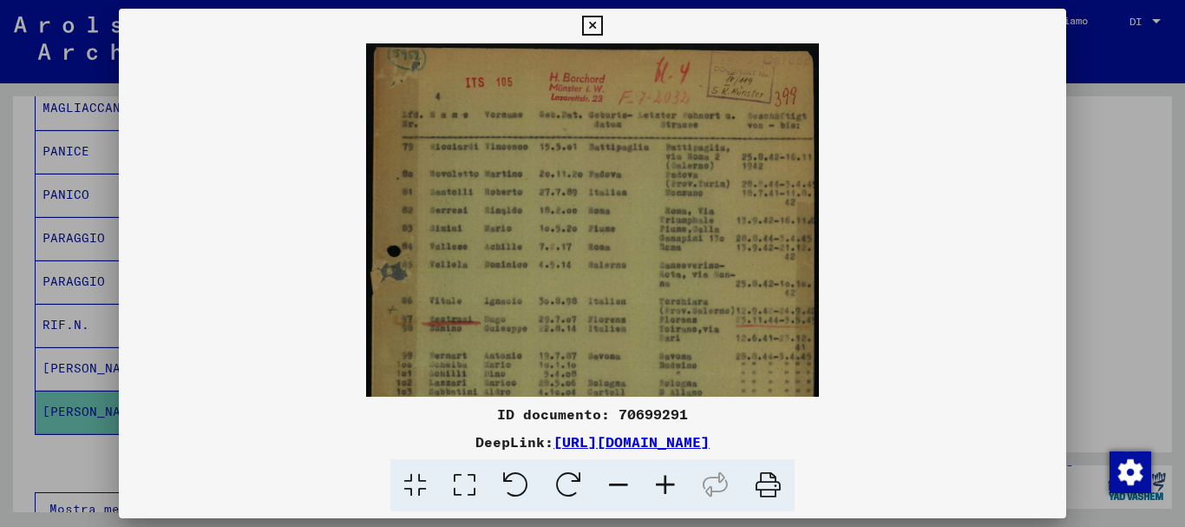
click at [664, 486] on icon at bounding box center [665, 485] width 47 height 53
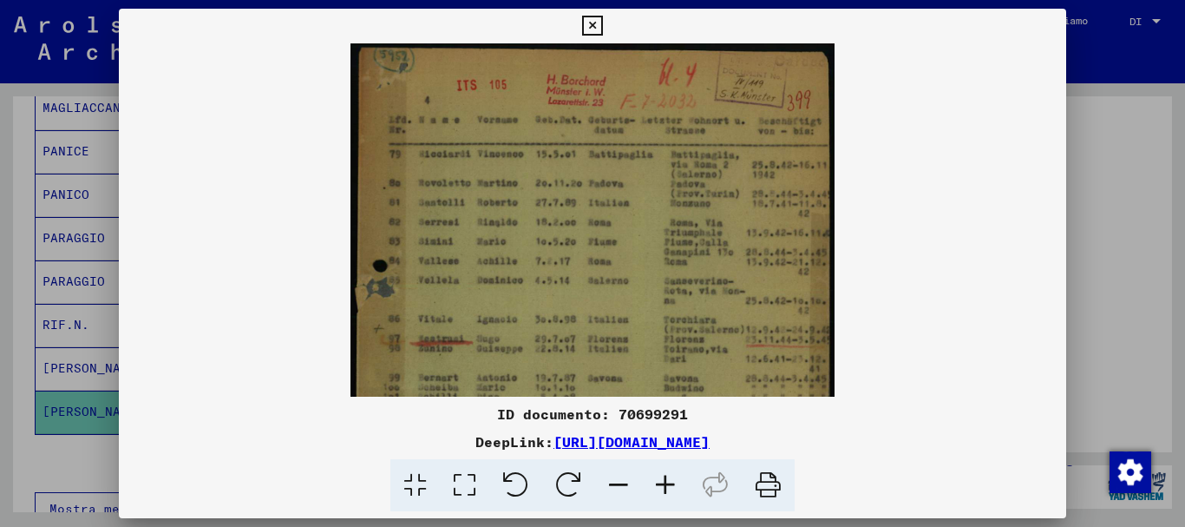
click at [664, 486] on icon at bounding box center [665, 485] width 47 height 53
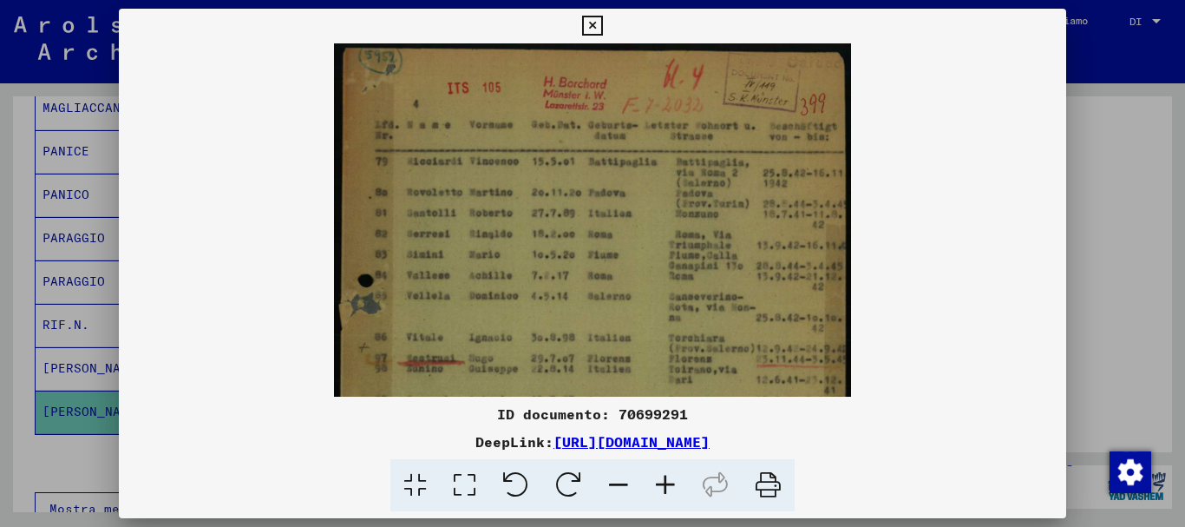
click at [664, 486] on icon at bounding box center [665, 485] width 47 height 53
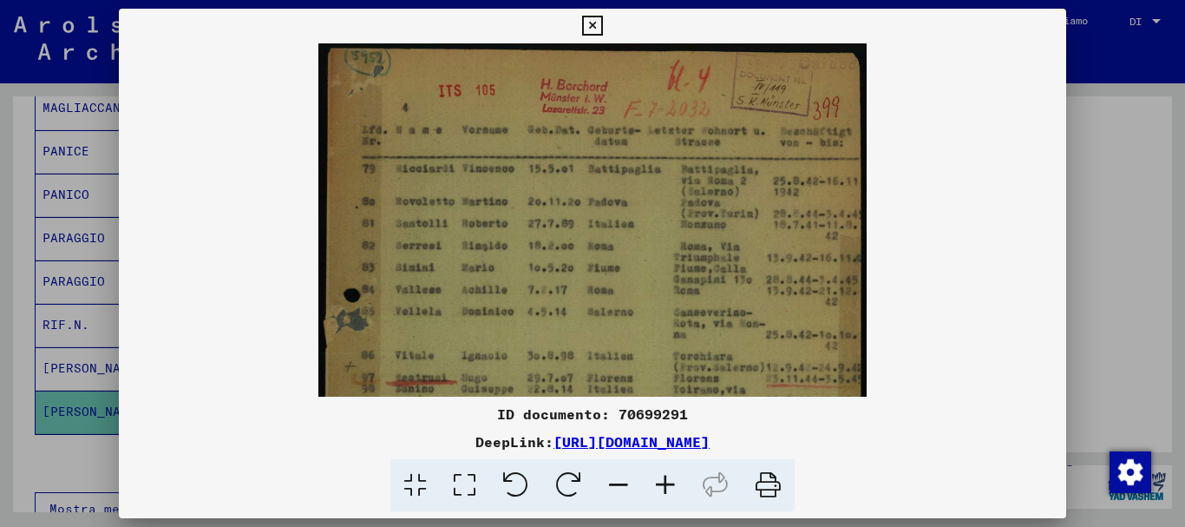
click at [664, 486] on icon at bounding box center [665, 485] width 47 height 53
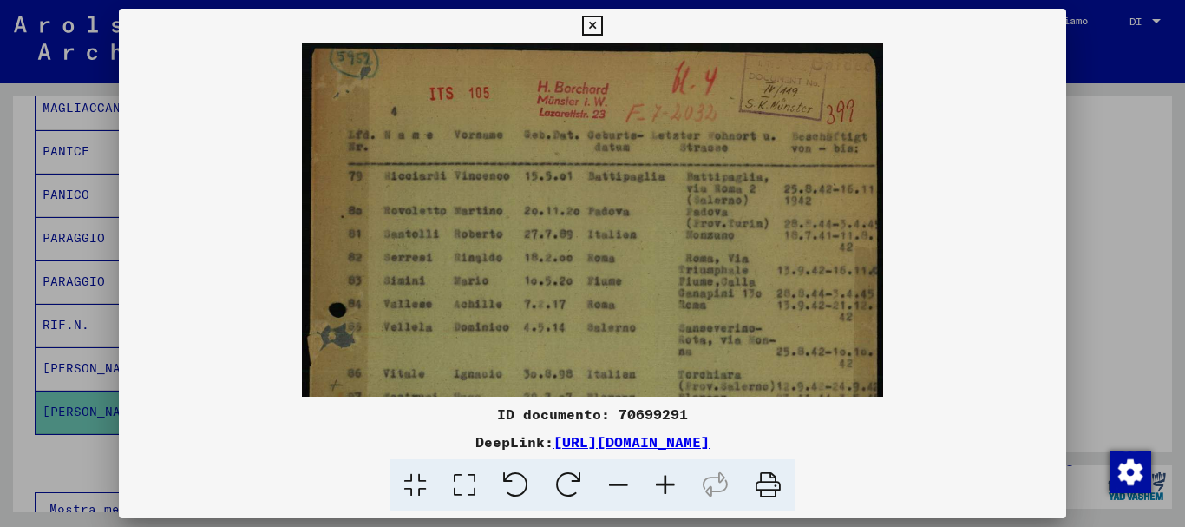
click at [664, 486] on icon at bounding box center [665, 485] width 47 height 53
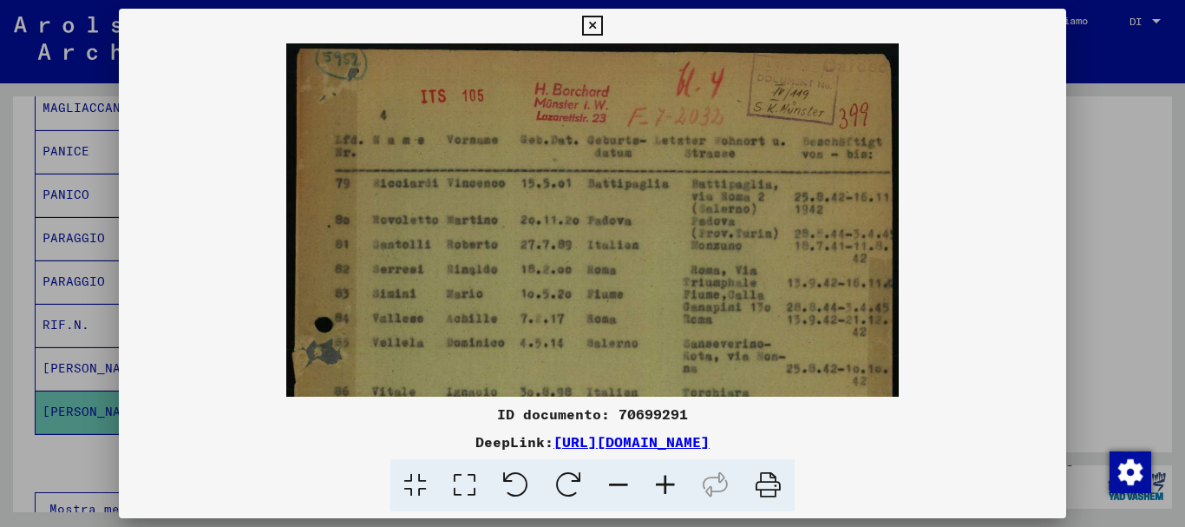
click at [664, 486] on icon at bounding box center [665, 485] width 47 height 53
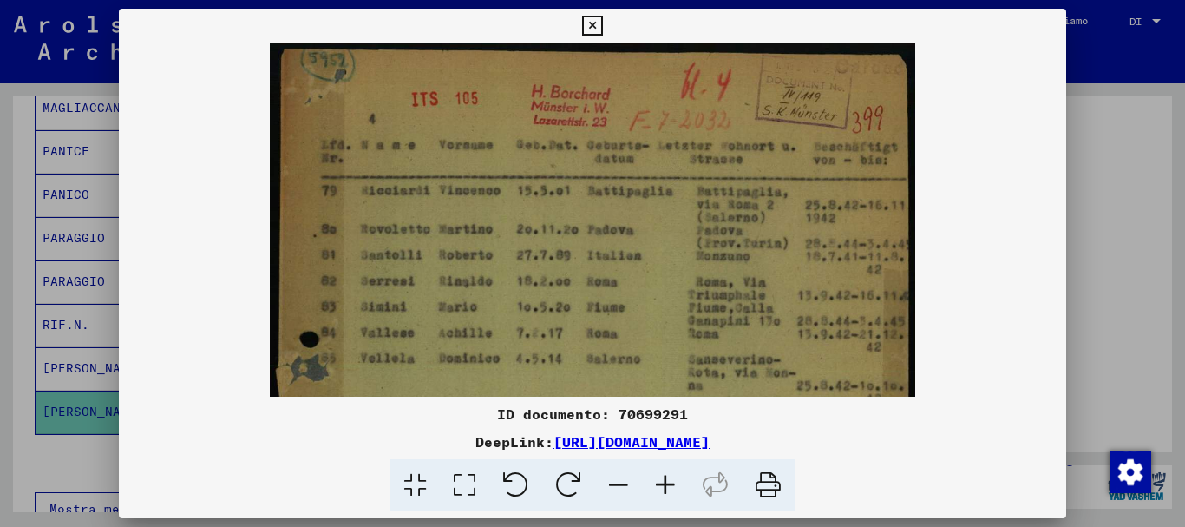
click at [664, 486] on icon at bounding box center [665, 485] width 47 height 53
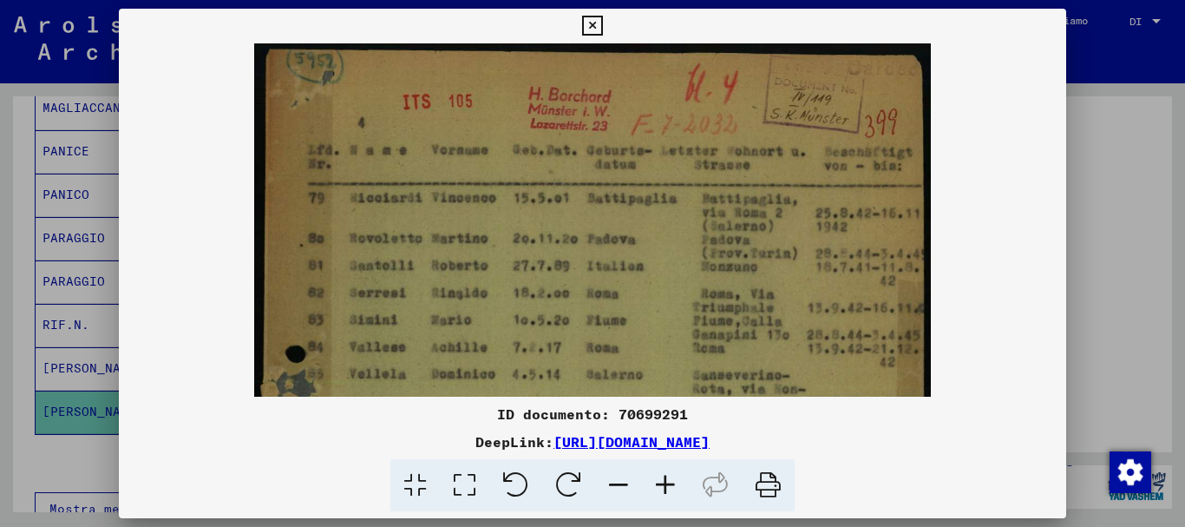
click at [664, 486] on icon at bounding box center [665, 485] width 47 height 53
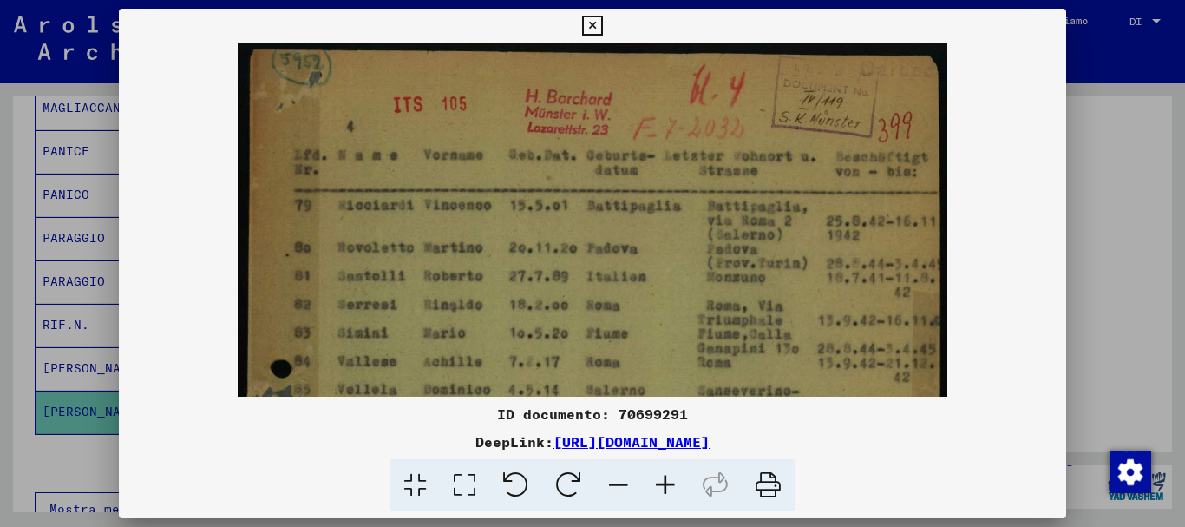
click at [664, 486] on icon at bounding box center [665, 485] width 47 height 53
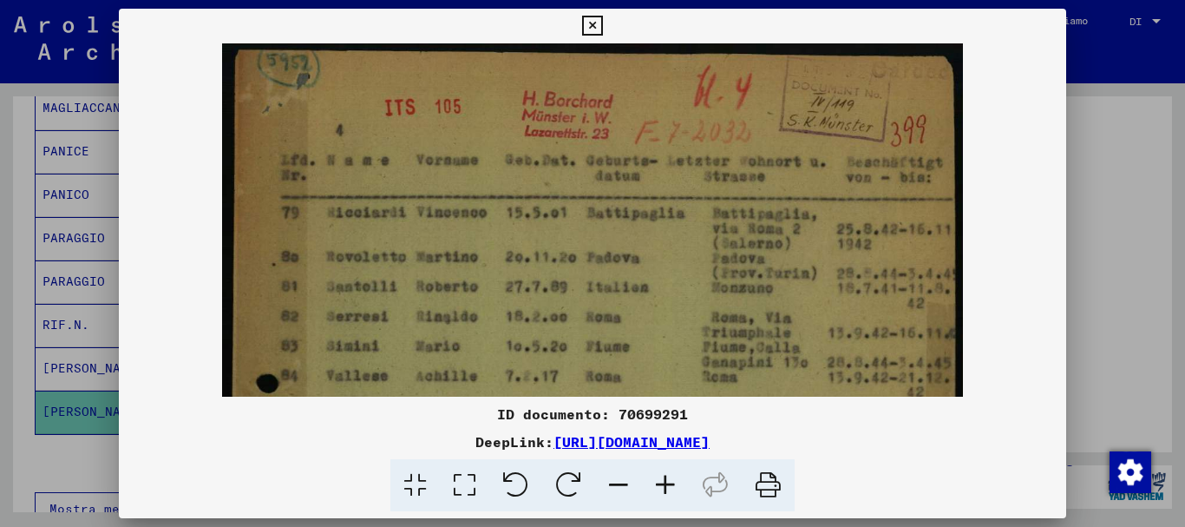
click at [664, 486] on icon at bounding box center [665, 485] width 47 height 53
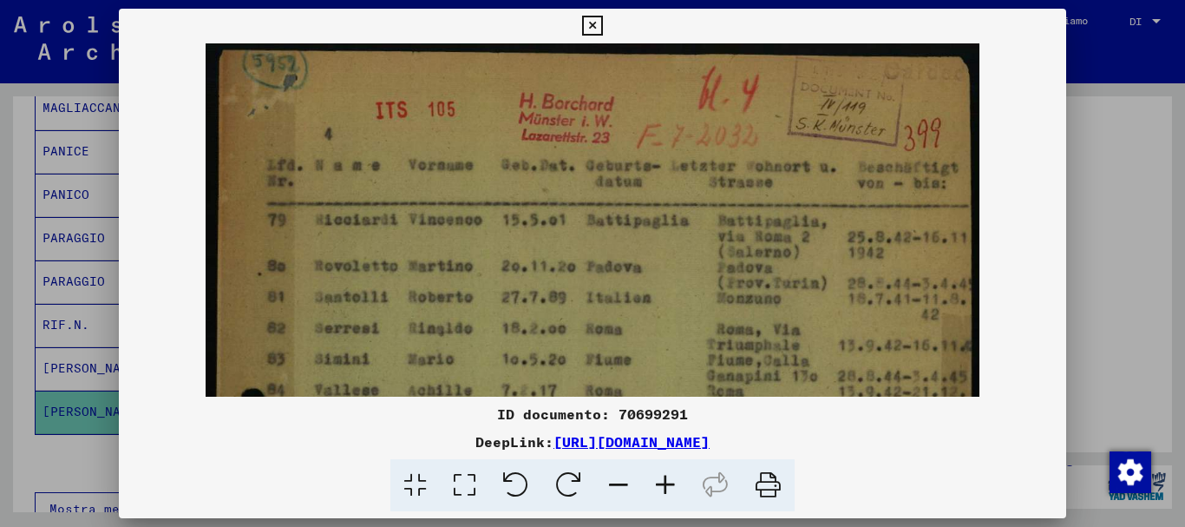
click at [664, 486] on icon at bounding box center [665, 485] width 47 height 53
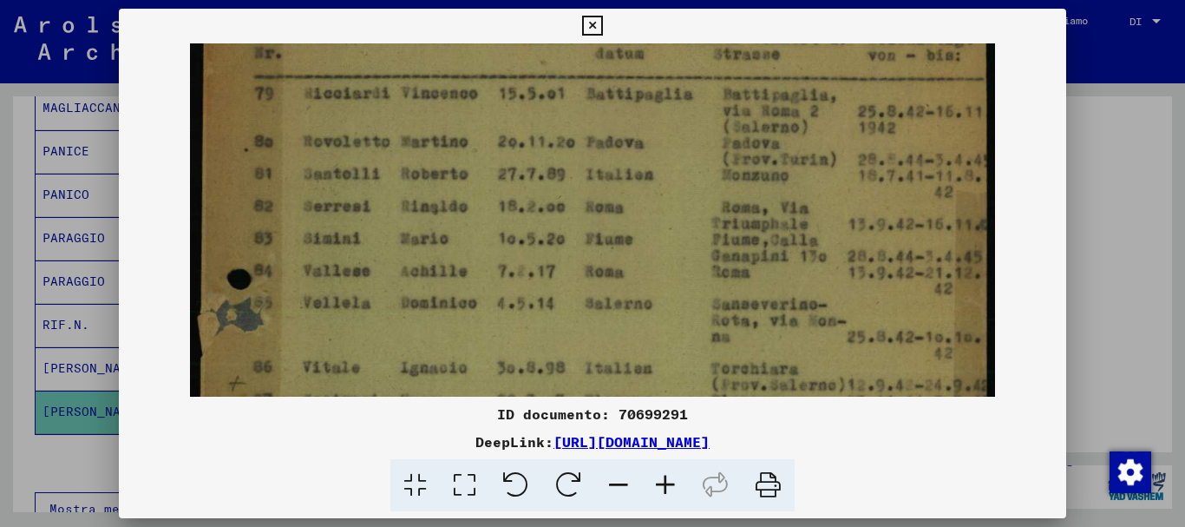
scroll to position [148, 0]
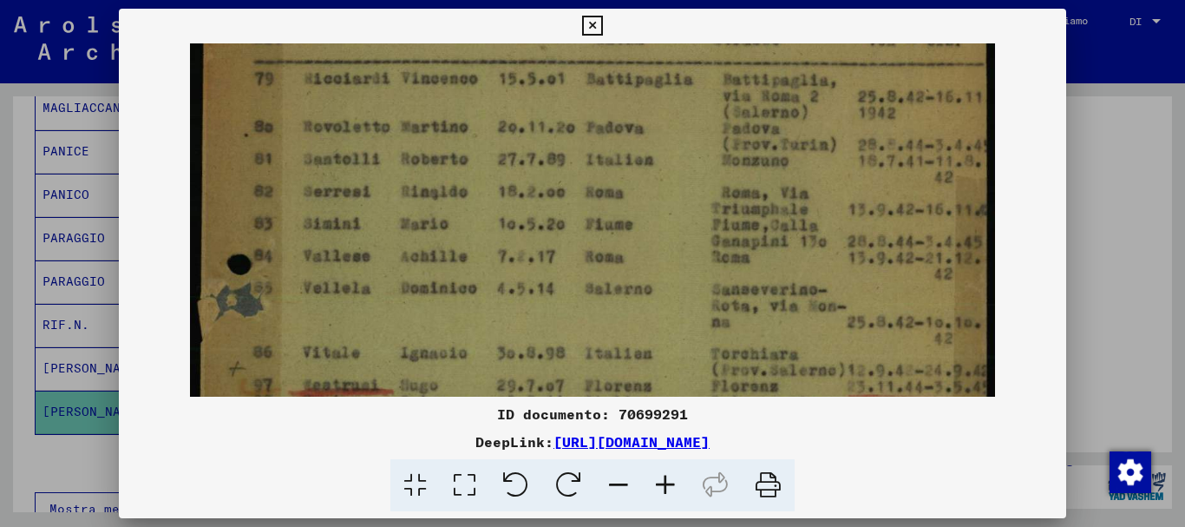
drag, startPoint x: 641, startPoint y: 323, endPoint x: 643, endPoint y: 174, distance: 148.3
click at [643, 174] on img at bounding box center [592, 440] width 805 height 1090
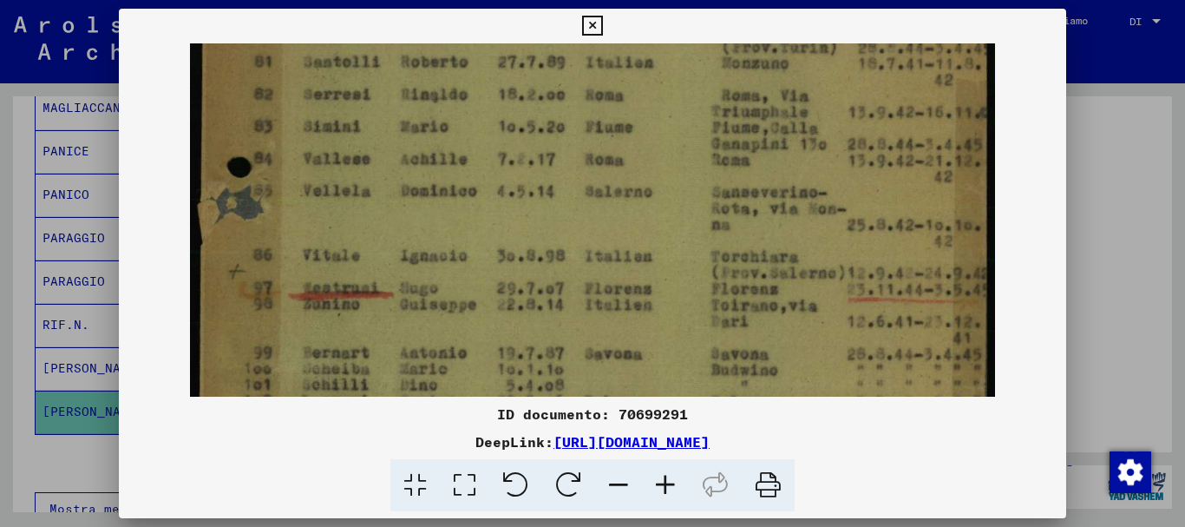
scroll to position [248, 0]
drag, startPoint x: 662, startPoint y: 250, endPoint x: 662, endPoint y: 150, distance: 99.8
click at [662, 150] on img at bounding box center [592, 340] width 805 height 1090
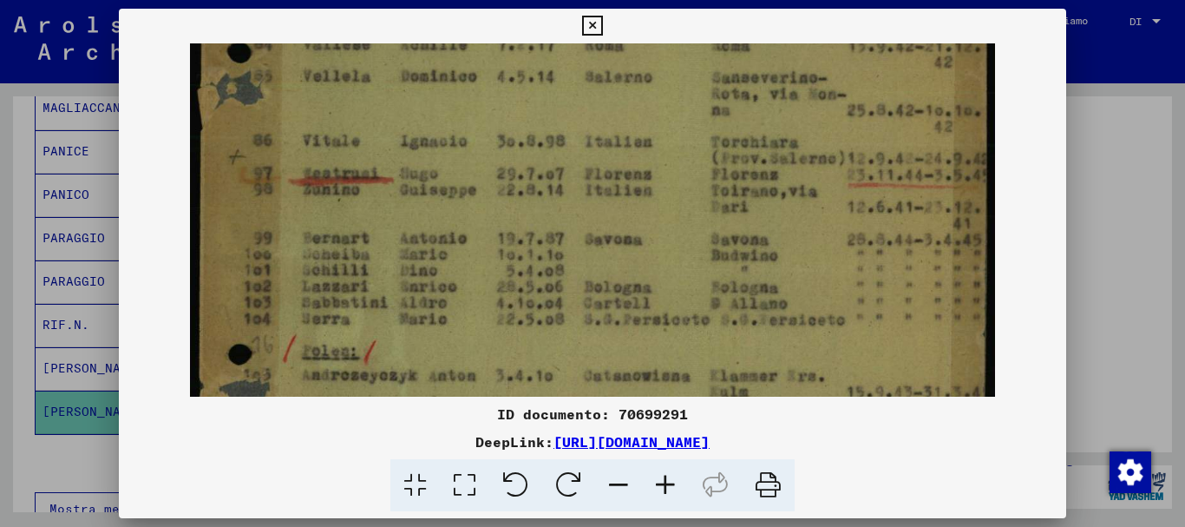
scroll to position [365, 0]
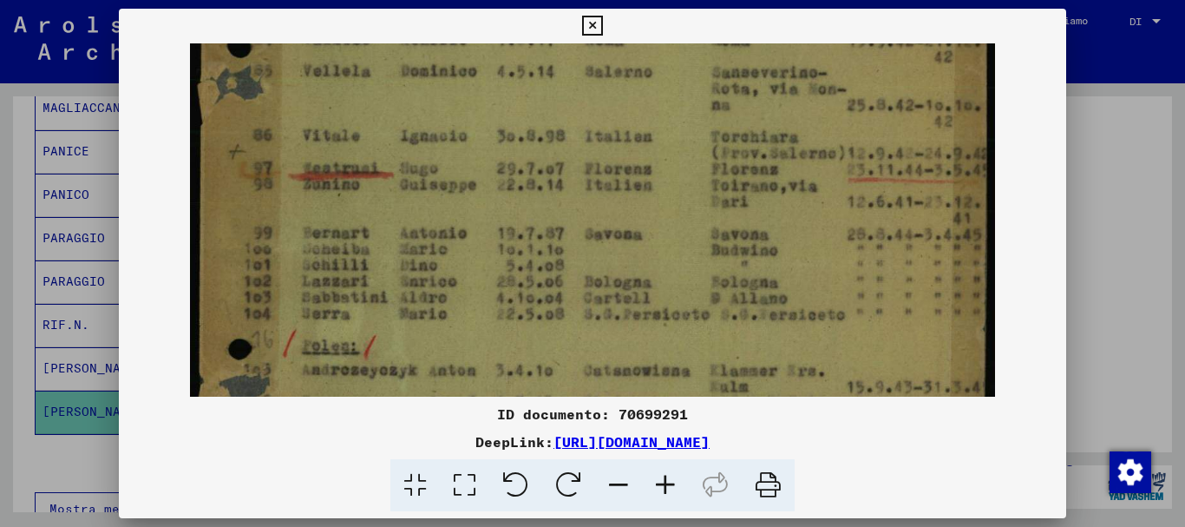
drag, startPoint x: 662, startPoint y: 216, endPoint x: 662, endPoint y: 99, distance: 117.1
click at [662, 99] on img at bounding box center [592, 223] width 805 height 1090
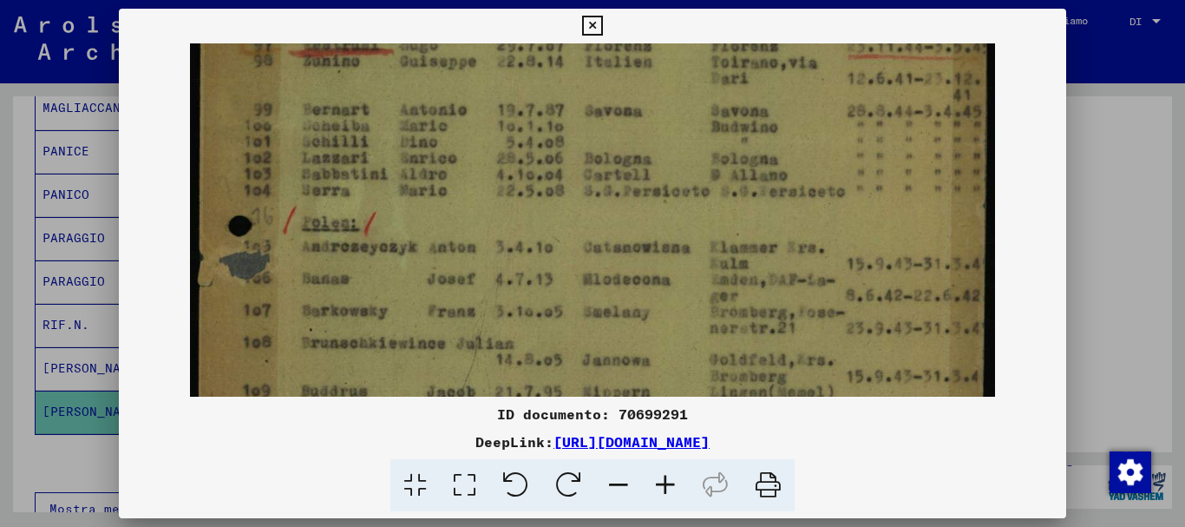
drag, startPoint x: 675, startPoint y: 209, endPoint x: 675, endPoint y: 88, distance: 121.4
click at [675, 82] on img at bounding box center [592, 100] width 805 height 1090
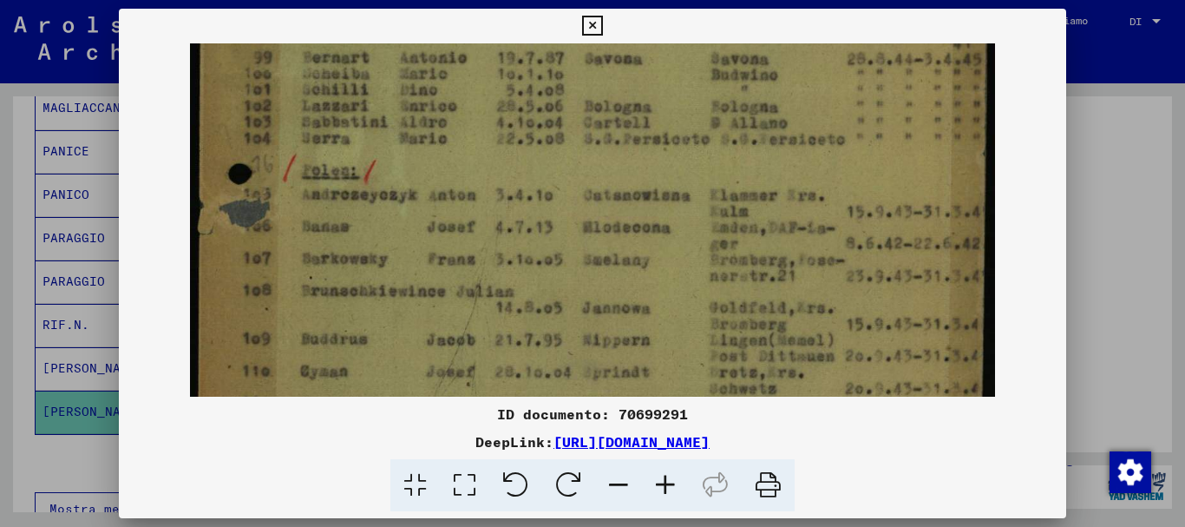
drag, startPoint x: 677, startPoint y: 186, endPoint x: 680, endPoint y: 126, distance: 59.9
click at [680, 126] on img at bounding box center [592, 48] width 805 height 1090
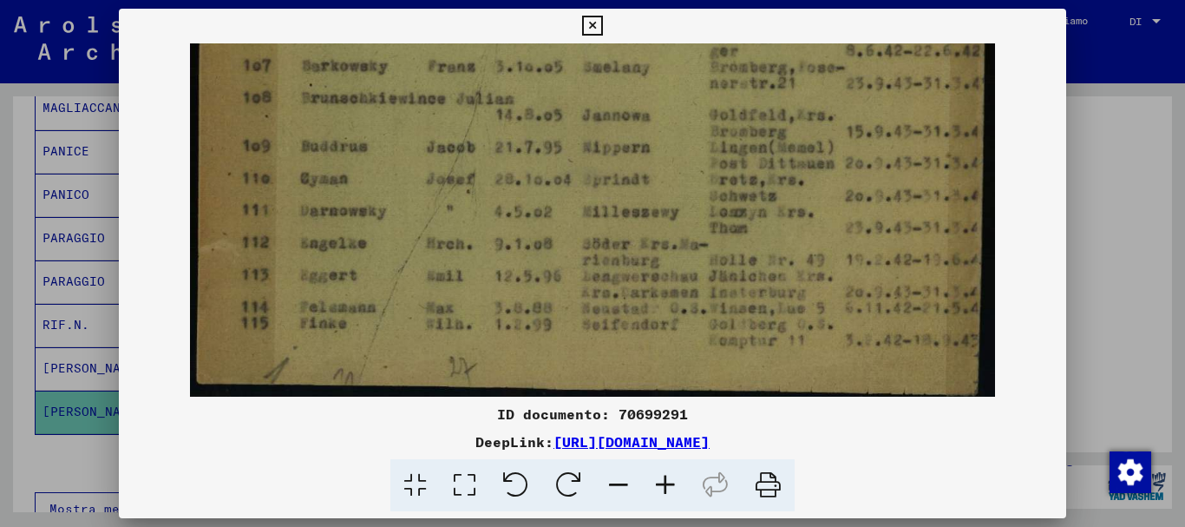
scroll to position [737, 0]
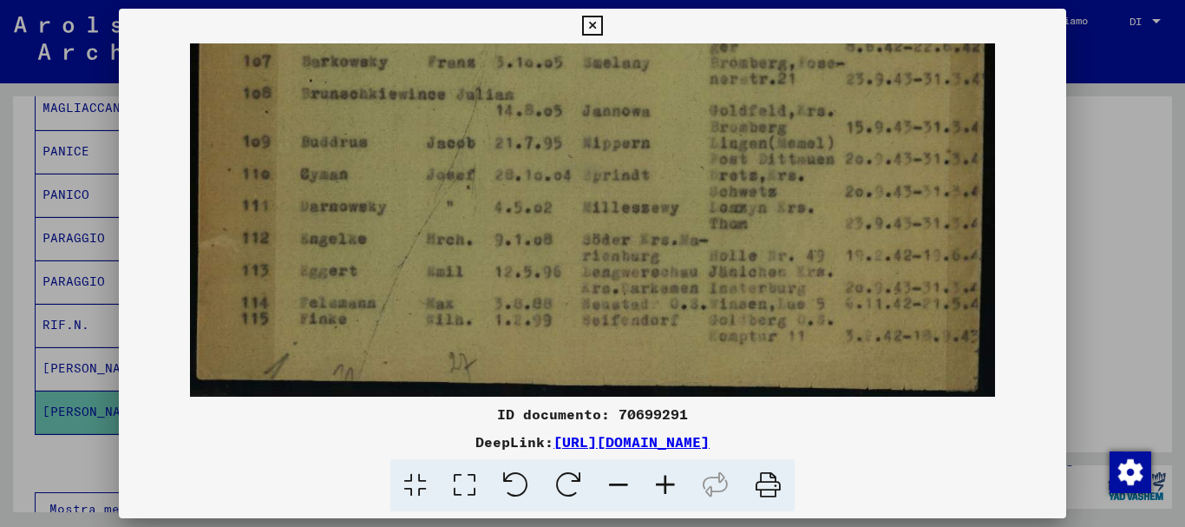
drag, startPoint x: 683, startPoint y: 265, endPoint x: 680, endPoint y: 73, distance: 192.6
drag, startPoint x: 677, startPoint y: 220, endPoint x: 677, endPoint y: 166, distance: 54.7
click at [602, 25] on icon at bounding box center [592, 26] width 20 height 21
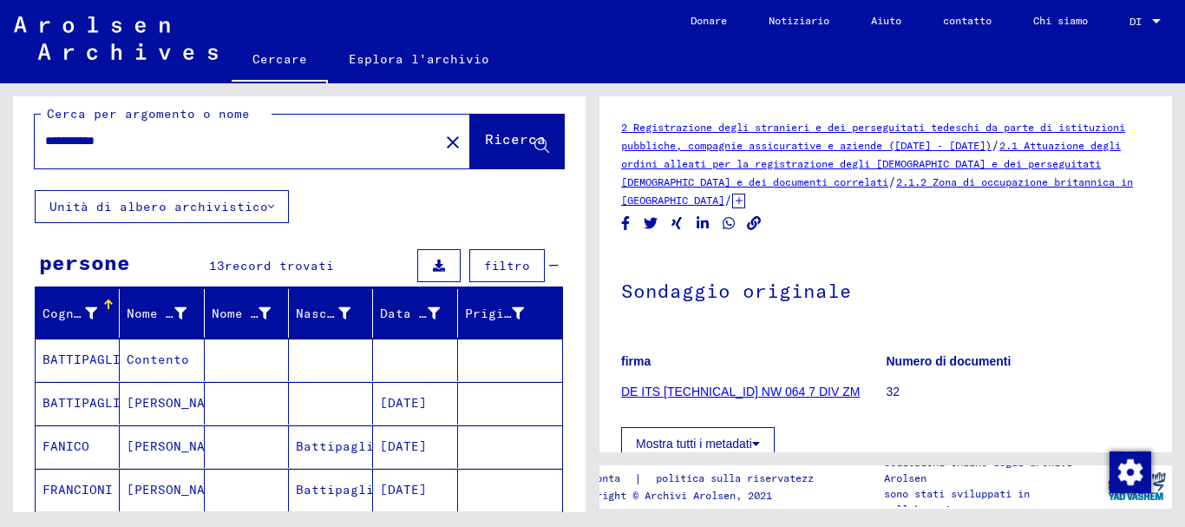
scroll to position [0, 0]
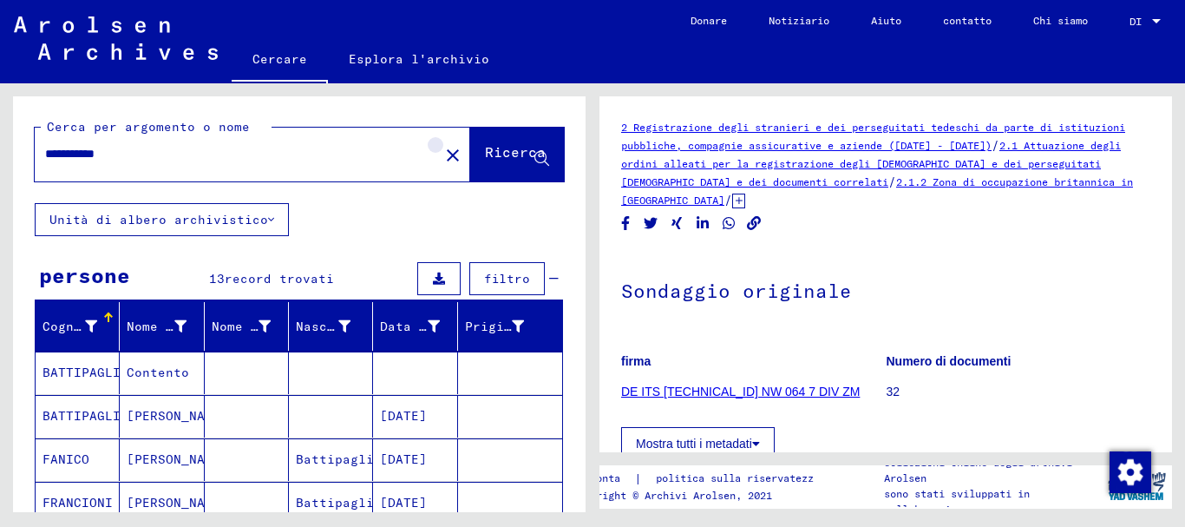
click at [442, 153] on mat-icon "close" at bounding box center [452, 155] width 21 height 21
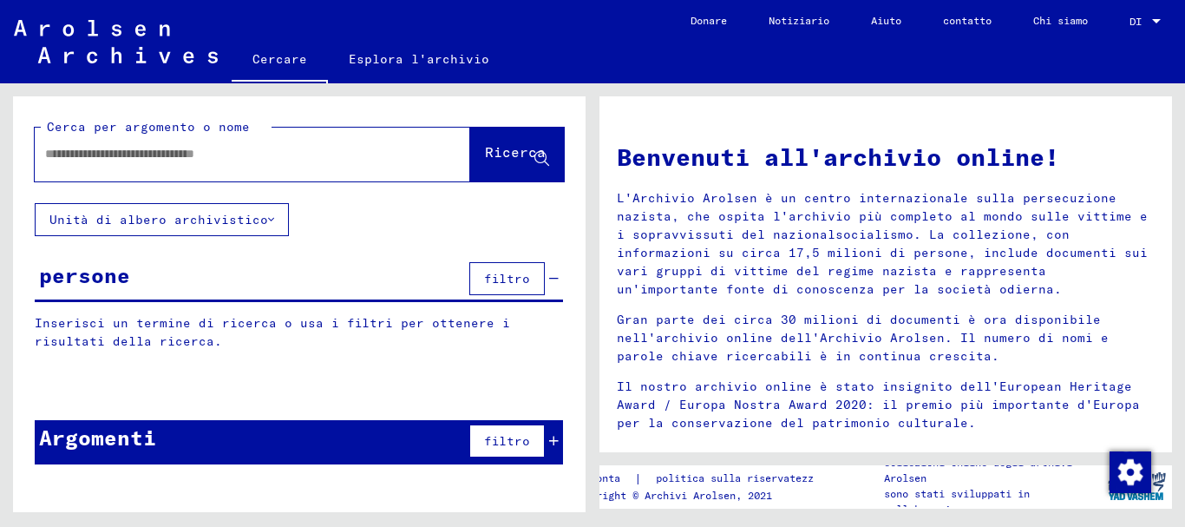
click at [246, 153] on input "text" at bounding box center [231, 154] width 373 height 18
type input "*****"
click at [487, 159] on font "Ricerca" at bounding box center [515, 151] width 61 height 17
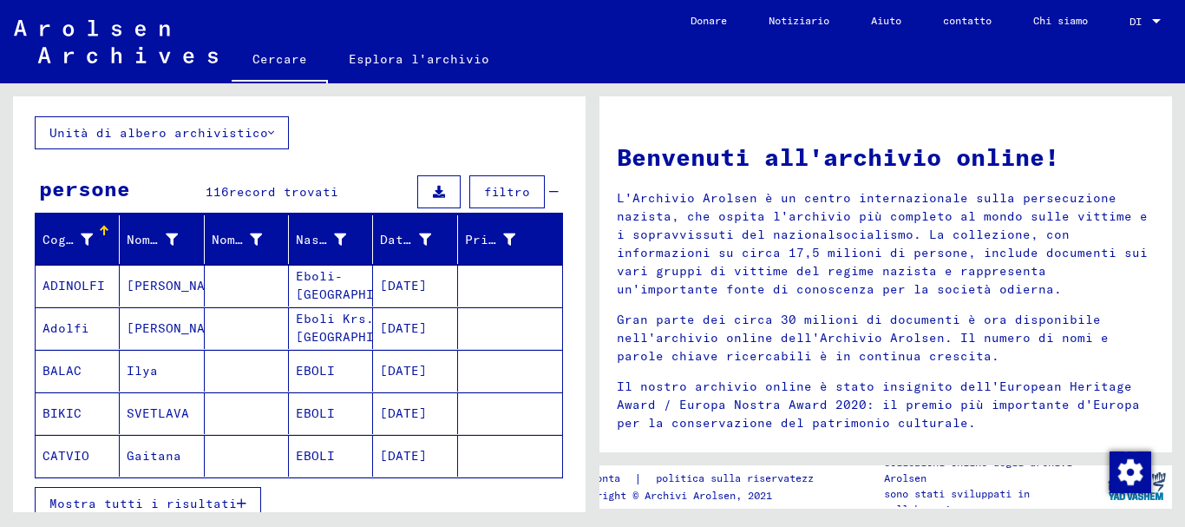
scroll to position [173, 0]
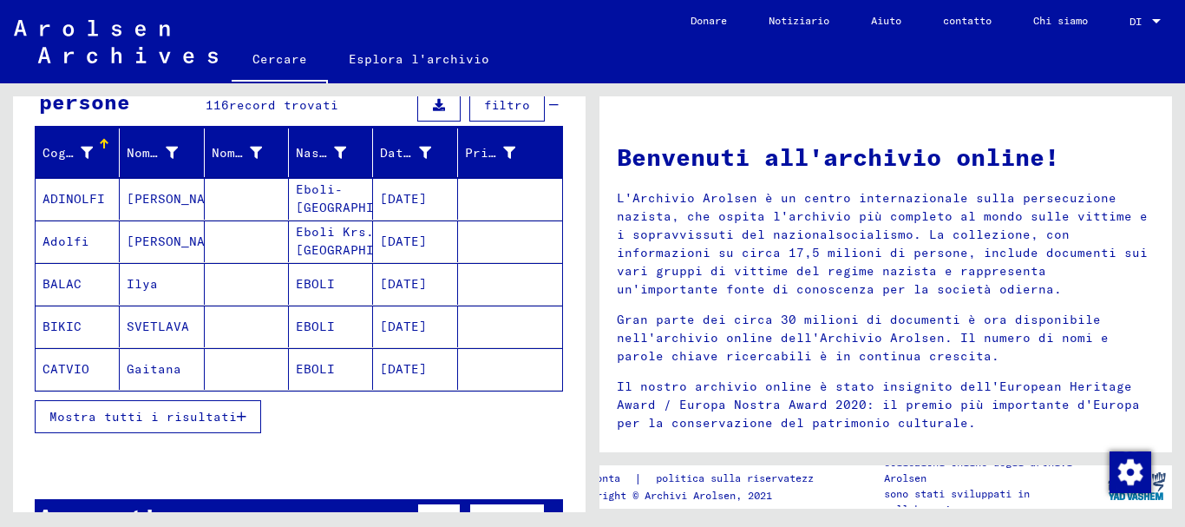
click at [320, 329] on font "EBOLI" at bounding box center [315, 326] width 39 height 16
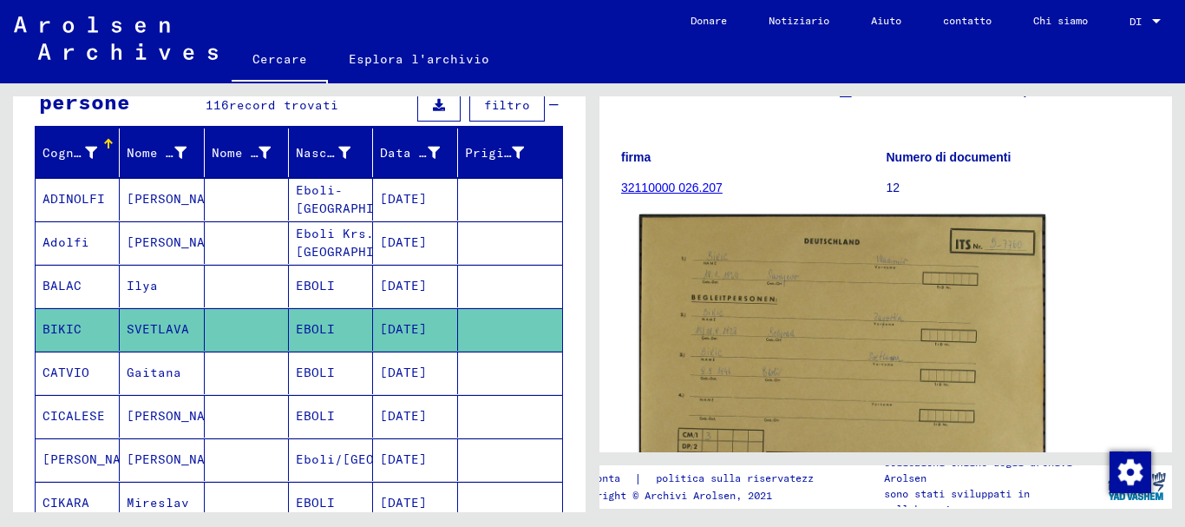
scroll to position [173, 0]
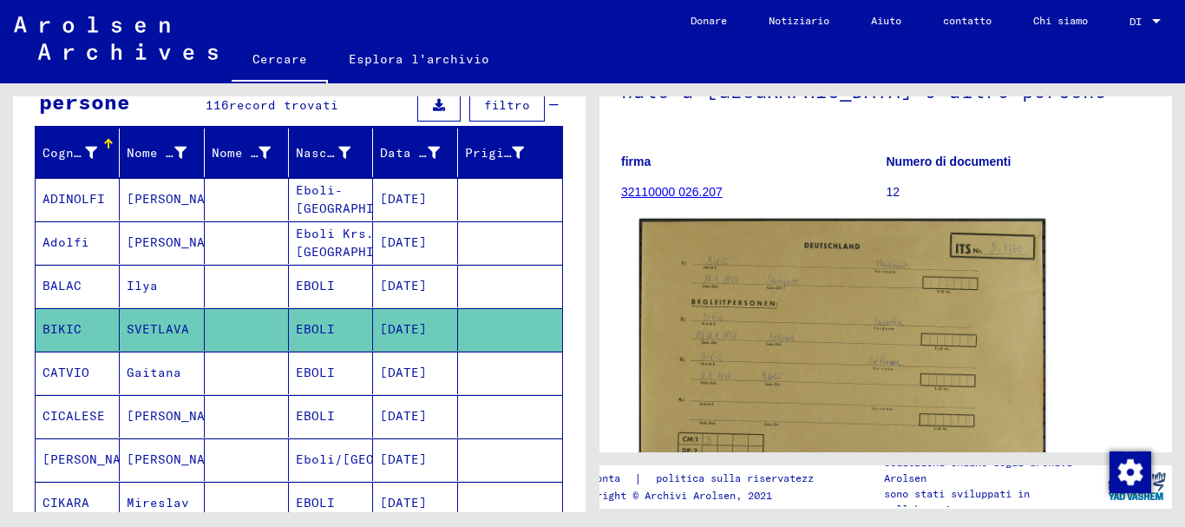
click at [803, 323] on img at bounding box center [842, 361] width 406 height 284
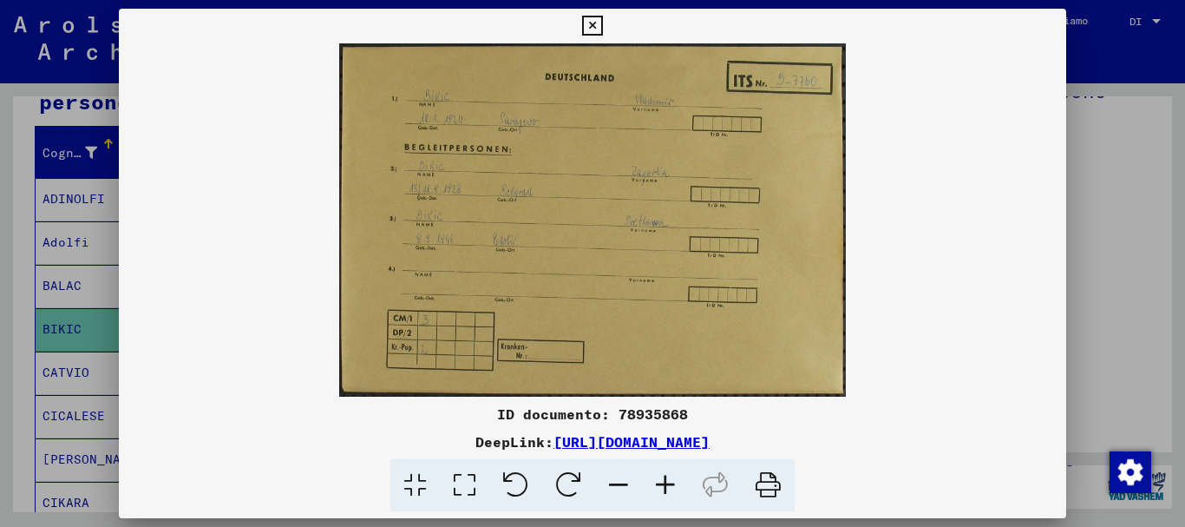
click at [663, 482] on icon at bounding box center [665, 485] width 47 height 53
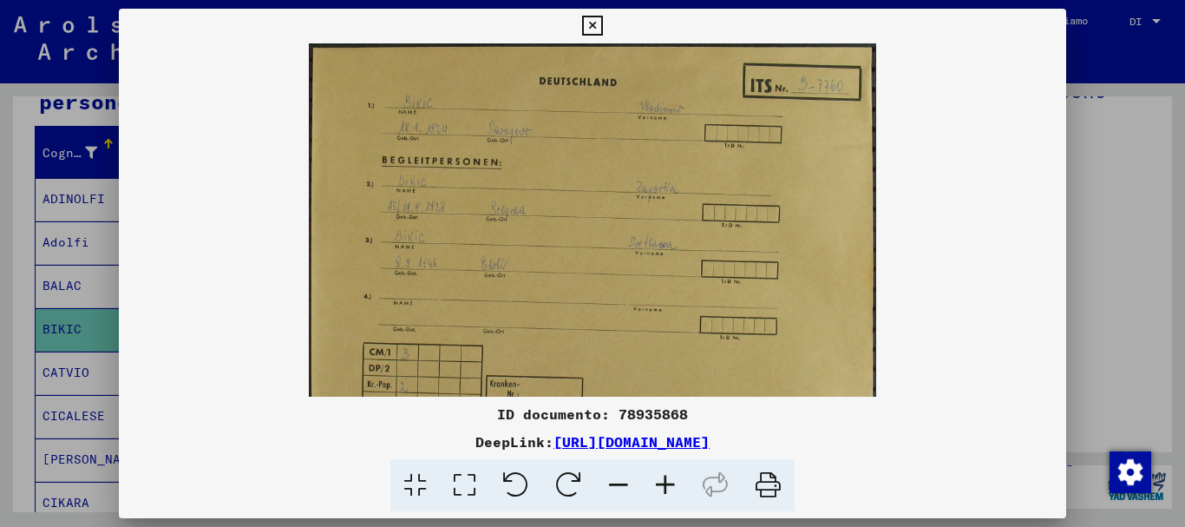
click at [663, 482] on icon at bounding box center [665, 485] width 47 height 53
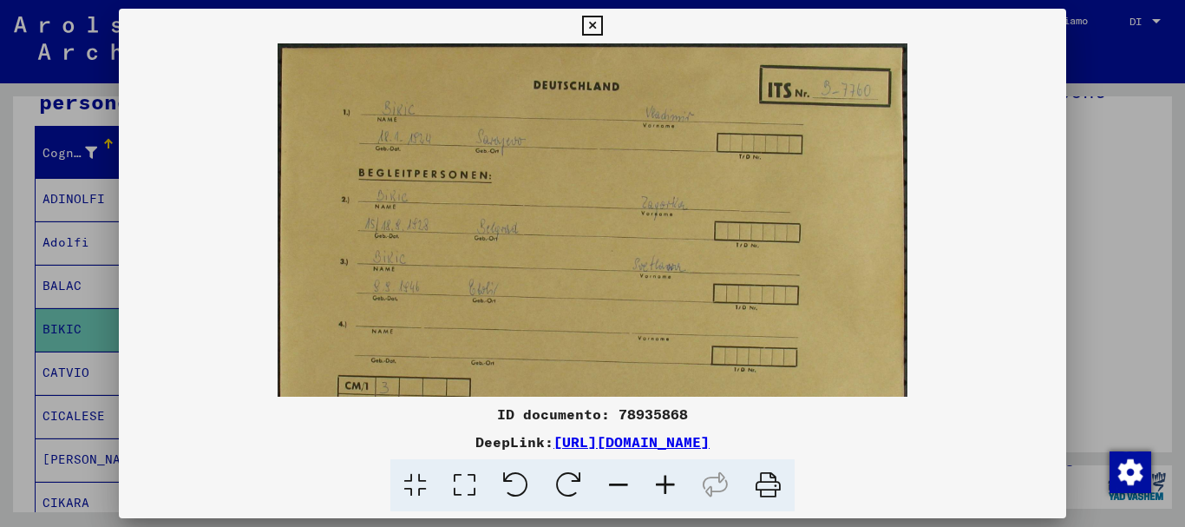
click at [663, 482] on icon at bounding box center [665, 485] width 47 height 53
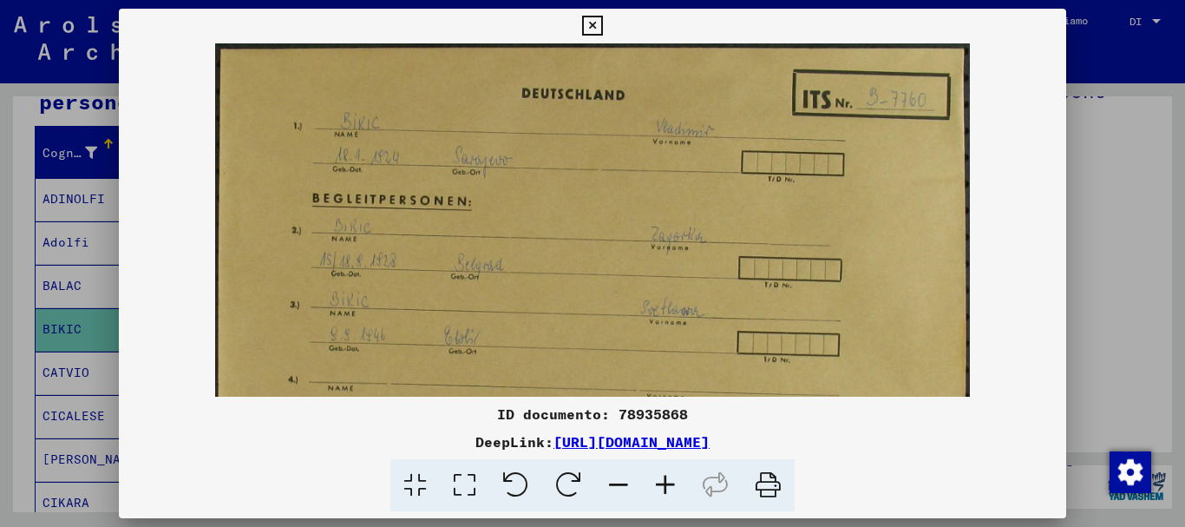
click at [663, 482] on icon at bounding box center [665, 485] width 47 height 53
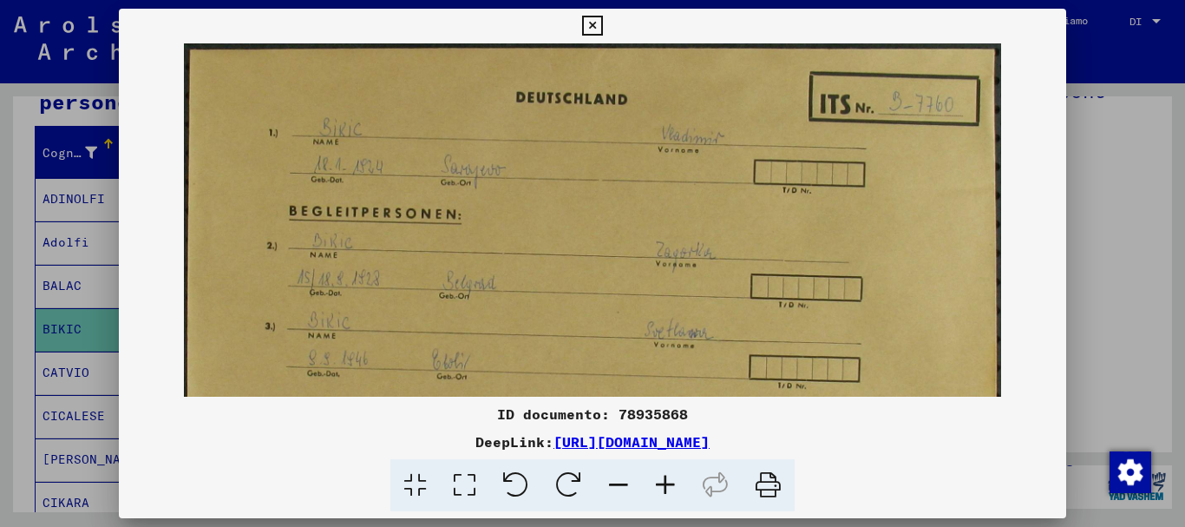
click at [663, 482] on icon at bounding box center [665, 485] width 47 height 53
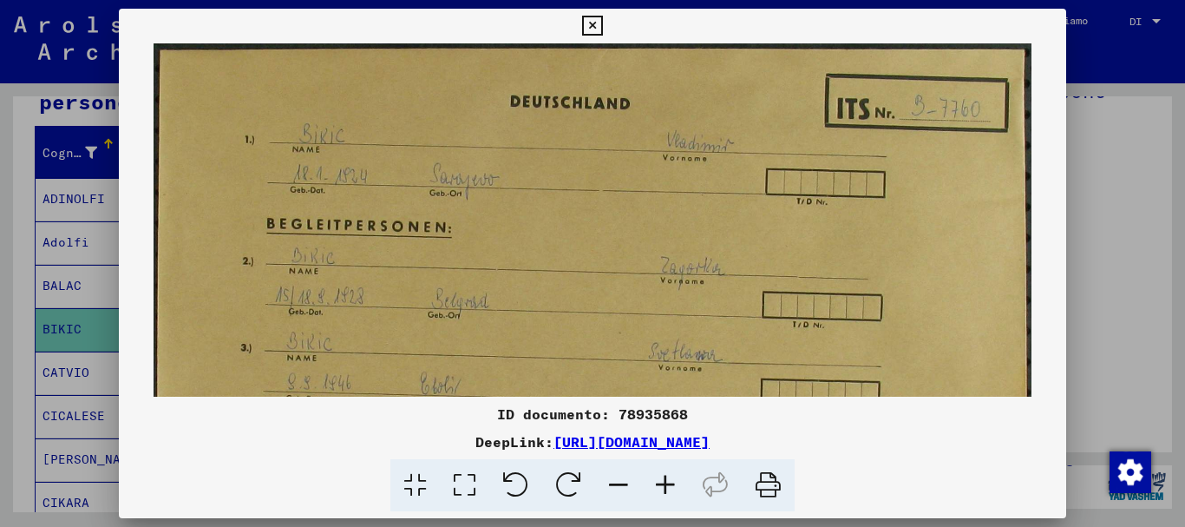
click at [663, 482] on icon at bounding box center [665, 485] width 47 height 53
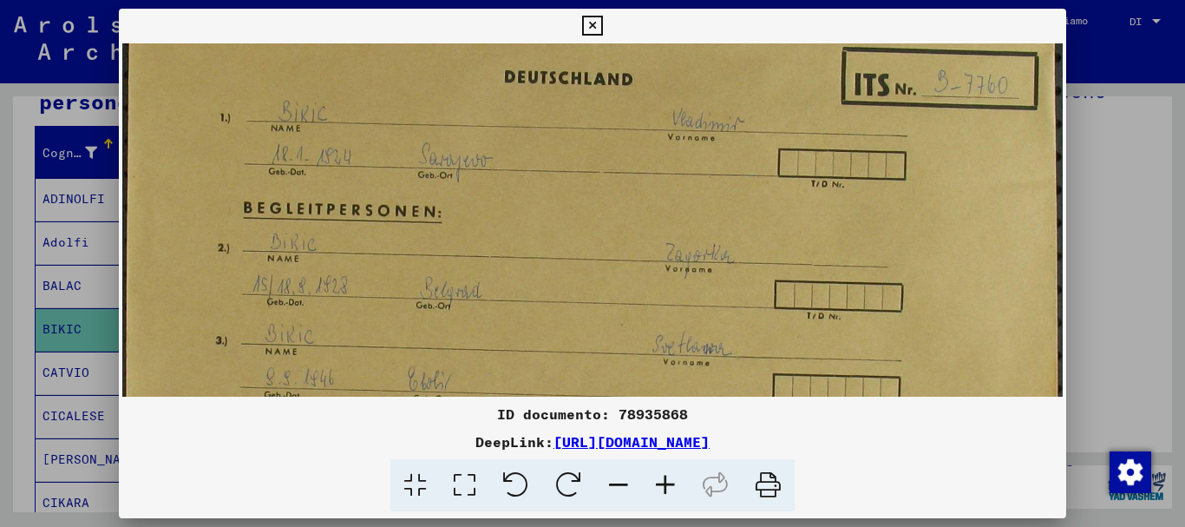
scroll to position [28, 0]
drag, startPoint x: 553, startPoint y: 251, endPoint x: 553, endPoint y: 223, distance: 27.8
click at [553, 223] on img at bounding box center [592, 344] width 941 height 657
click at [602, 25] on icon at bounding box center [592, 26] width 20 height 21
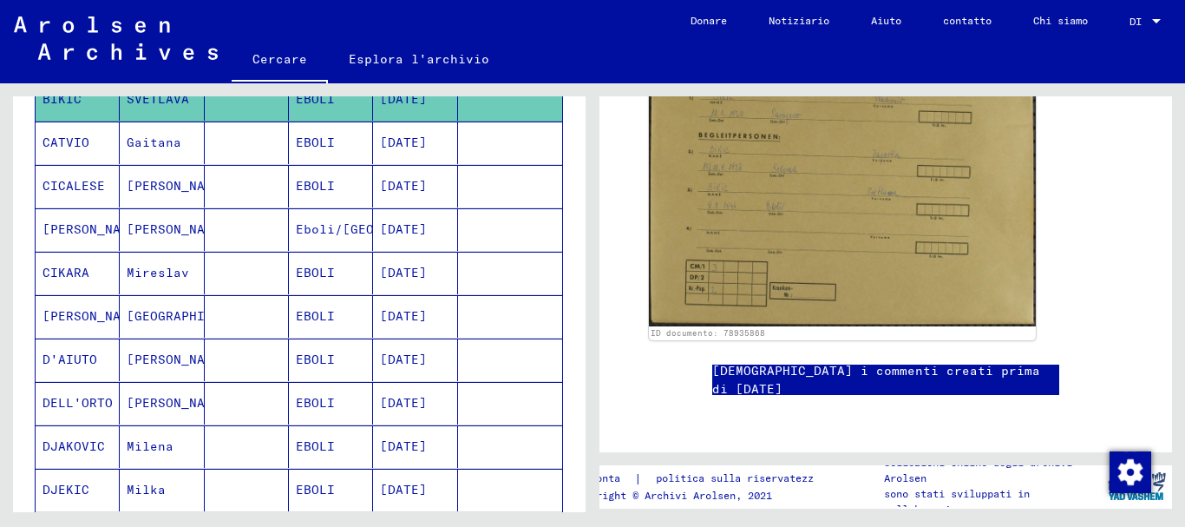
scroll to position [434, 0]
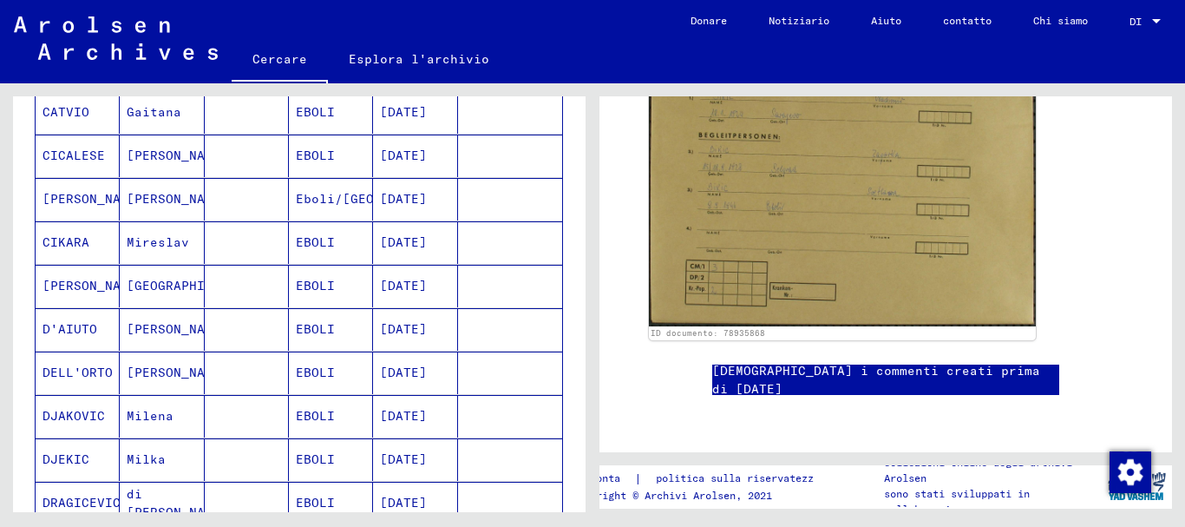
click at [83, 335] on font "D'AIUTO" at bounding box center [70, 329] width 55 height 16
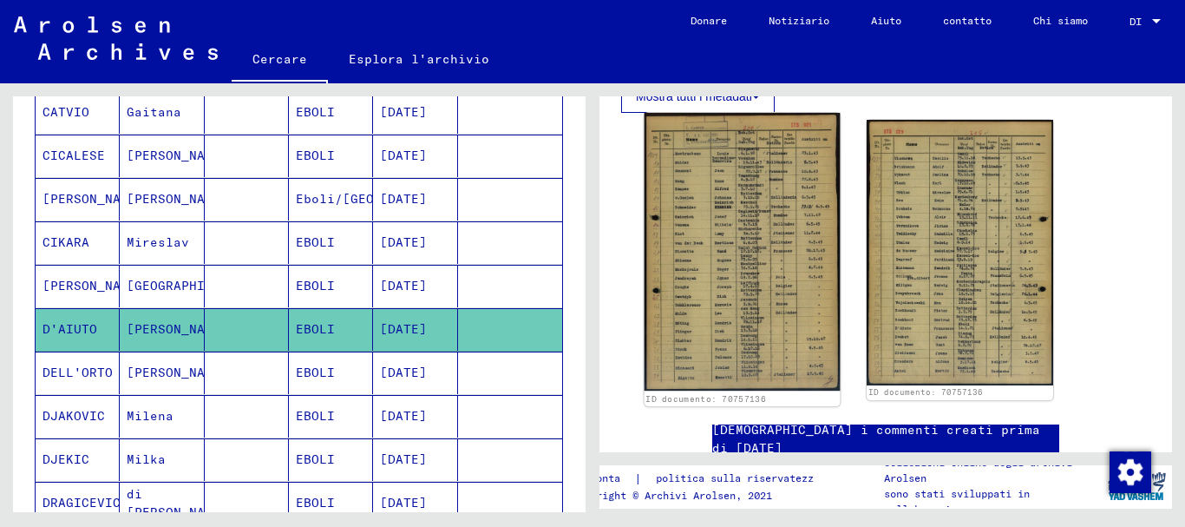
scroll to position [260, 0]
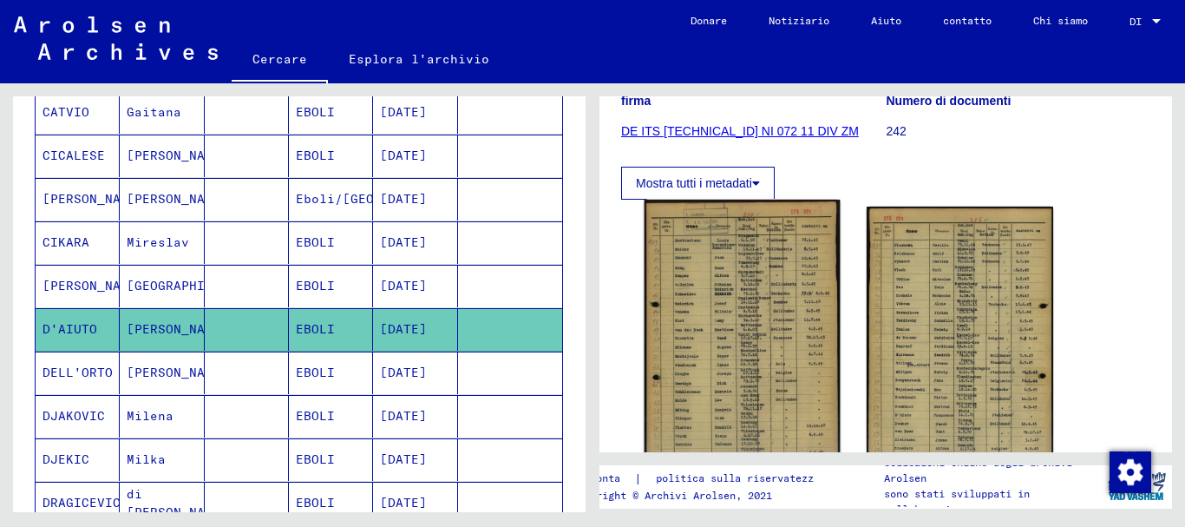
click at [756, 312] on img at bounding box center [743, 339] width 196 height 278
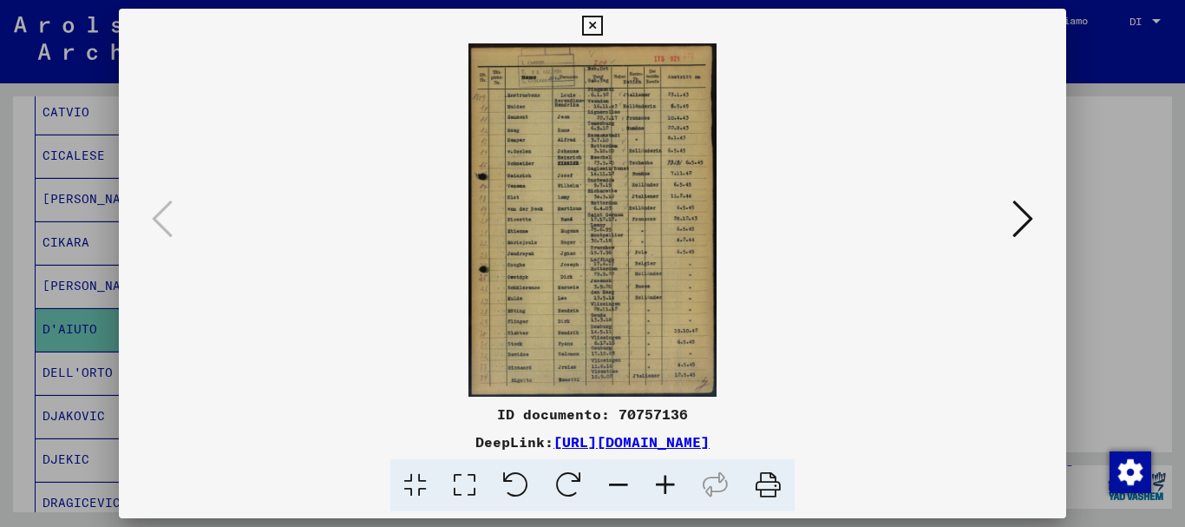
click at [671, 480] on icon at bounding box center [665, 485] width 47 height 53
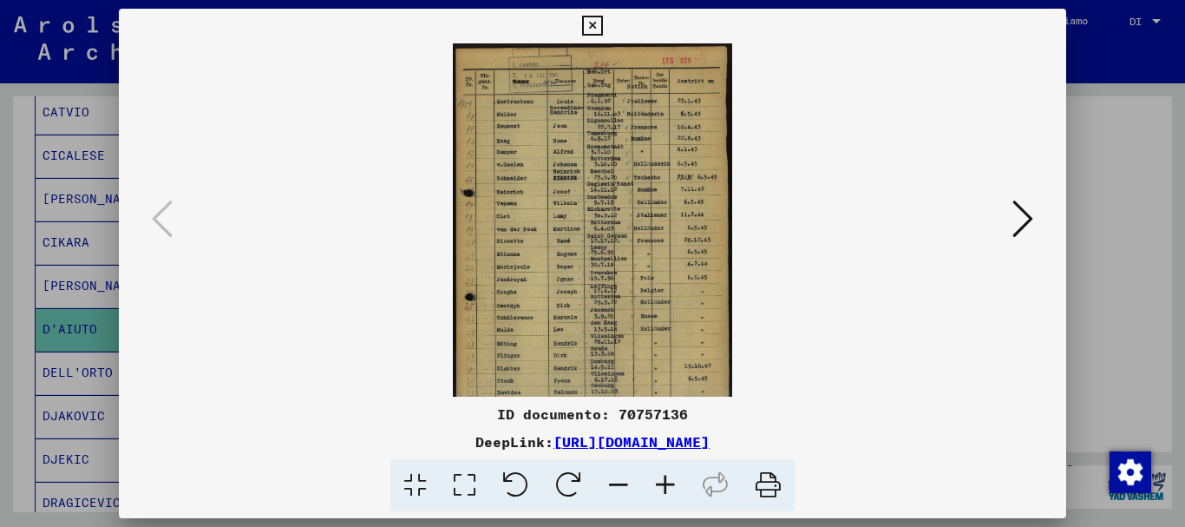
click at [671, 480] on icon at bounding box center [665, 485] width 47 height 53
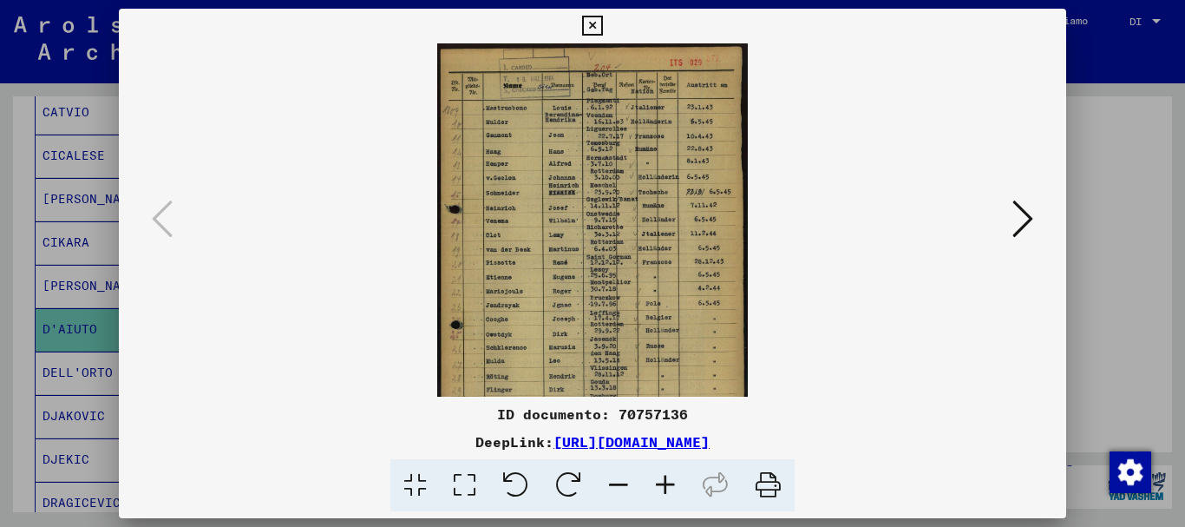
click at [671, 480] on icon at bounding box center [665, 485] width 47 height 53
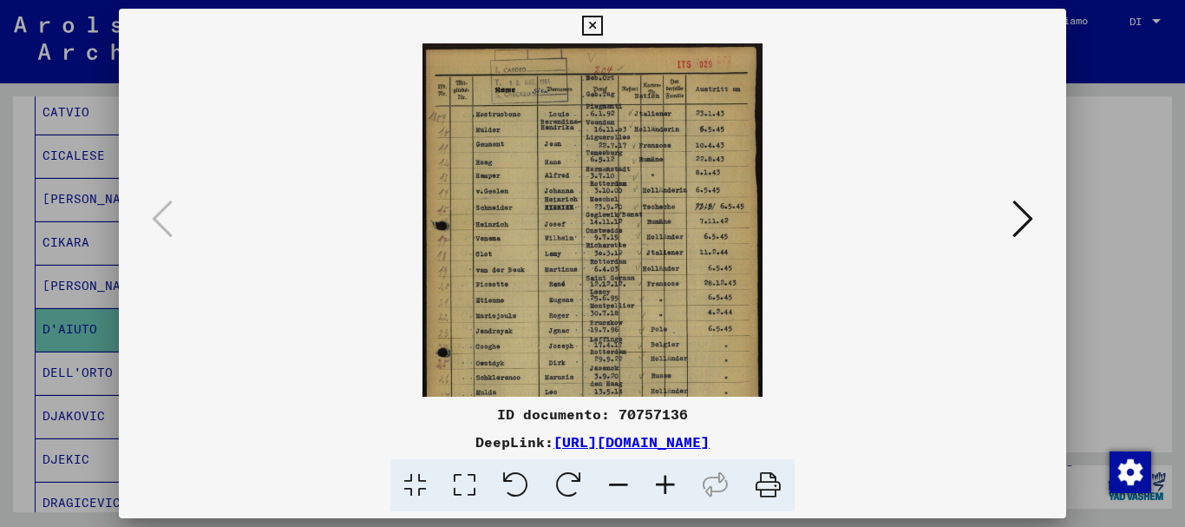
click at [671, 480] on icon at bounding box center [665, 485] width 47 height 53
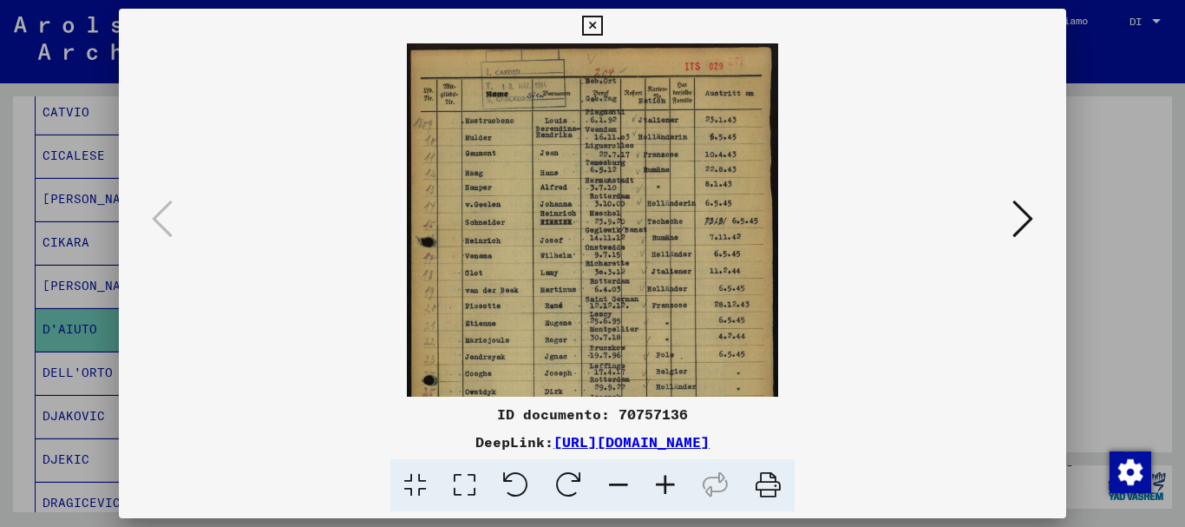
click at [671, 480] on icon at bounding box center [665, 485] width 47 height 53
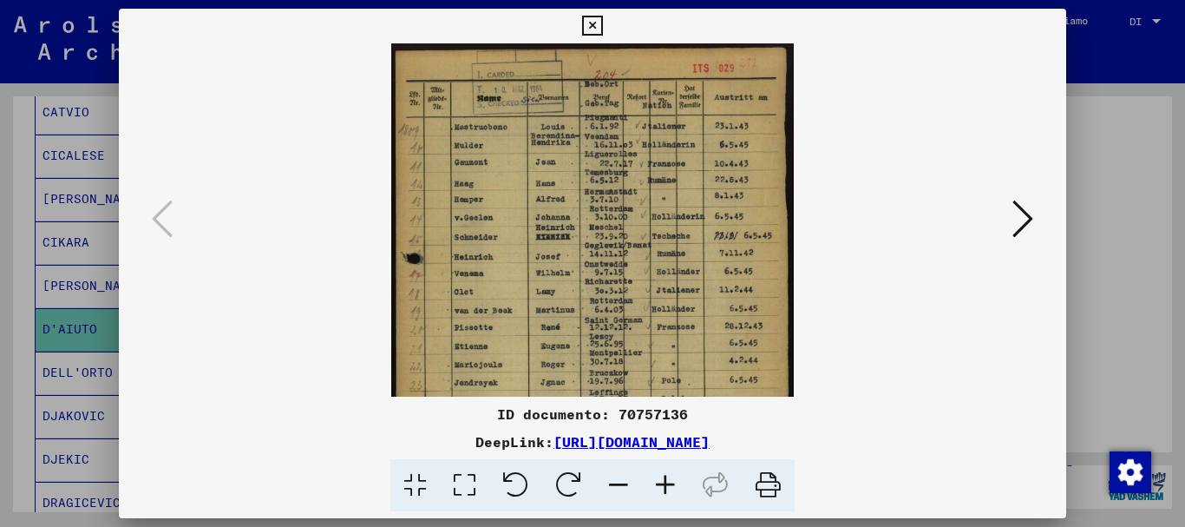
click at [671, 480] on icon at bounding box center [665, 485] width 47 height 53
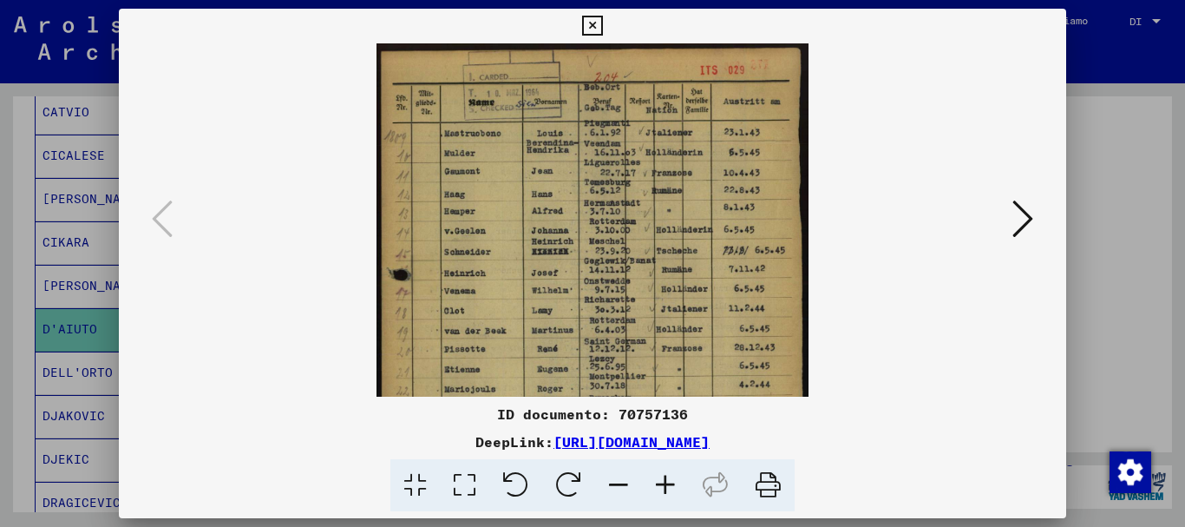
click at [671, 480] on icon at bounding box center [665, 485] width 47 height 53
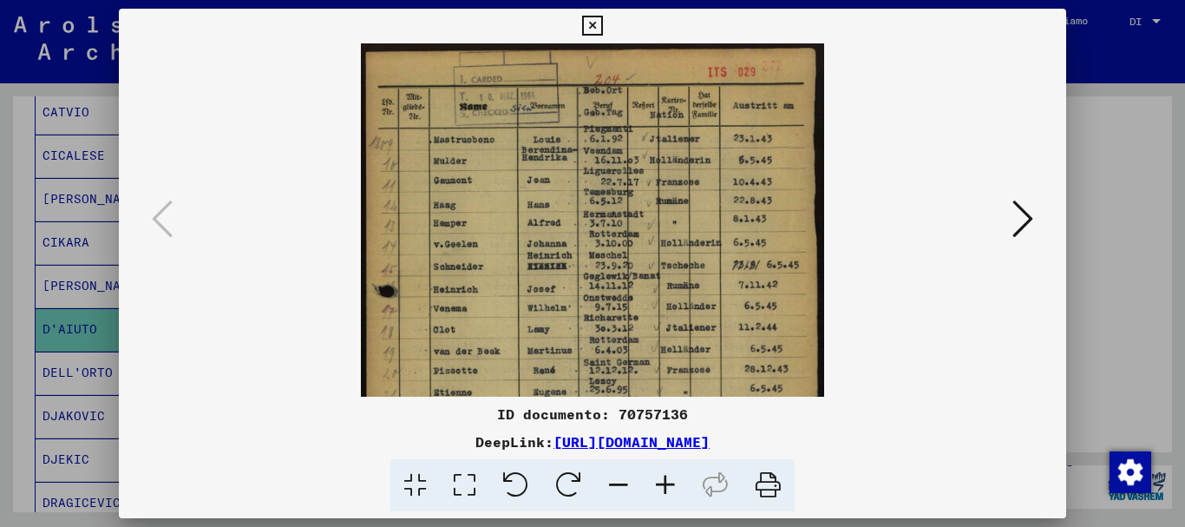
click at [671, 480] on icon at bounding box center [665, 485] width 47 height 53
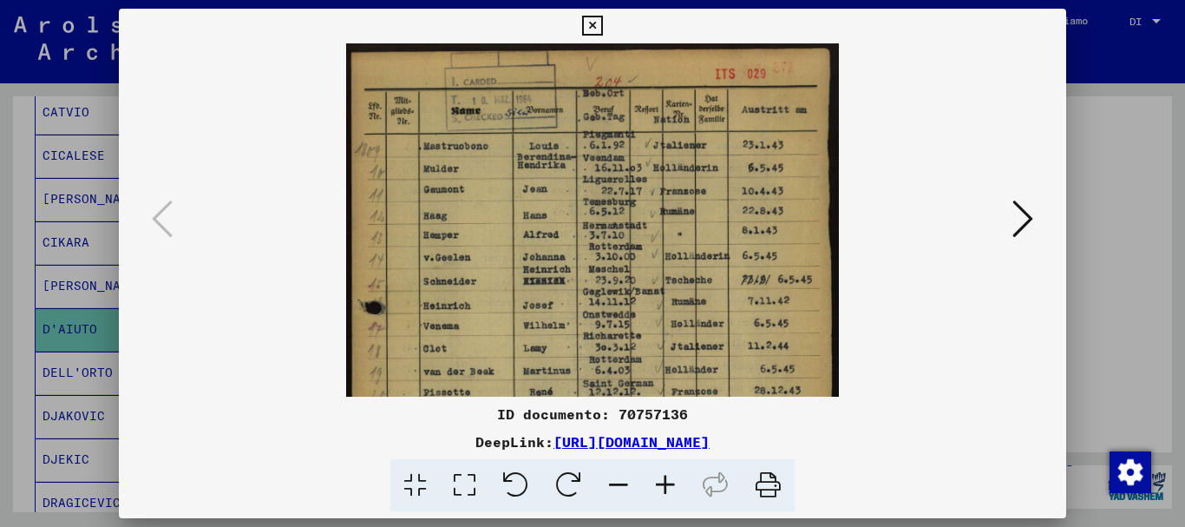
click at [671, 480] on icon at bounding box center [665, 485] width 47 height 53
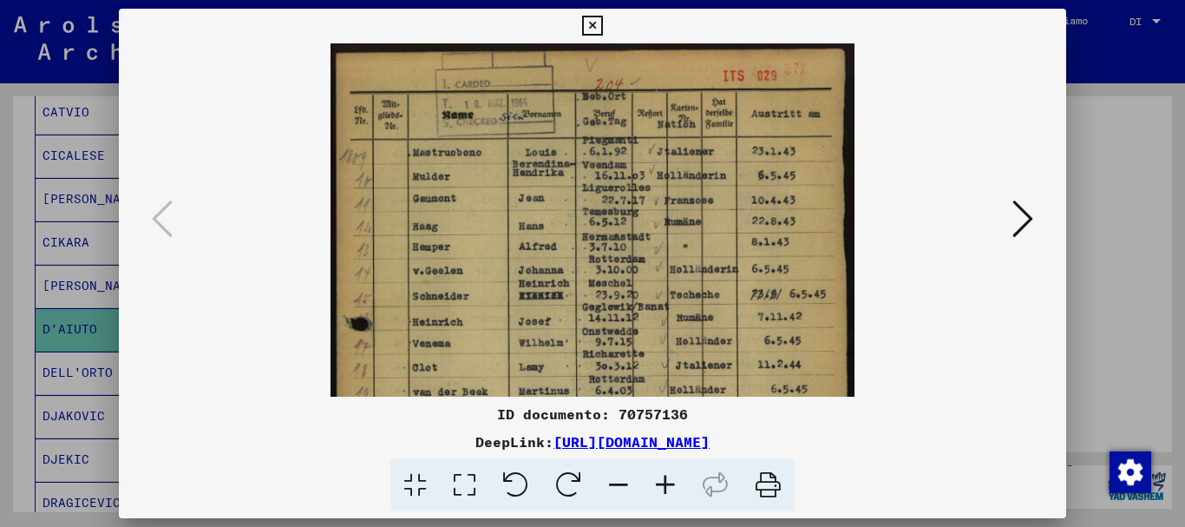
click at [671, 480] on icon at bounding box center [665, 485] width 47 height 53
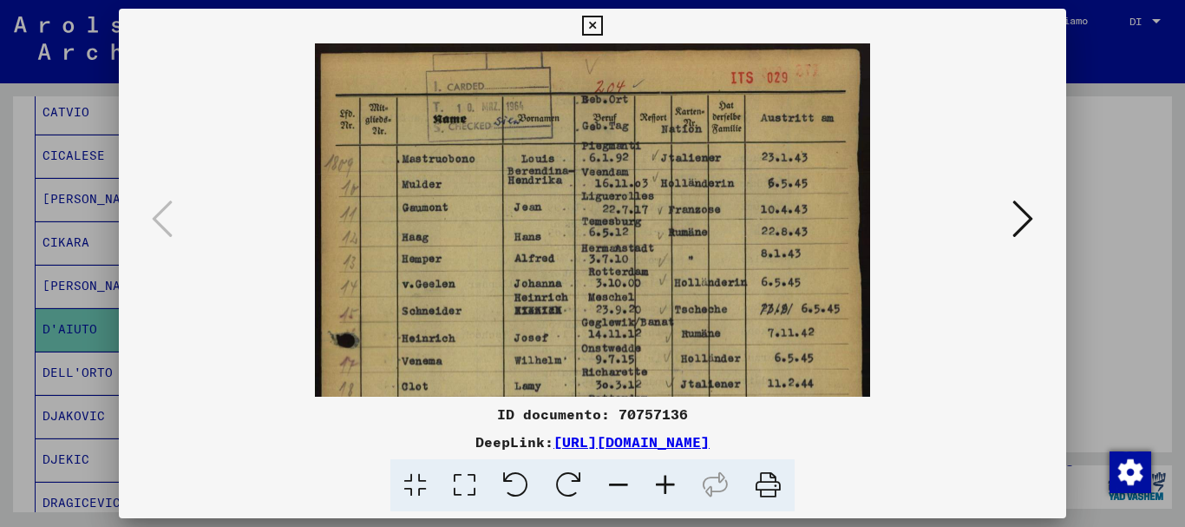
click at [671, 480] on icon at bounding box center [665, 485] width 47 height 53
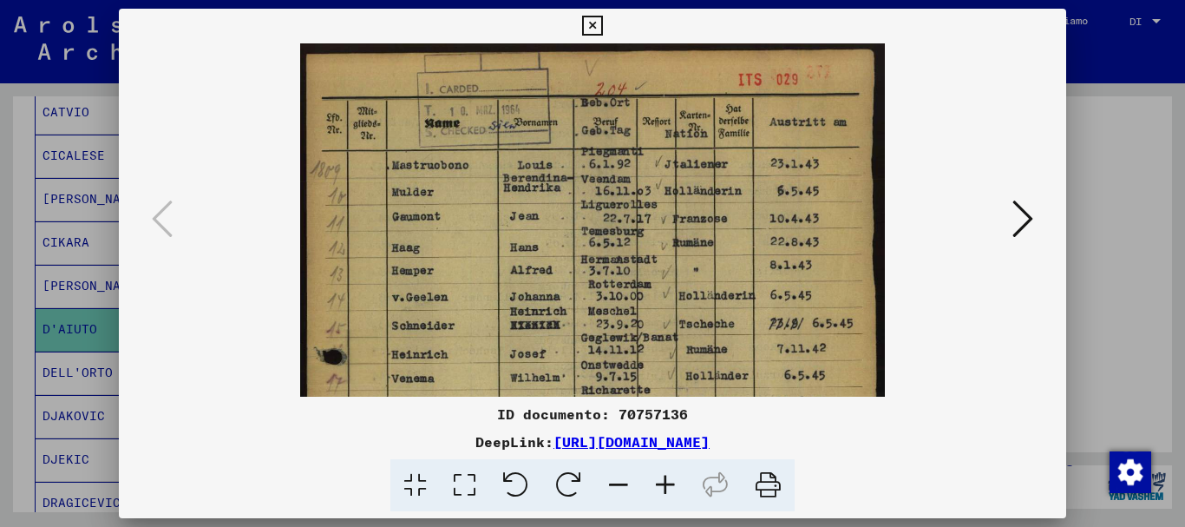
click at [671, 480] on icon at bounding box center [665, 485] width 47 height 53
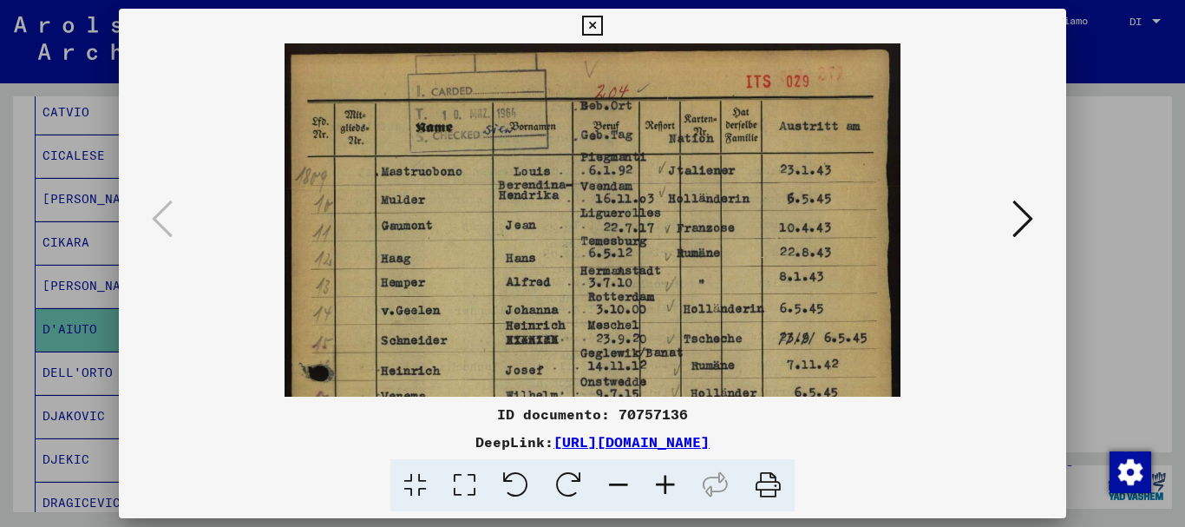
click at [671, 480] on icon at bounding box center [665, 485] width 47 height 53
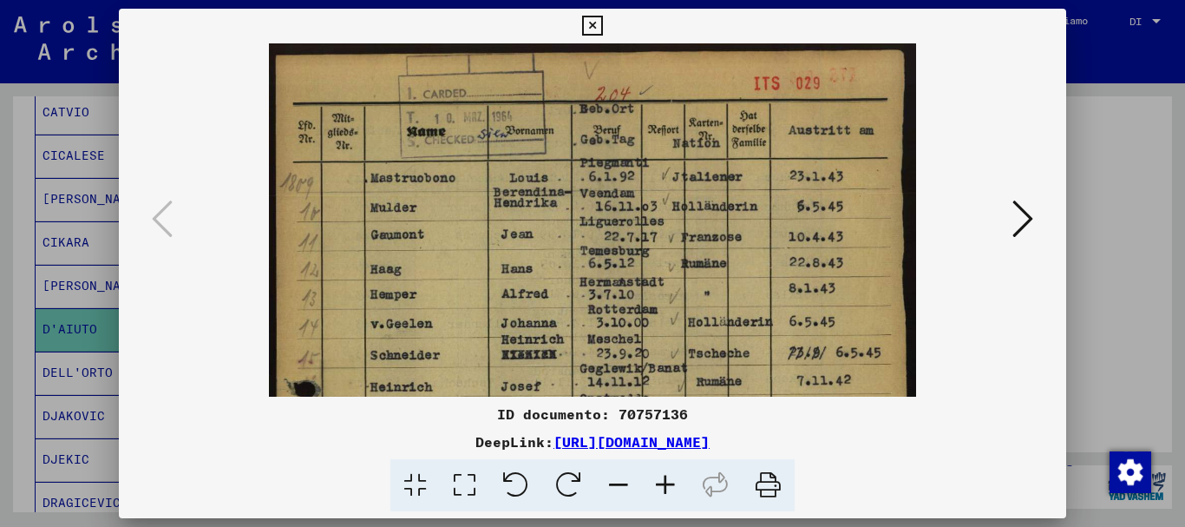
click at [671, 480] on icon at bounding box center [665, 485] width 47 height 53
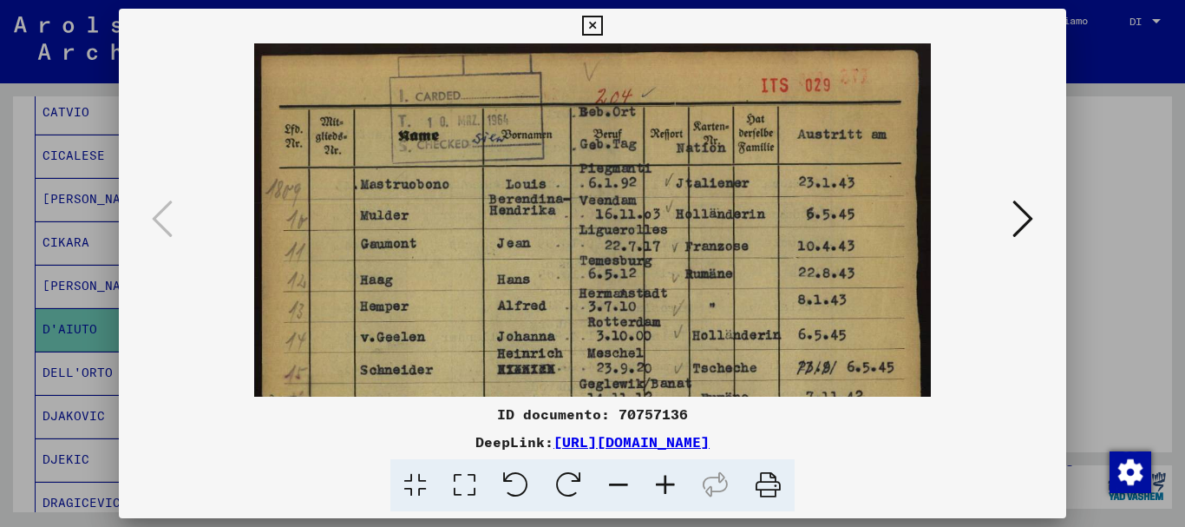
click at [671, 480] on icon at bounding box center [665, 485] width 47 height 53
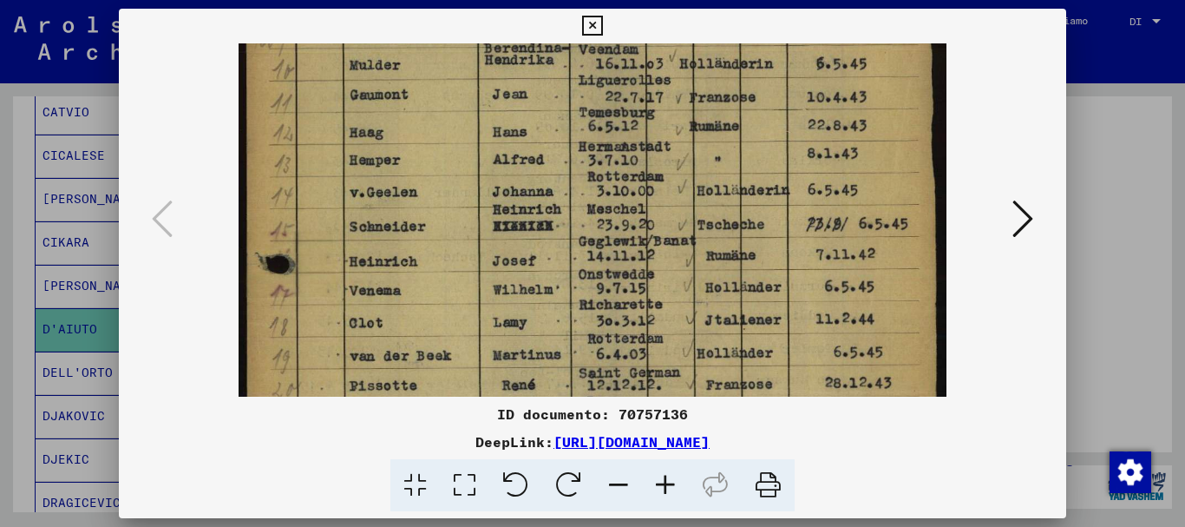
scroll to position [167, 0]
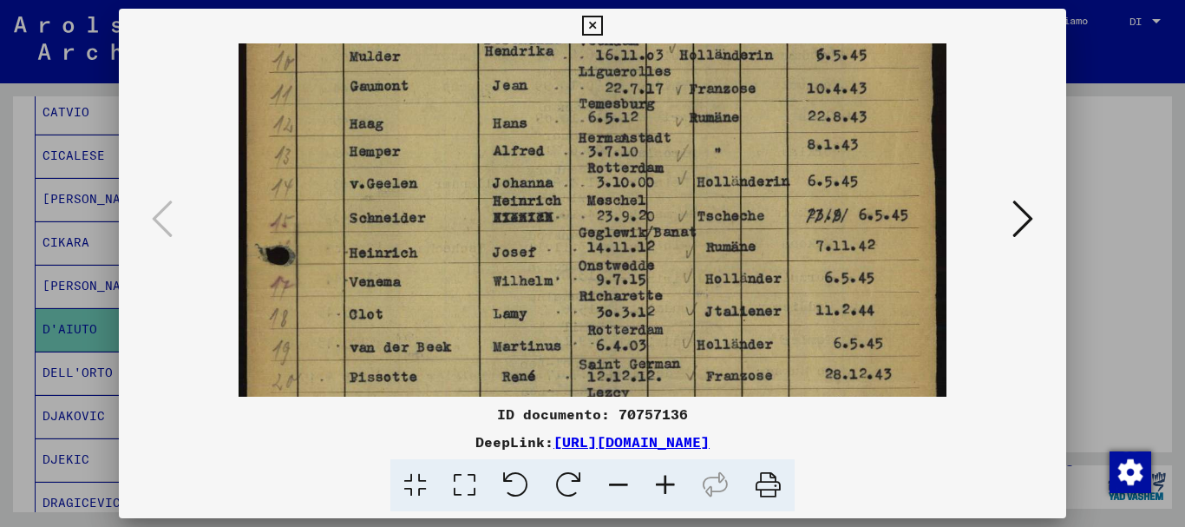
drag, startPoint x: 655, startPoint y: 330, endPoint x: 655, endPoint y: 163, distance: 166.6
click at [655, 163] on img at bounding box center [593, 379] width 708 height 1004
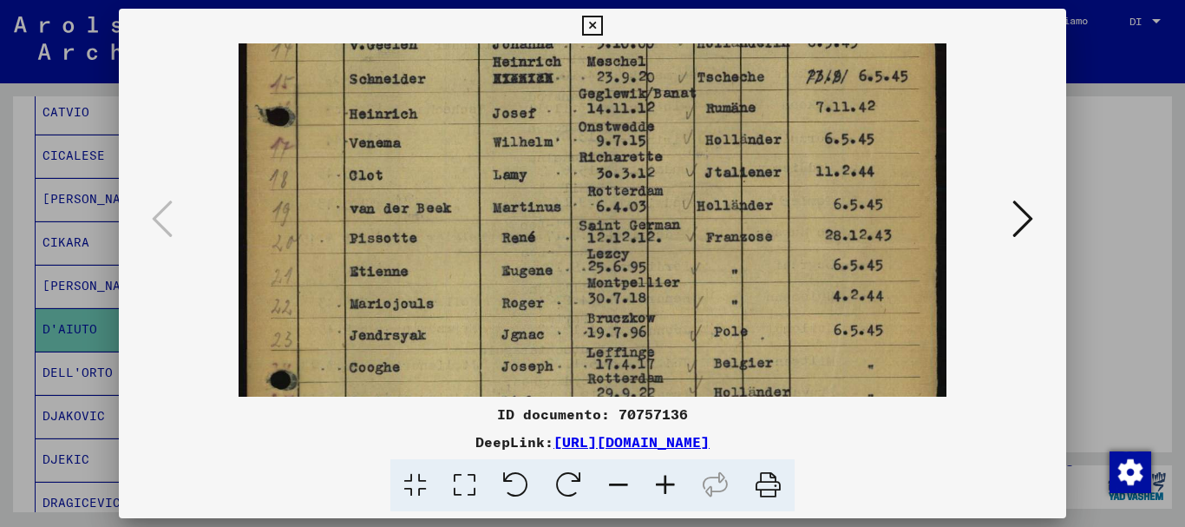
drag, startPoint x: 655, startPoint y: 272, endPoint x: 655, endPoint y: 130, distance: 141.4
click at [655, 130] on img at bounding box center [593, 240] width 708 height 1004
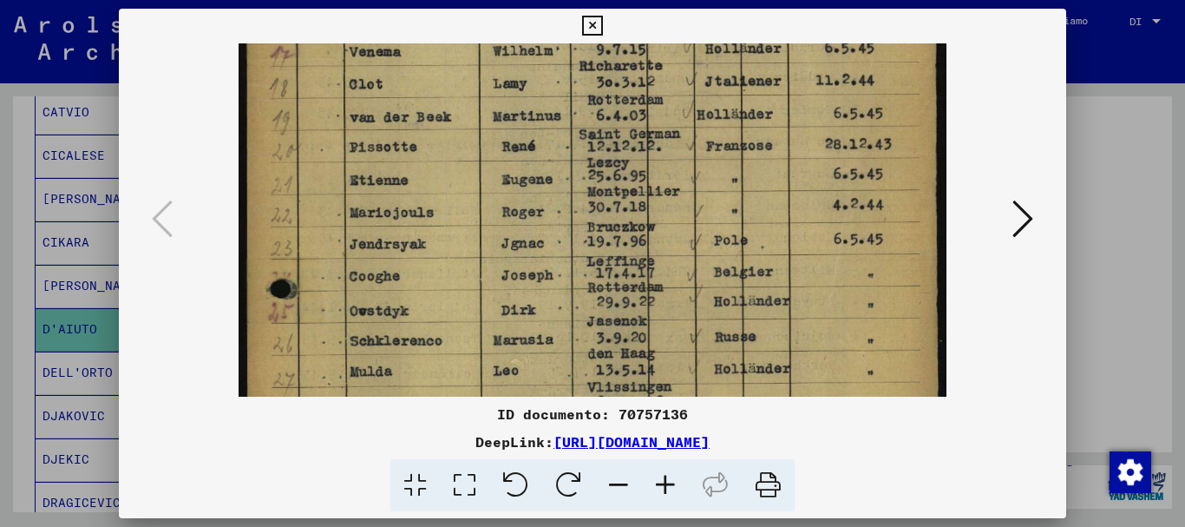
drag, startPoint x: 663, startPoint y: 266, endPoint x: 664, endPoint y: 174, distance: 92.0
click at [664, 175] on img at bounding box center [593, 149] width 708 height 1004
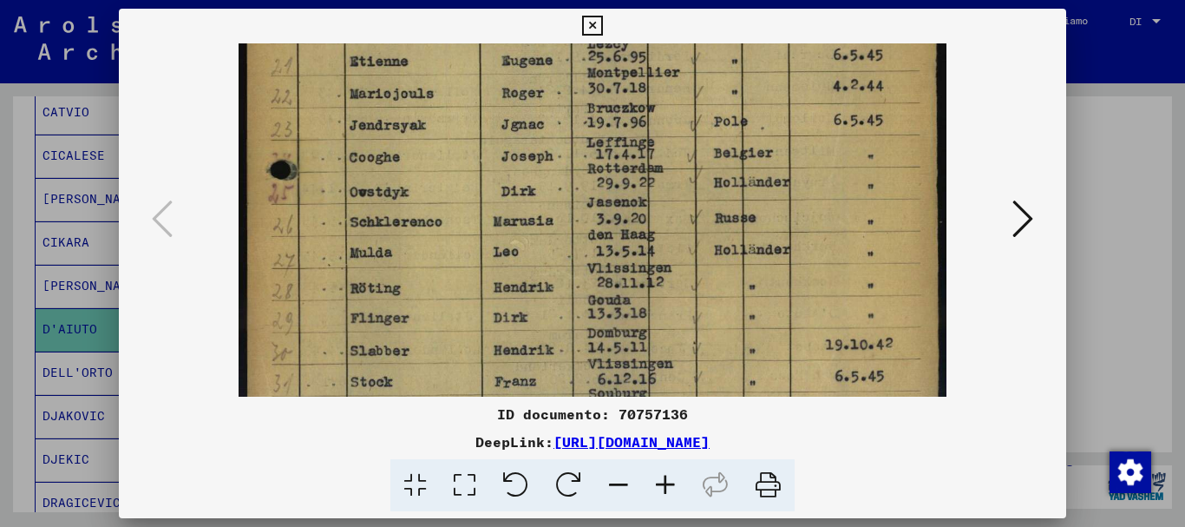
drag, startPoint x: 665, startPoint y: 284, endPoint x: 665, endPoint y: 165, distance: 118.8
click at [665, 166] on img at bounding box center [593, 30] width 708 height 1004
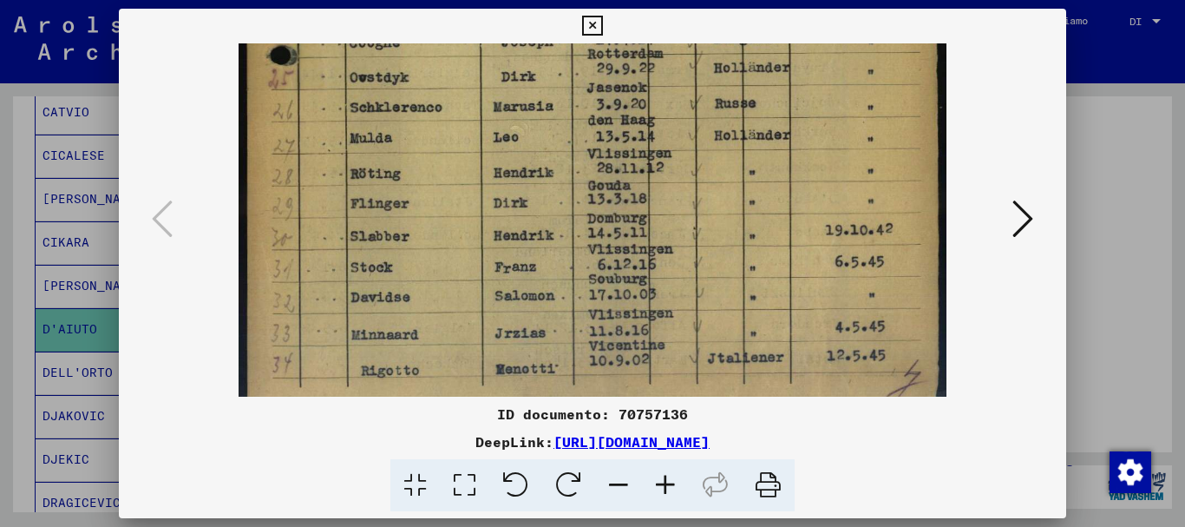
scroll to position [651, 0]
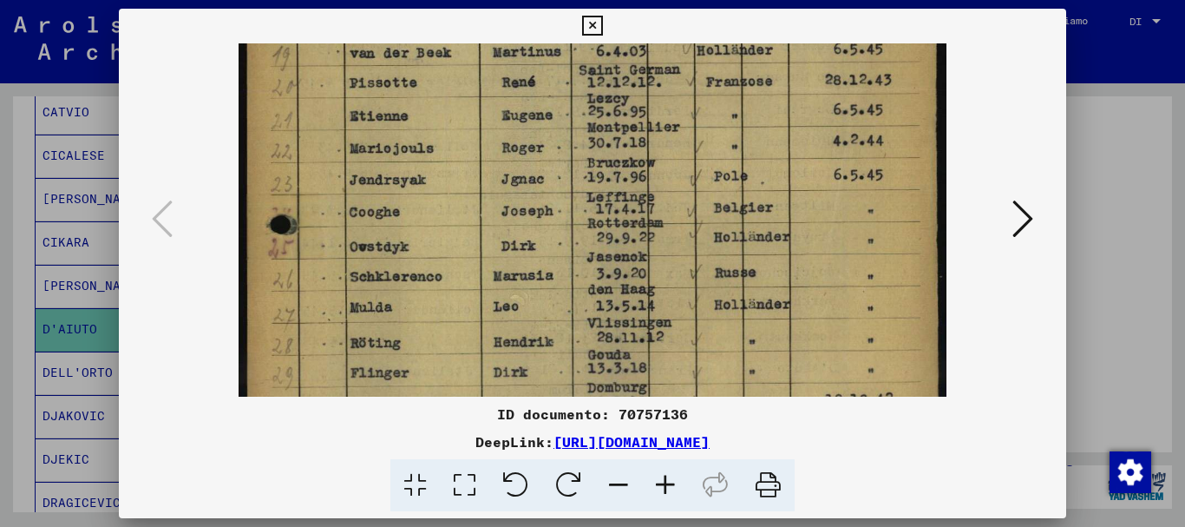
drag, startPoint x: 668, startPoint y: 291, endPoint x: 669, endPoint y: 326, distance: 35.6
click at [669, 326] on img at bounding box center [593, 85] width 708 height 1004
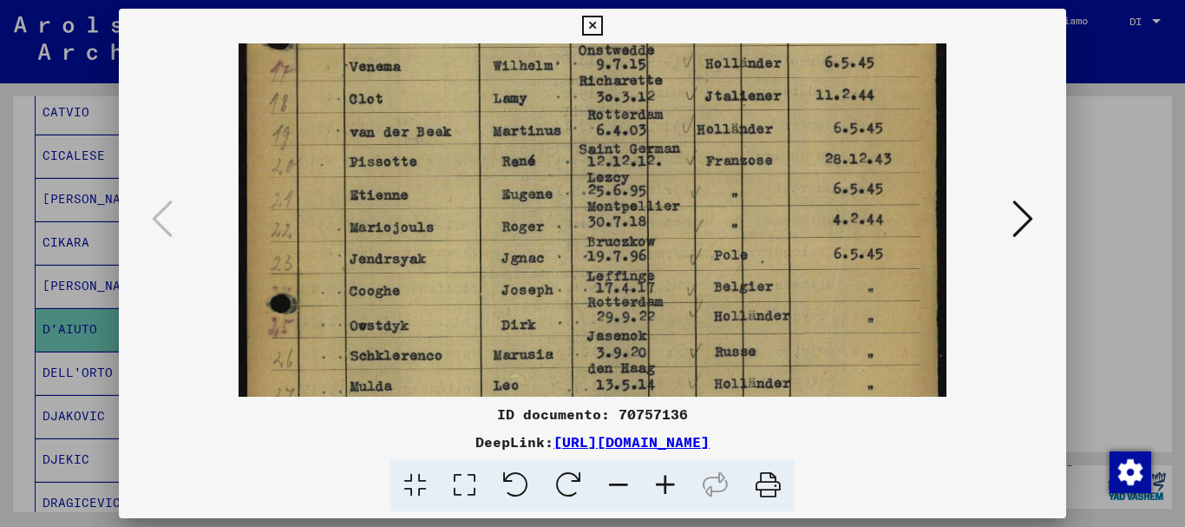
drag, startPoint x: 669, startPoint y: 292, endPoint x: 669, endPoint y: 344, distance: 52.0
click at [669, 344] on img at bounding box center [593, 164] width 708 height 1004
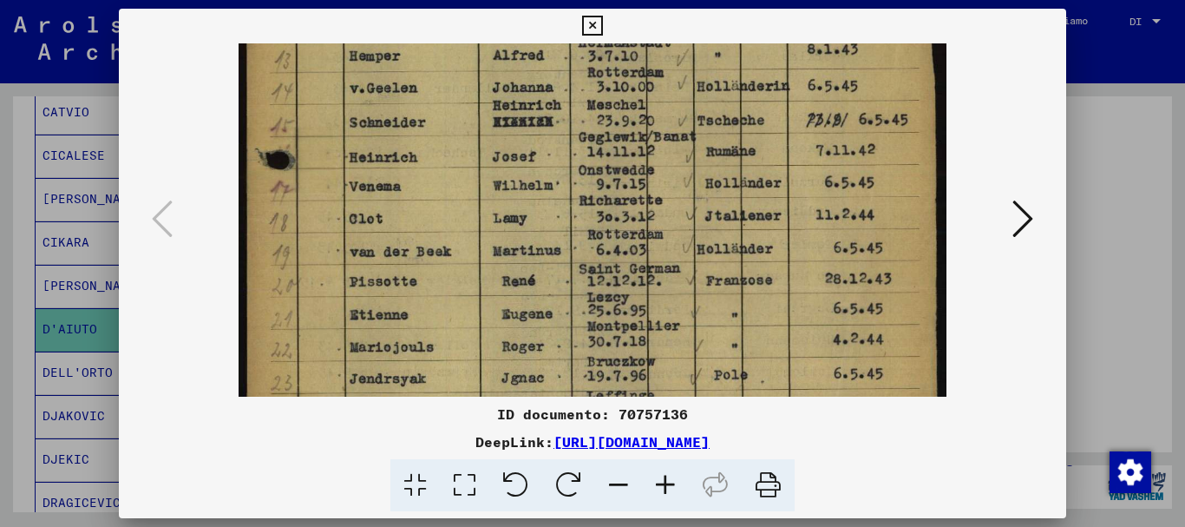
drag, startPoint x: 669, startPoint y: 215, endPoint x: 669, endPoint y: 333, distance: 118.0
click at [669, 335] on img at bounding box center [593, 283] width 708 height 1004
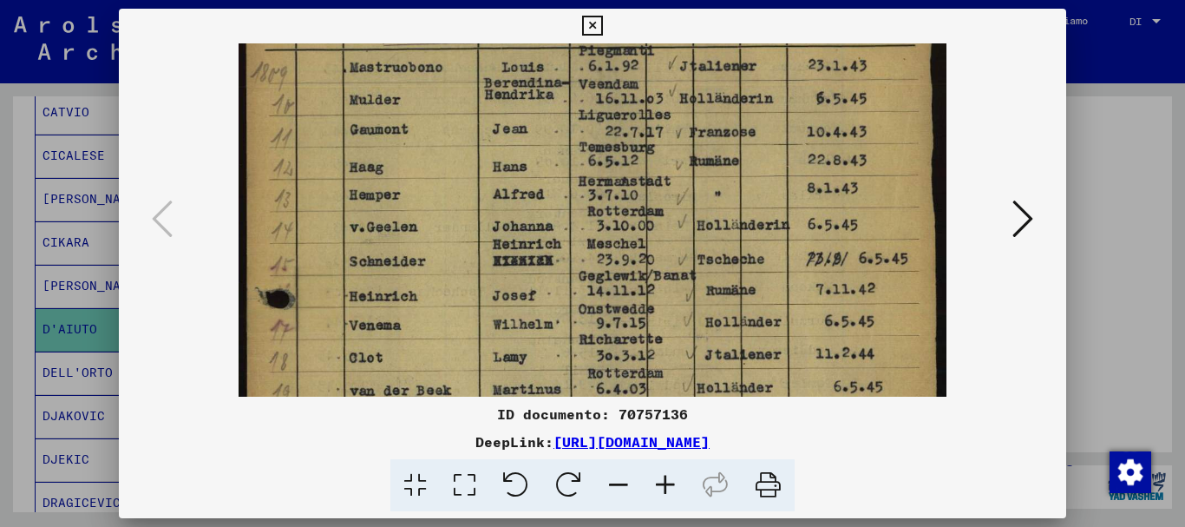
drag, startPoint x: 666, startPoint y: 242, endPoint x: 666, endPoint y: 376, distance: 134.5
click at [666, 381] on img at bounding box center [593, 422] width 708 height 1004
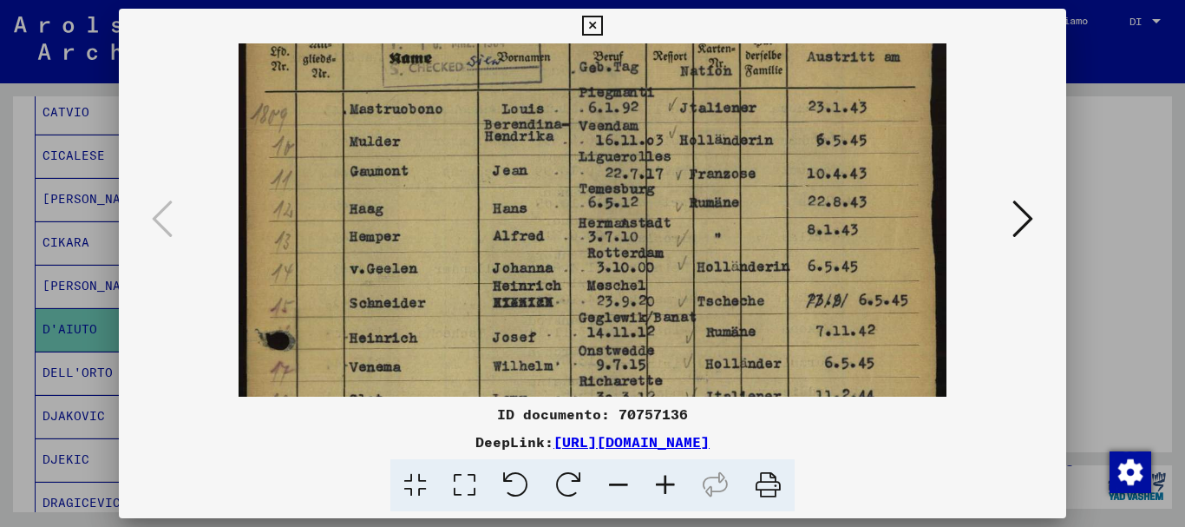
scroll to position [52, 0]
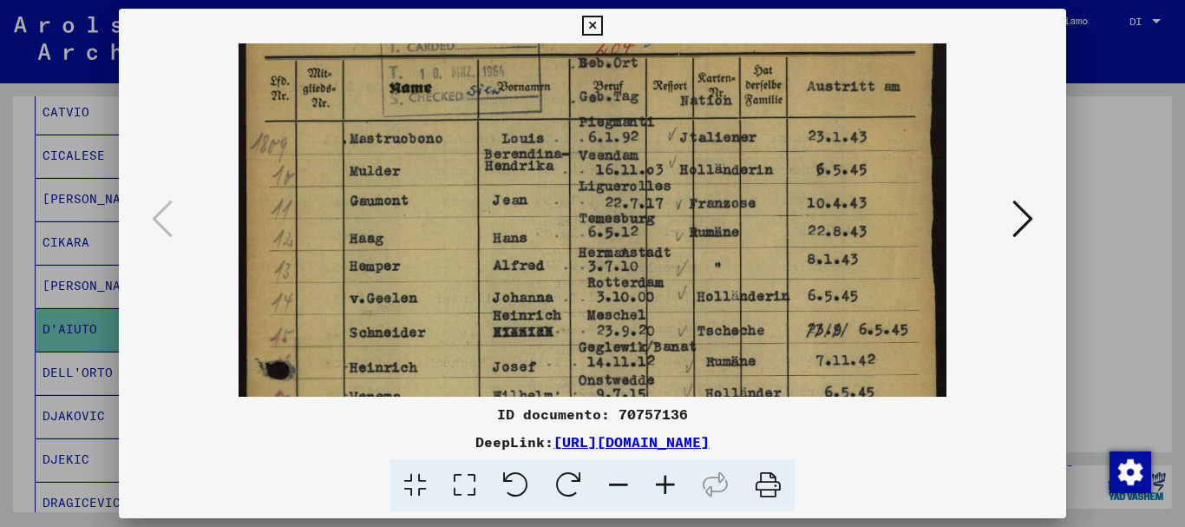
drag, startPoint x: 666, startPoint y: 258, endPoint x: 666, endPoint y: 329, distance: 71.1
click at [666, 329] on img at bounding box center [593, 493] width 708 height 1004
click at [1018, 219] on icon at bounding box center [1022, 219] width 21 height 42
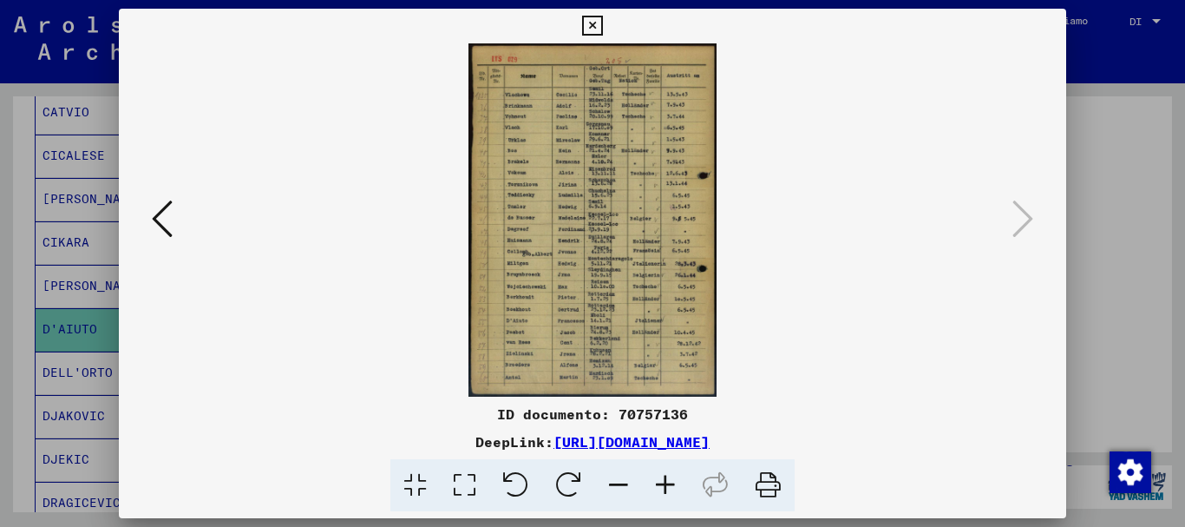
click at [669, 487] on icon at bounding box center [665, 485] width 47 height 53
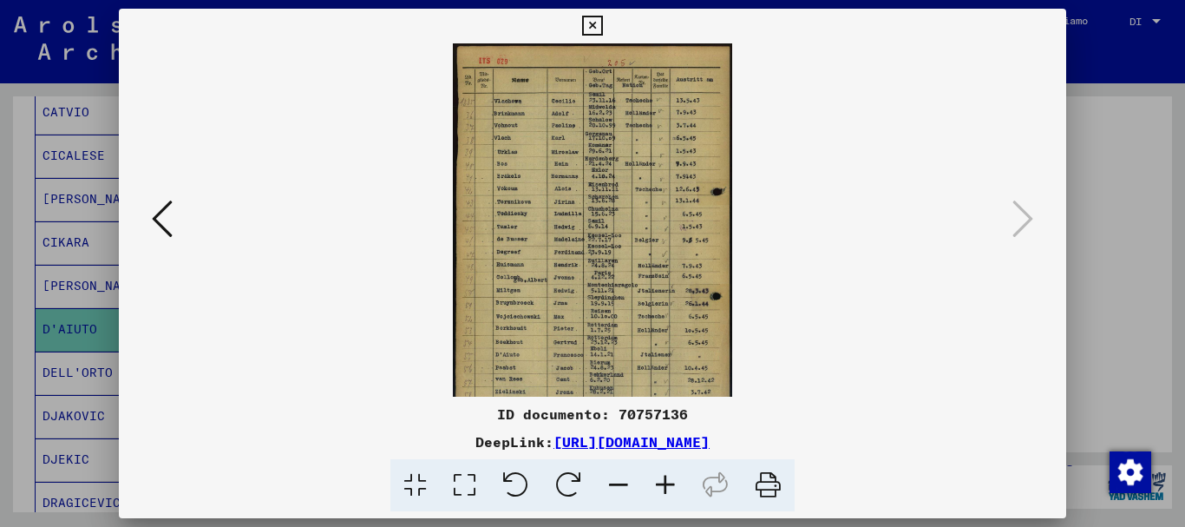
click at [669, 487] on icon at bounding box center [665, 485] width 47 height 53
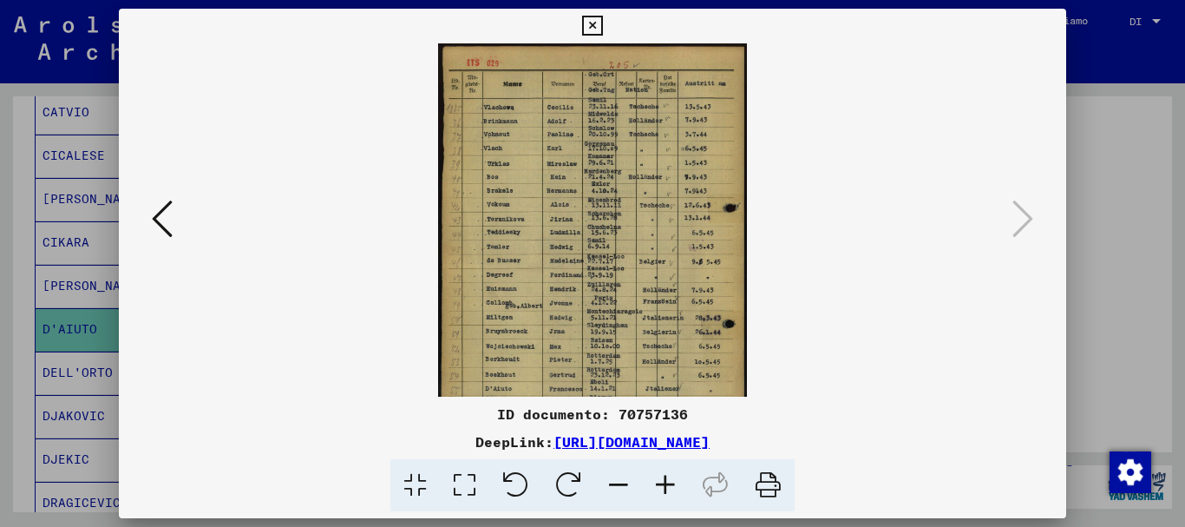
click at [669, 487] on icon at bounding box center [665, 485] width 47 height 53
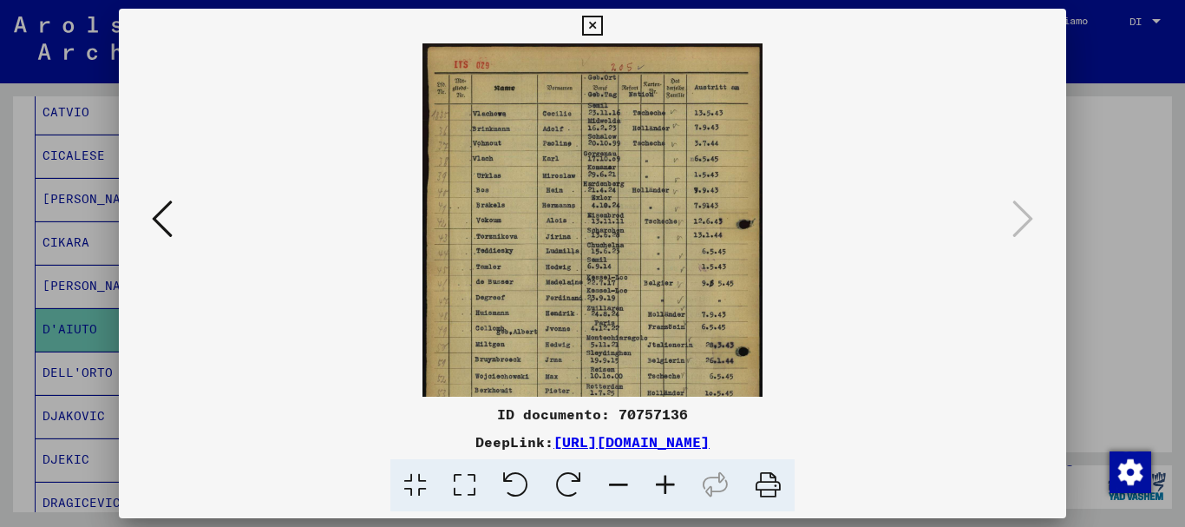
click at [669, 487] on icon at bounding box center [665, 485] width 47 height 53
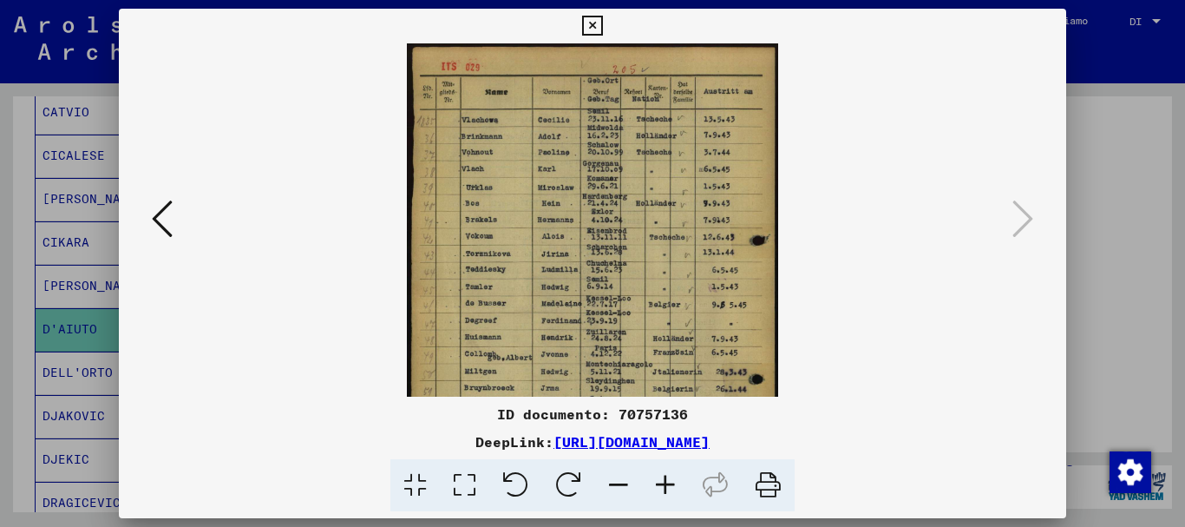
click at [669, 487] on icon at bounding box center [665, 485] width 47 height 53
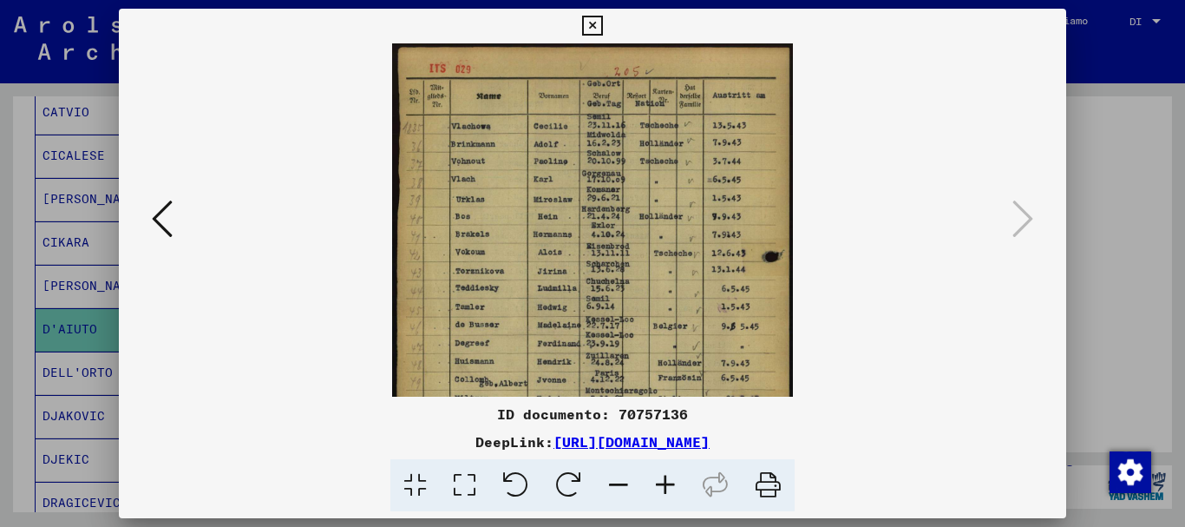
click at [669, 487] on icon at bounding box center [665, 485] width 47 height 53
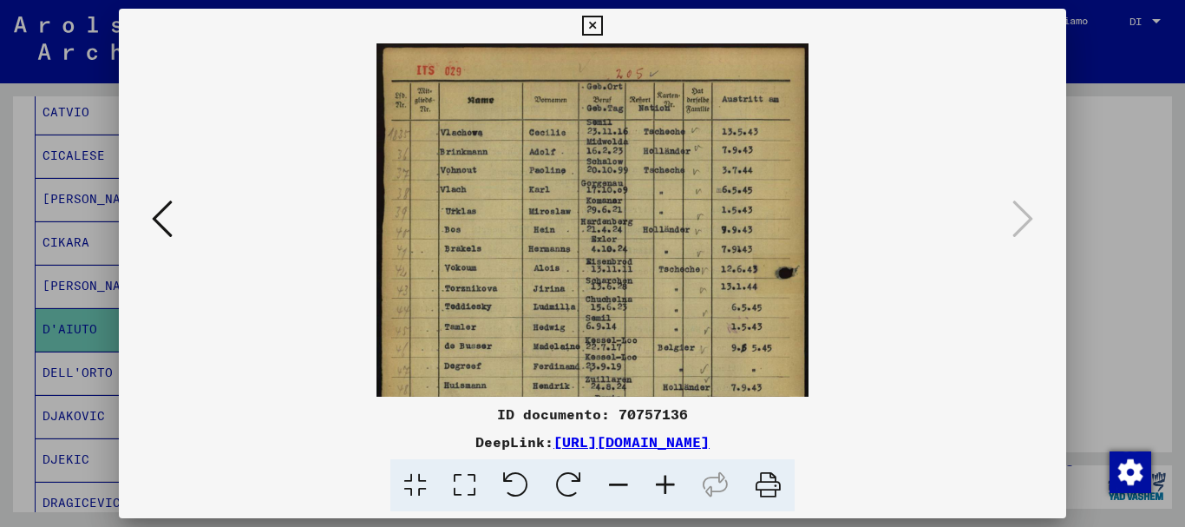
click at [669, 487] on icon at bounding box center [665, 485] width 47 height 53
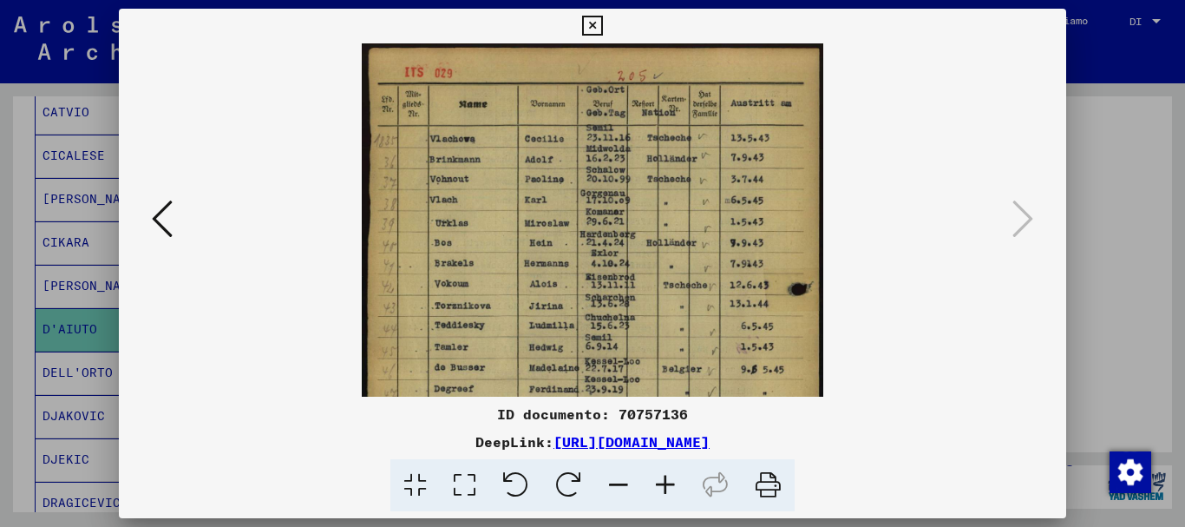
click at [669, 487] on icon at bounding box center [665, 485] width 47 height 53
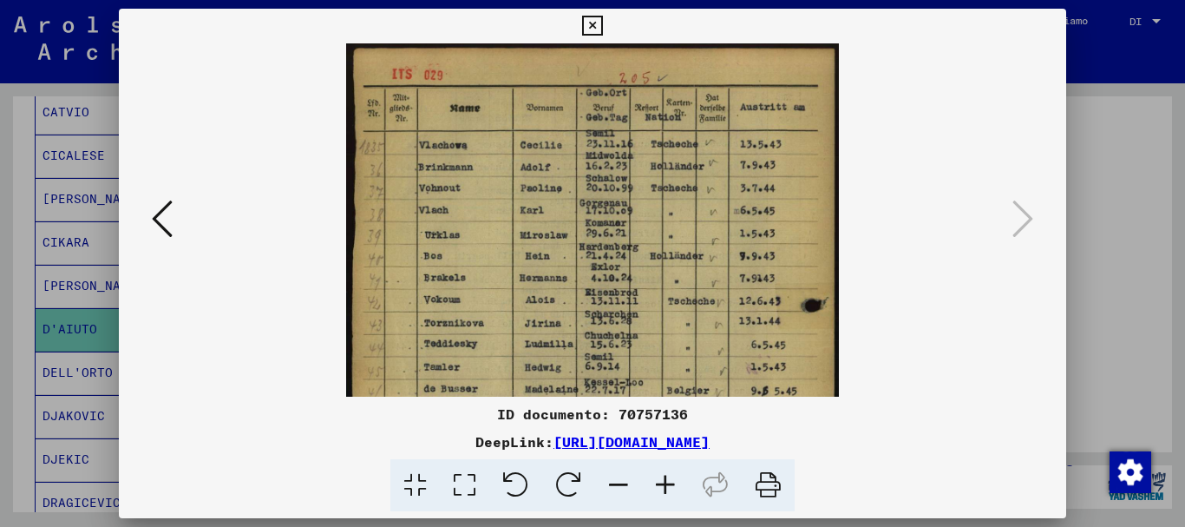
click at [669, 487] on icon at bounding box center [665, 485] width 47 height 53
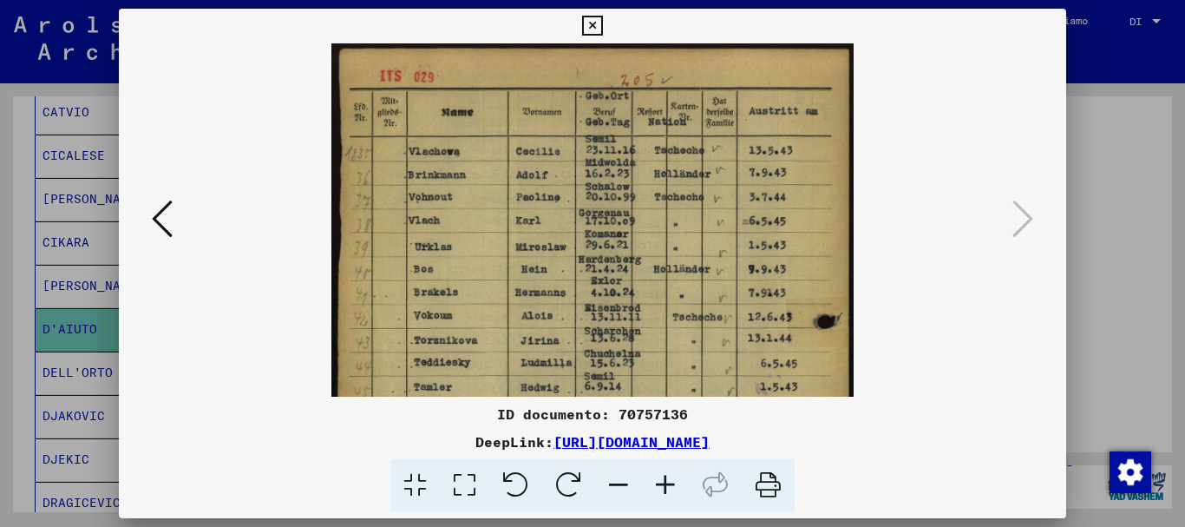
click at [669, 487] on icon at bounding box center [665, 485] width 47 height 53
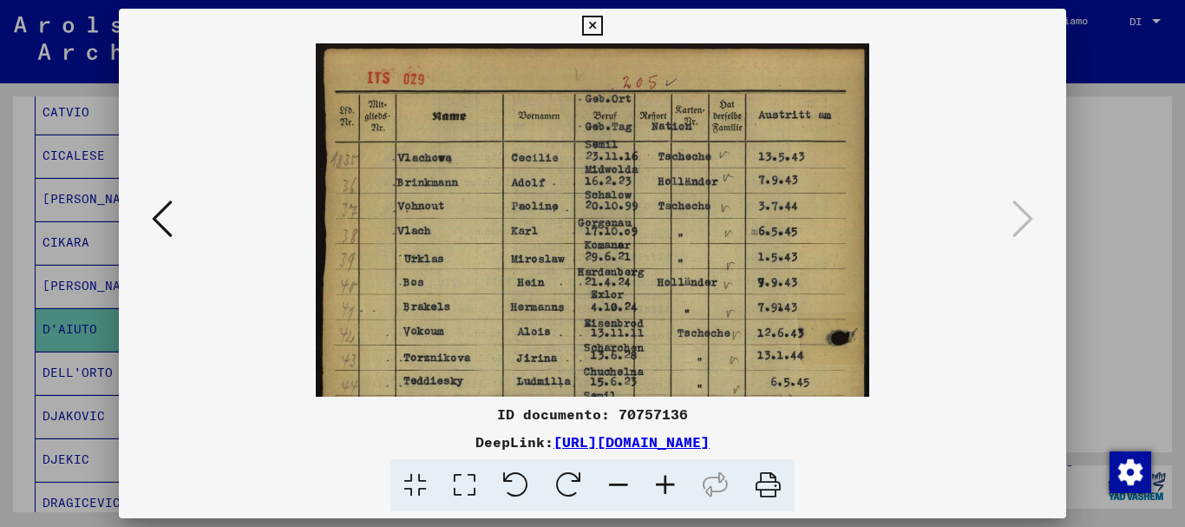
click at [669, 487] on icon at bounding box center [665, 485] width 47 height 53
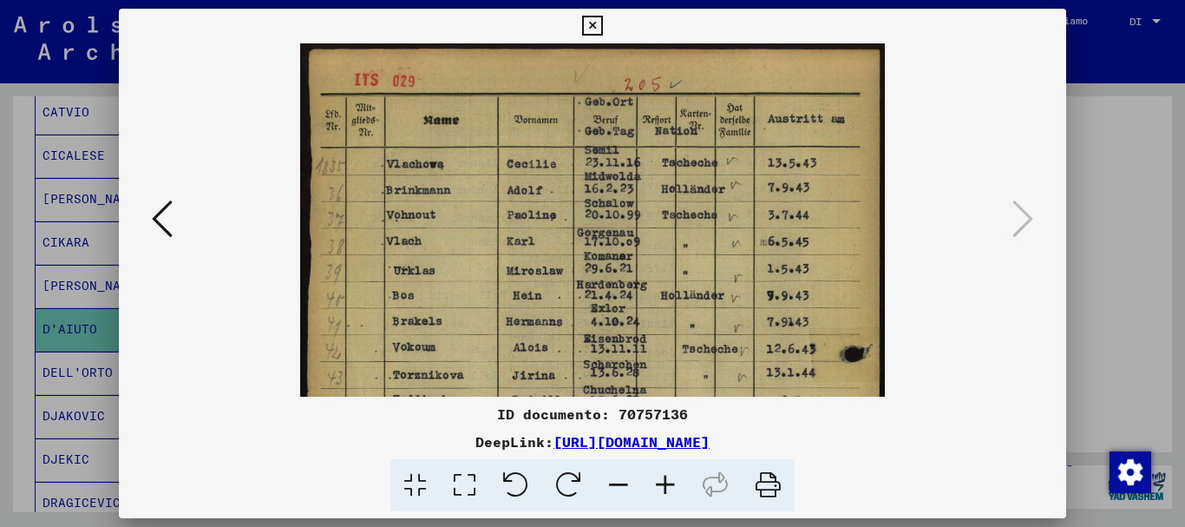
click at [669, 487] on icon at bounding box center [665, 485] width 47 height 53
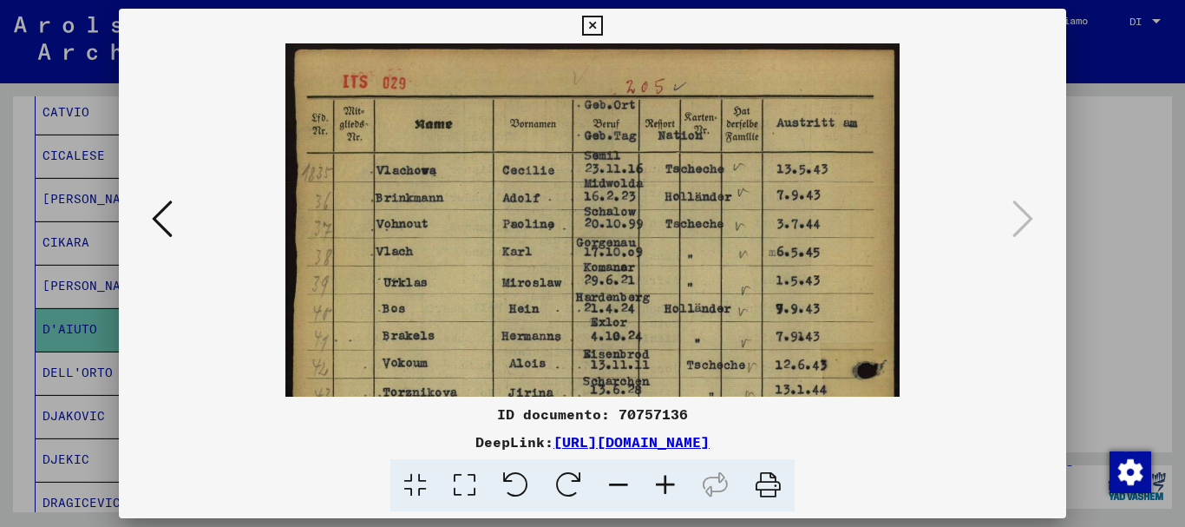
click at [669, 487] on icon at bounding box center [665, 485] width 47 height 53
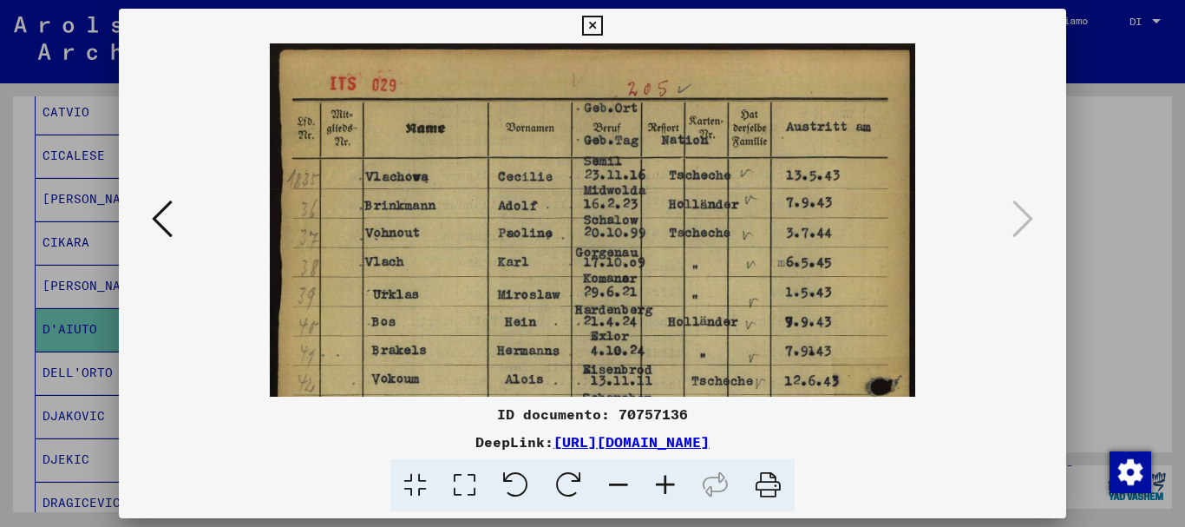
click at [669, 487] on icon at bounding box center [665, 485] width 47 height 53
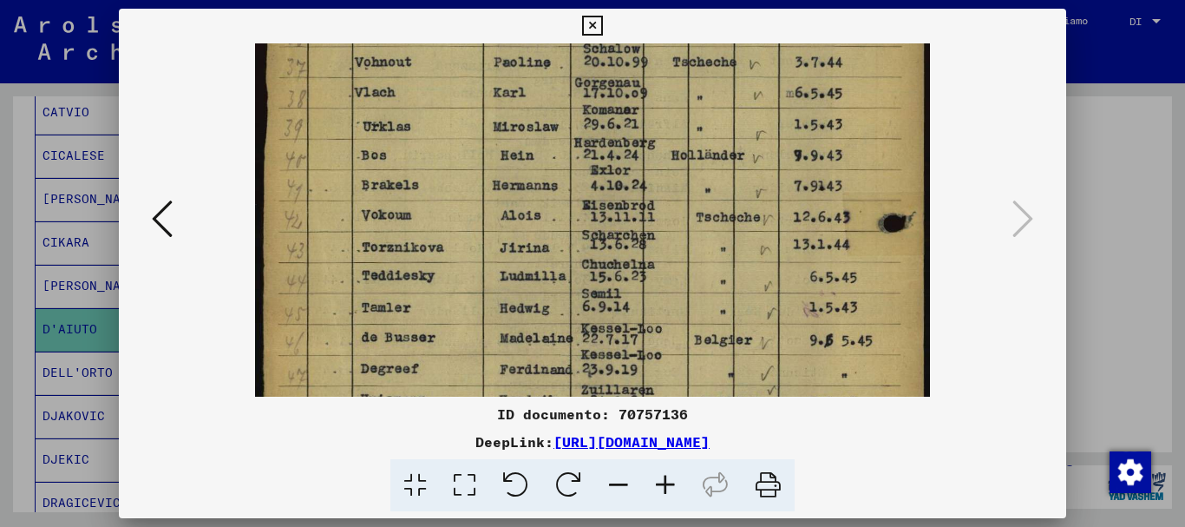
drag, startPoint x: 654, startPoint y: 304, endPoint x: 654, endPoint y: 105, distance: 198.6
click at [654, 105] on img at bounding box center [593, 344] width 676 height 960
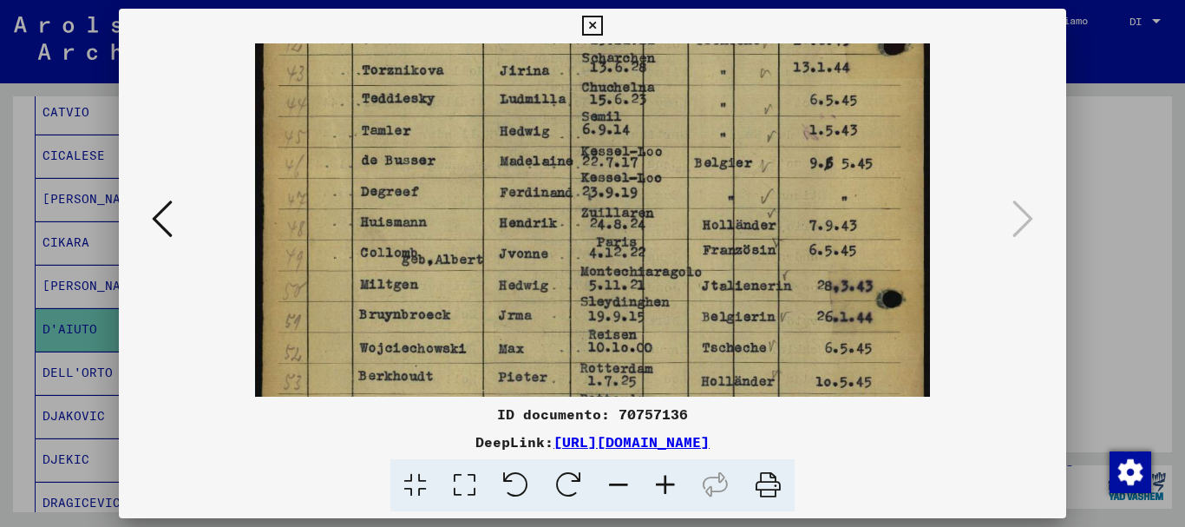
scroll to position [370, 0]
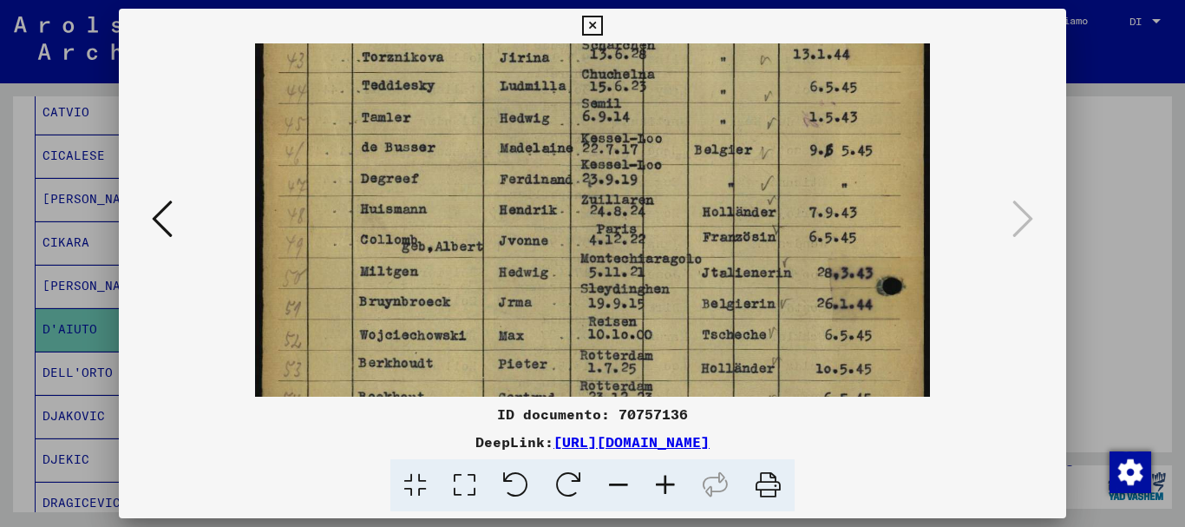
drag, startPoint x: 651, startPoint y: 272, endPoint x: 651, endPoint y: 101, distance: 170.9
click at [651, 101] on img at bounding box center [593, 154] width 676 height 960
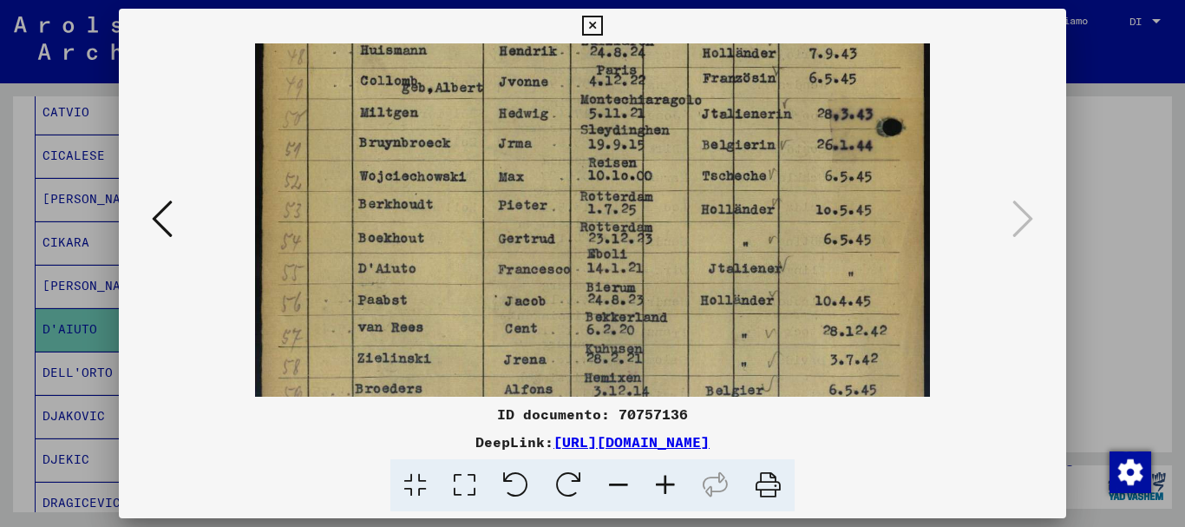
drag, startPoint x: 641, startPoint y: 259, endPoint x: 645, endPoint y: 85, distance: 173.5
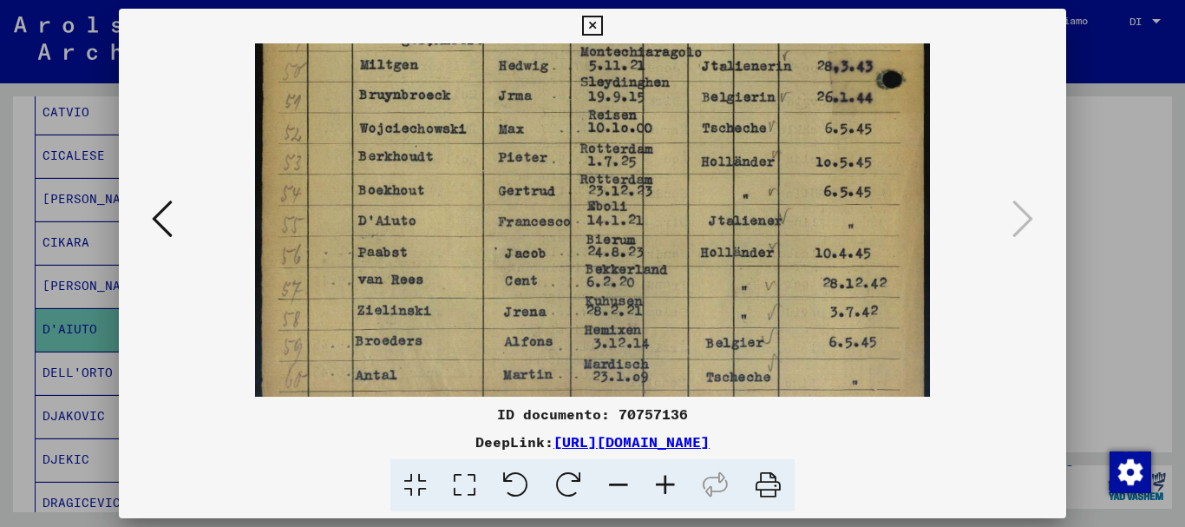
scroll to position [586, 0]
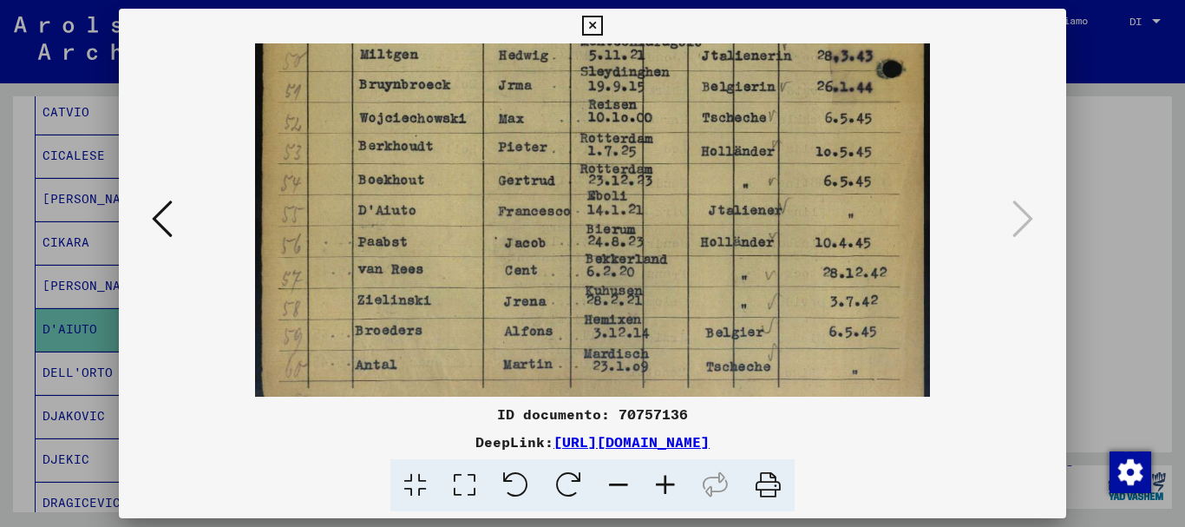
drag, startPoint x: 645, startPoint y: 236, endPoint x: 646, endPoint y: 193, distance: 43.4
click at [602, 25] on icon at bounding box center [592, 26] width 20 height 21
